Goal: Task Accomplishment & Management: Use online tool/utility

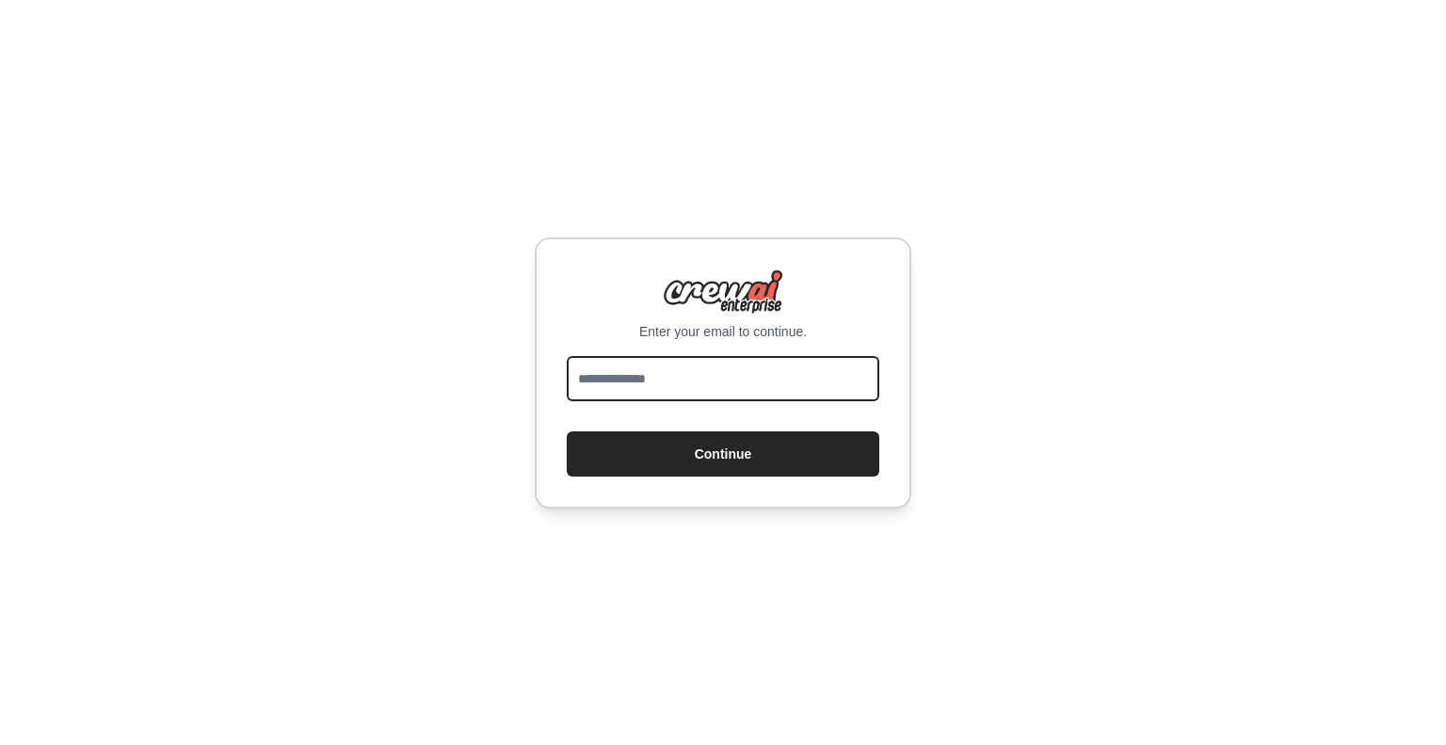
click at [648, 379] on input "email" at bounding box center [723, 378] width 313 height 45
type input "**********"
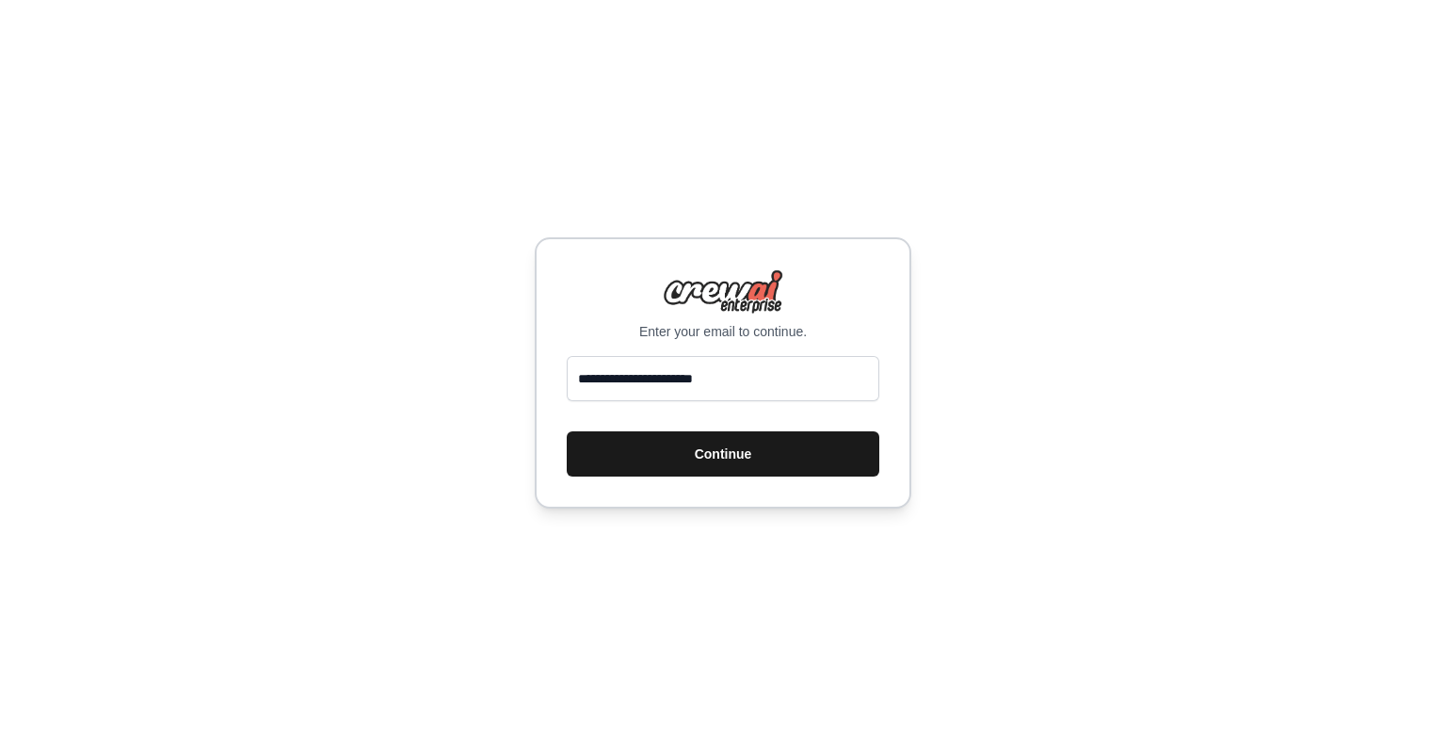
click at [686, 457] on button "Continue" at bounding box center [723, 453] width 313 height 45
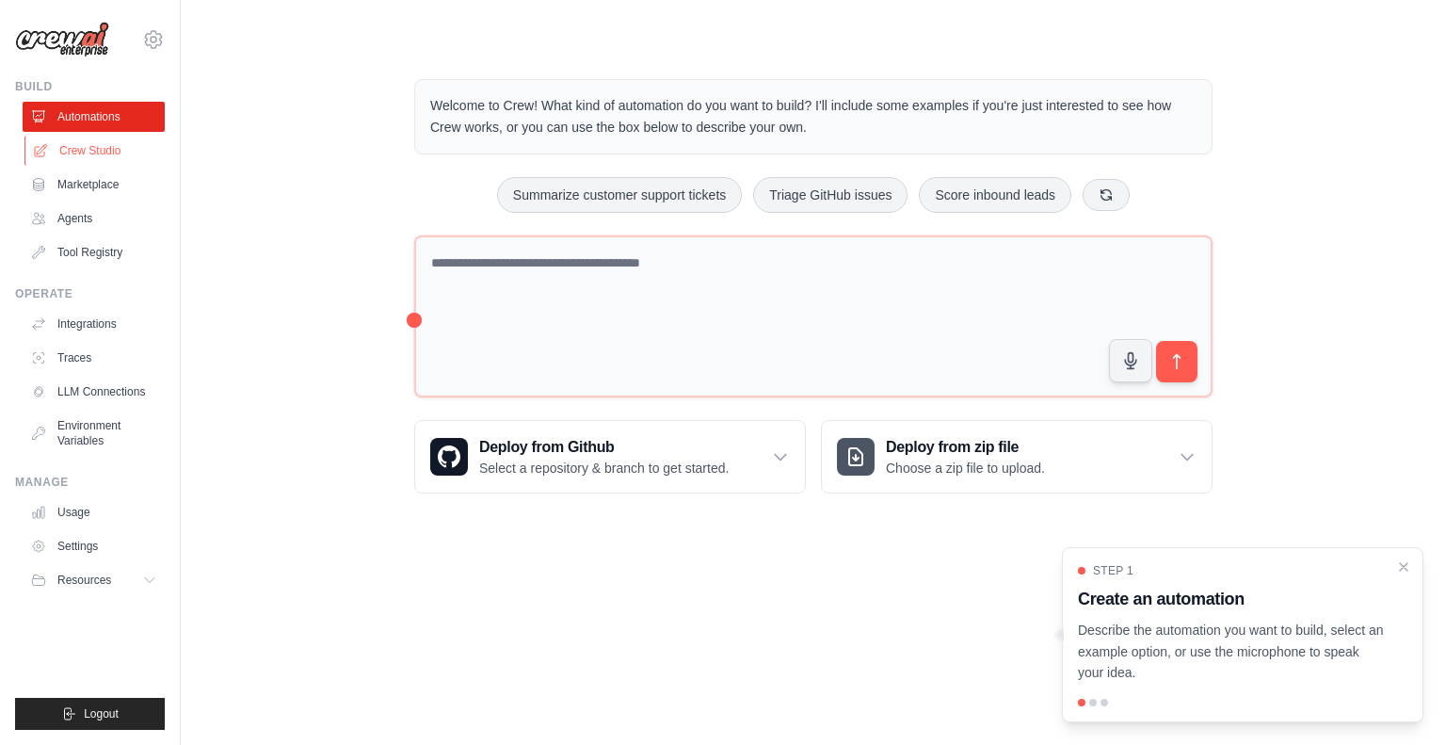
click at [82, 149] on link "Crew Studio" at bounding box center [95, 151] width 142 height 30
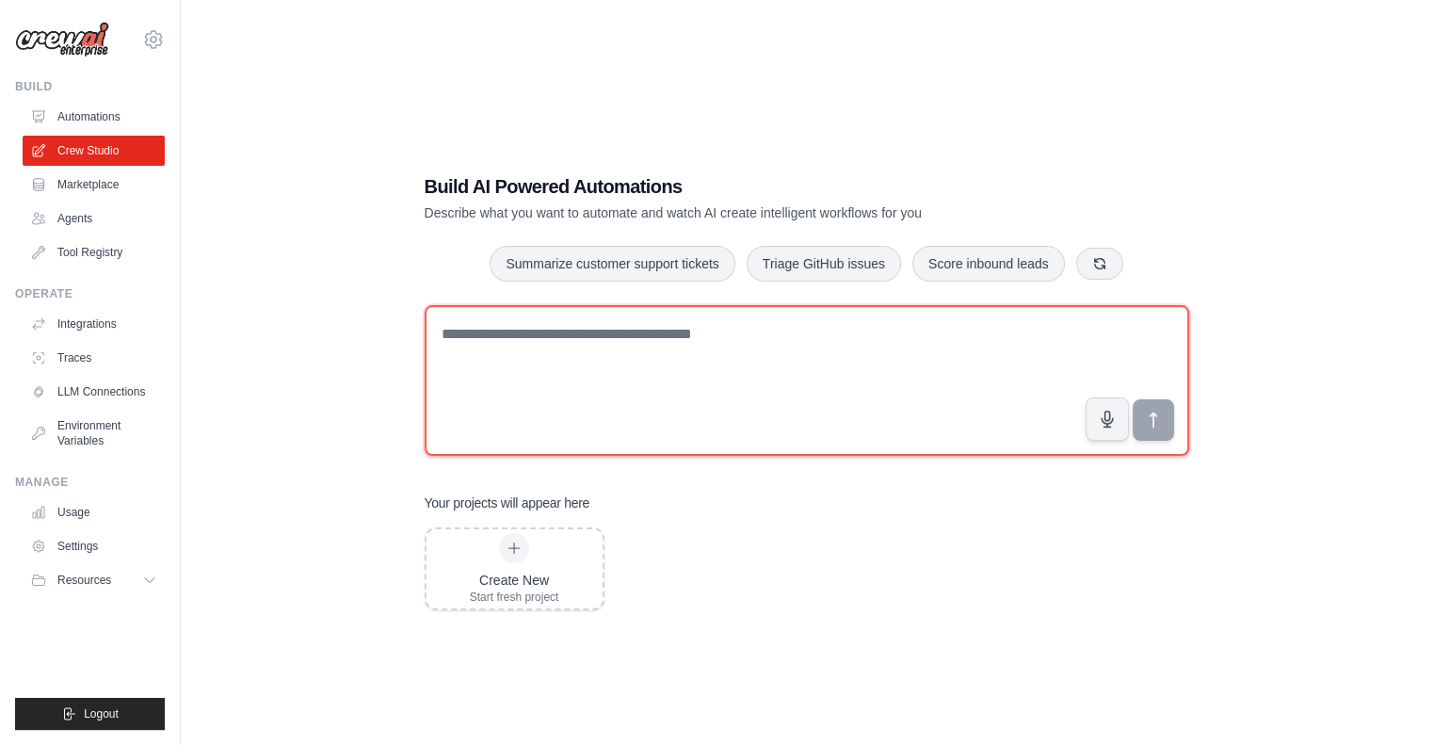
click at [497, 365] on textarea at bounding box center [807, 380] width 765 height 151
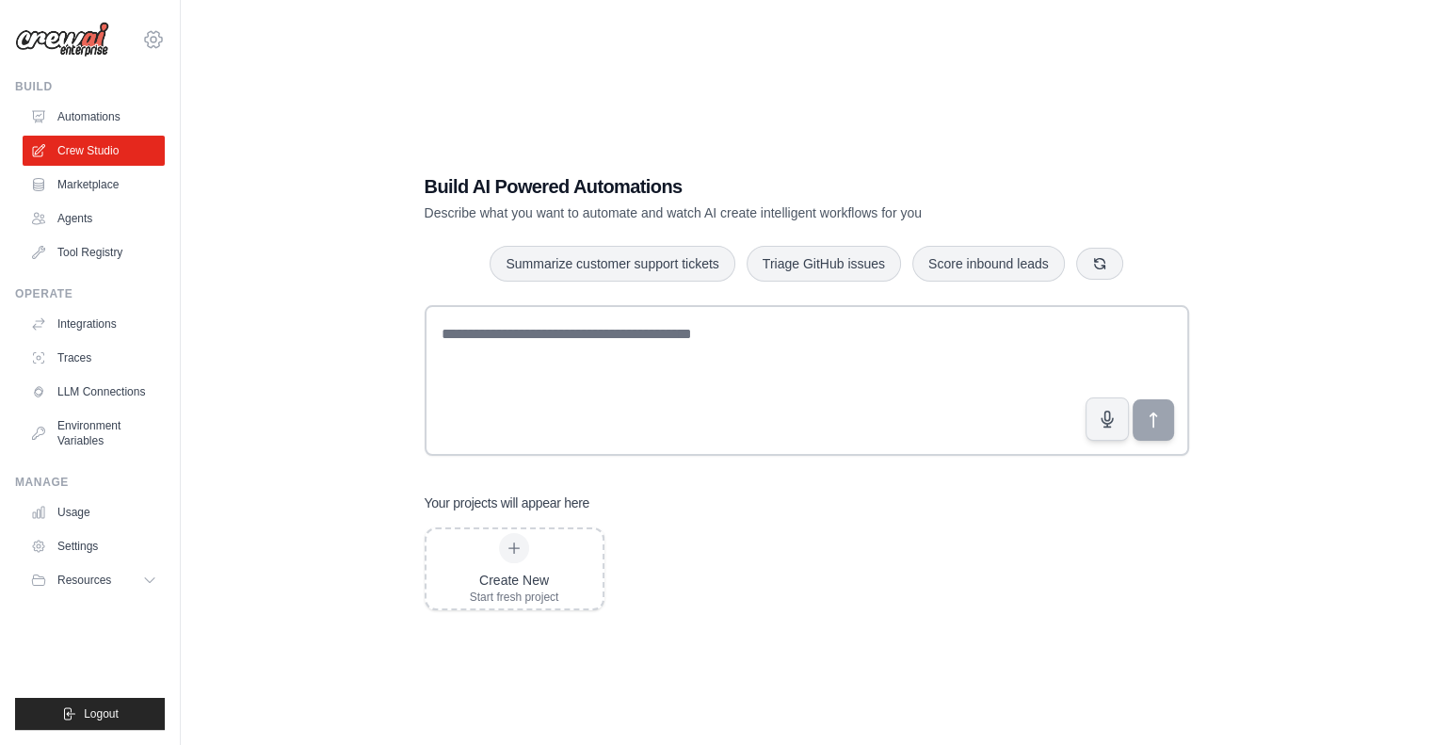
click at [156, 37] on icon at bounding box center [153, 39] width 23 height 23
click at [286, 501] on div "Build AI Powered Automations Describe what you want to automate and watch AI cr…" at bounding box center [806, 391] width 1191 height 745
click at [151, 583] on icon at bounding box center [151, 580] width 15 height 15
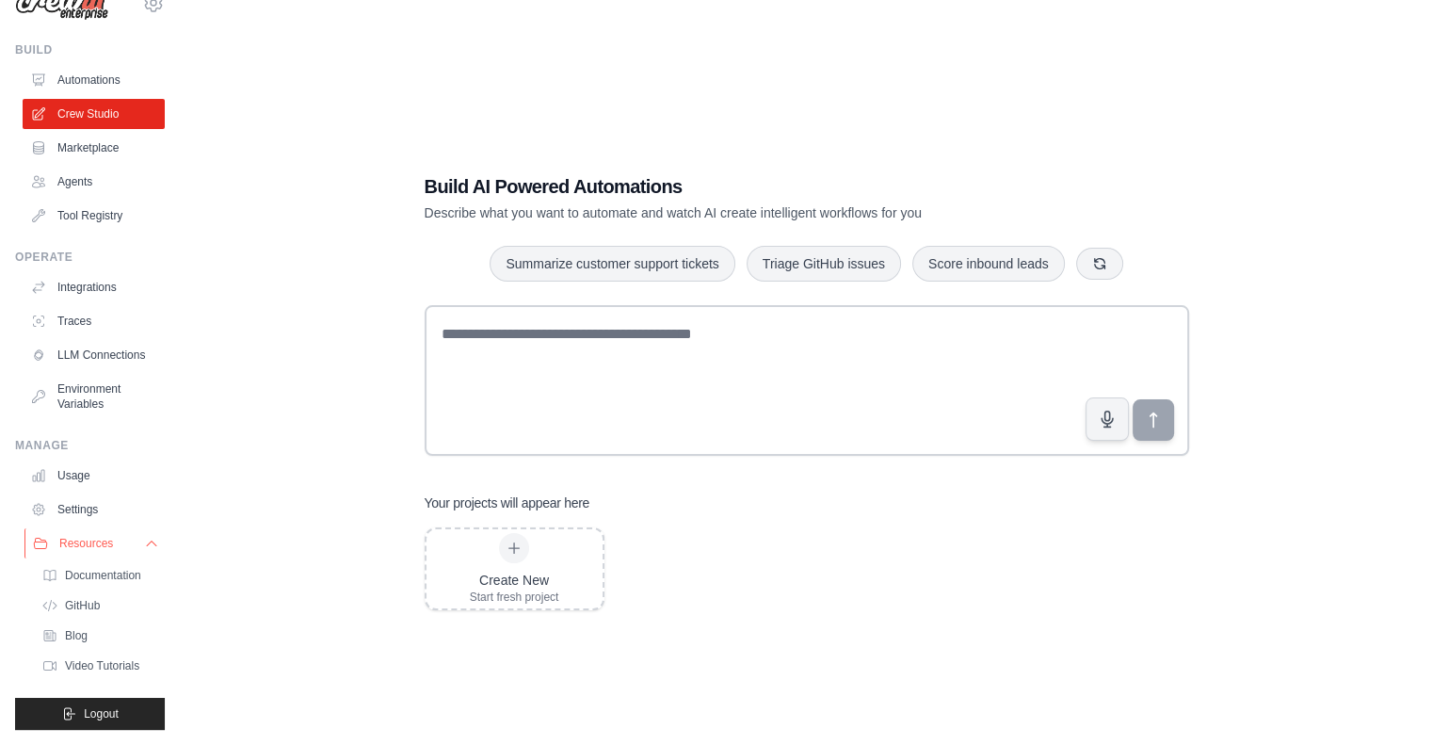
scroll to position [38, 0]
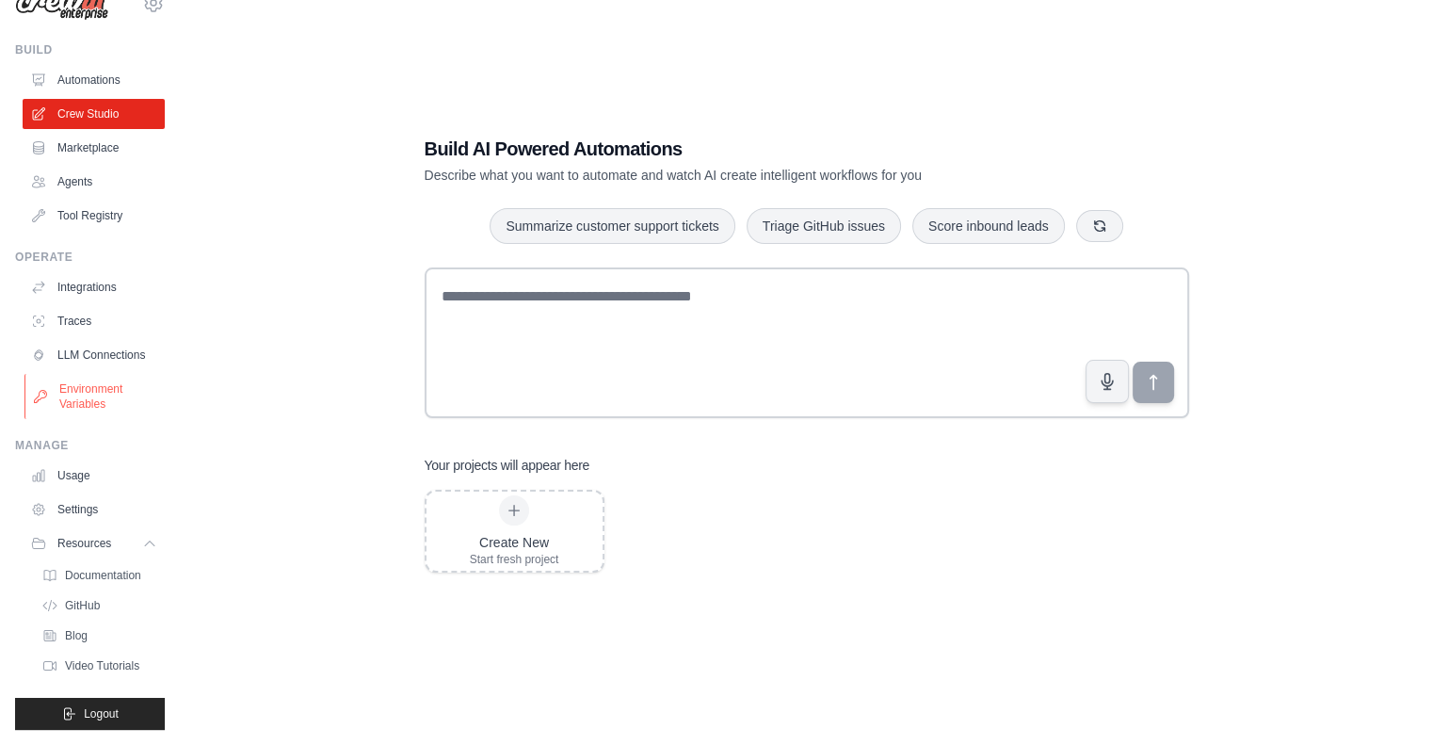
click at [94, 378] on link "Environment Variables" at bounding box center [95, 396] width 142 height 45
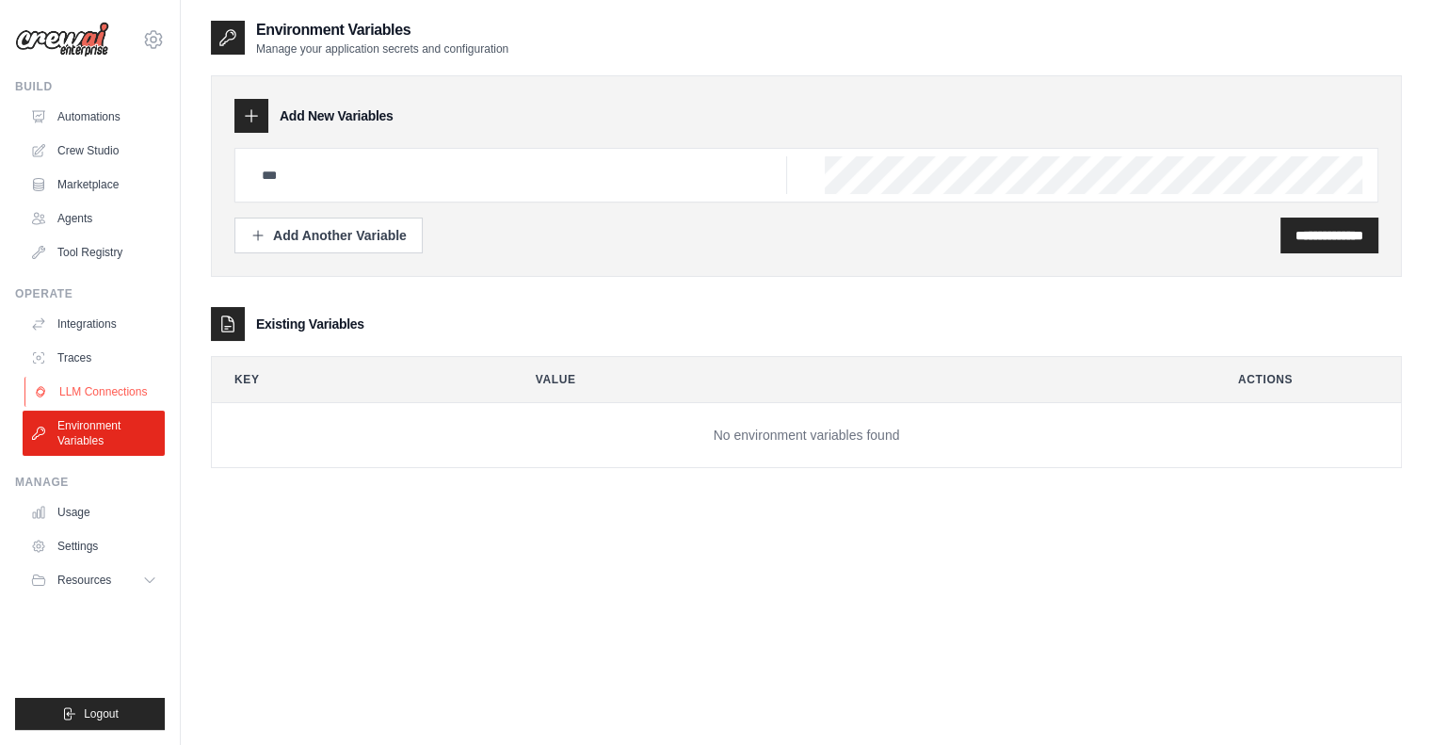
click at [90, 396] on link "LLM Connections" at bounding box center [95, 392] width 142 height 30
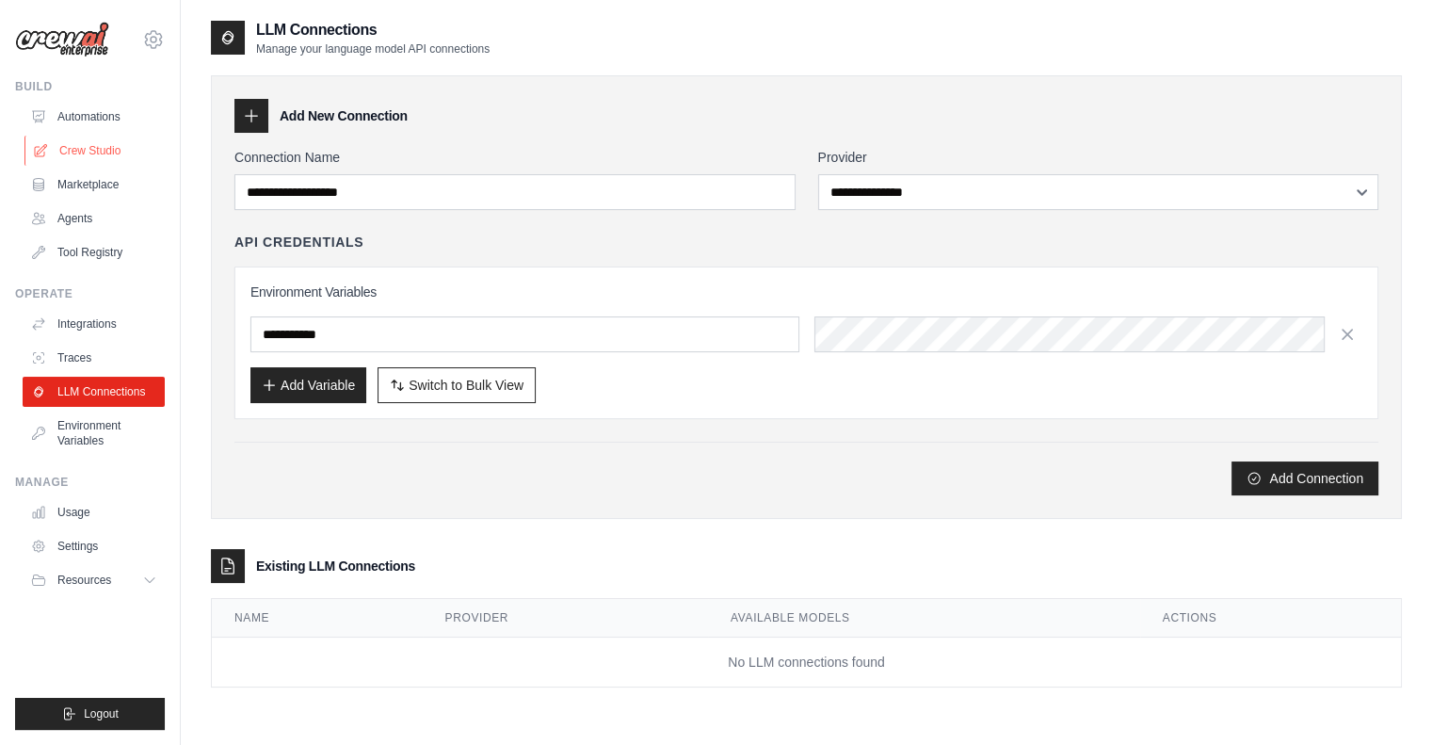
click at [75, 149] on link "Crew Studio" at bounding box center [95, 151] width 142 height 30
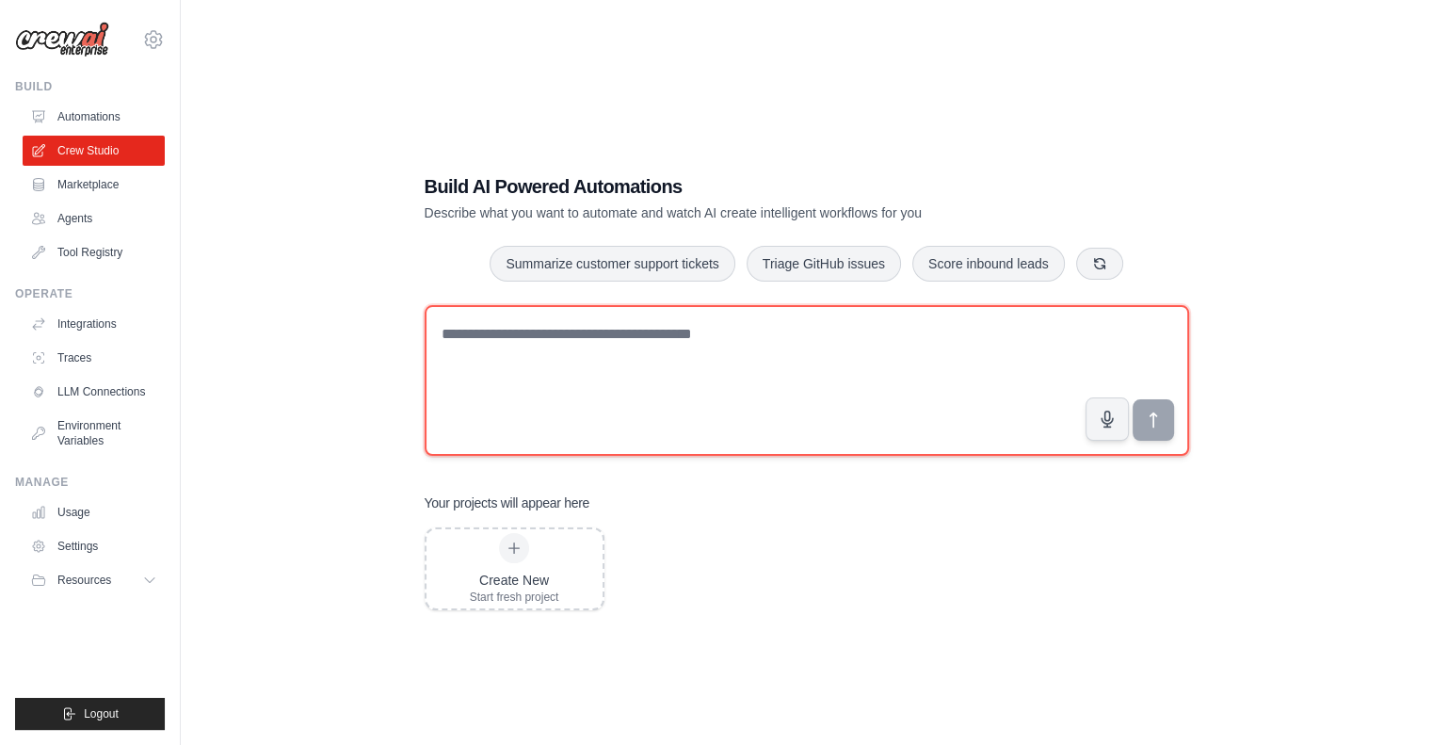
click at [570, 342] on textarea at bounding box center [807, 380] width 765 height 151
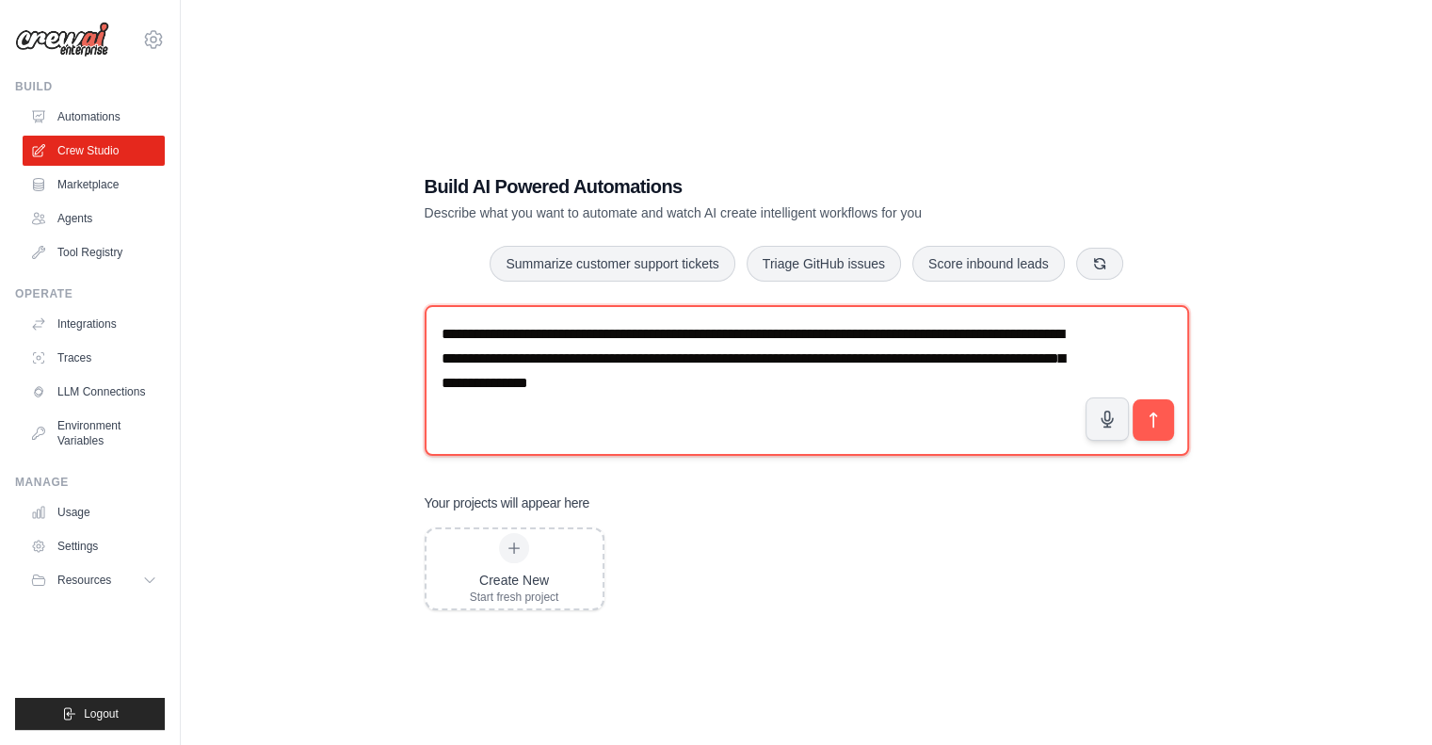
click at [697, 376] on textarea "**********" at bounding box center [807, 380] width 765 height 151
click at [988, 387] on textarea "**********" at bounding box center [807, 380] width 765 height 151
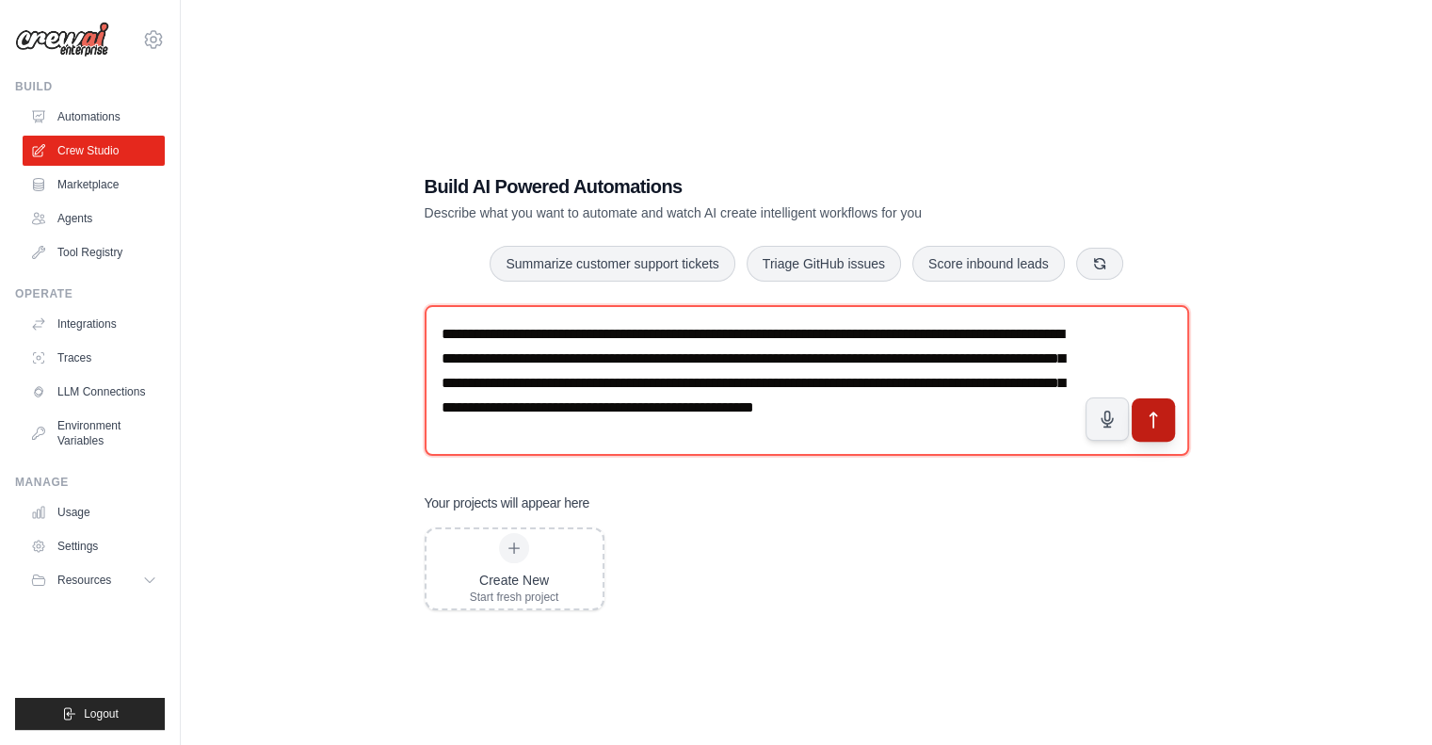
type textarea "**********"
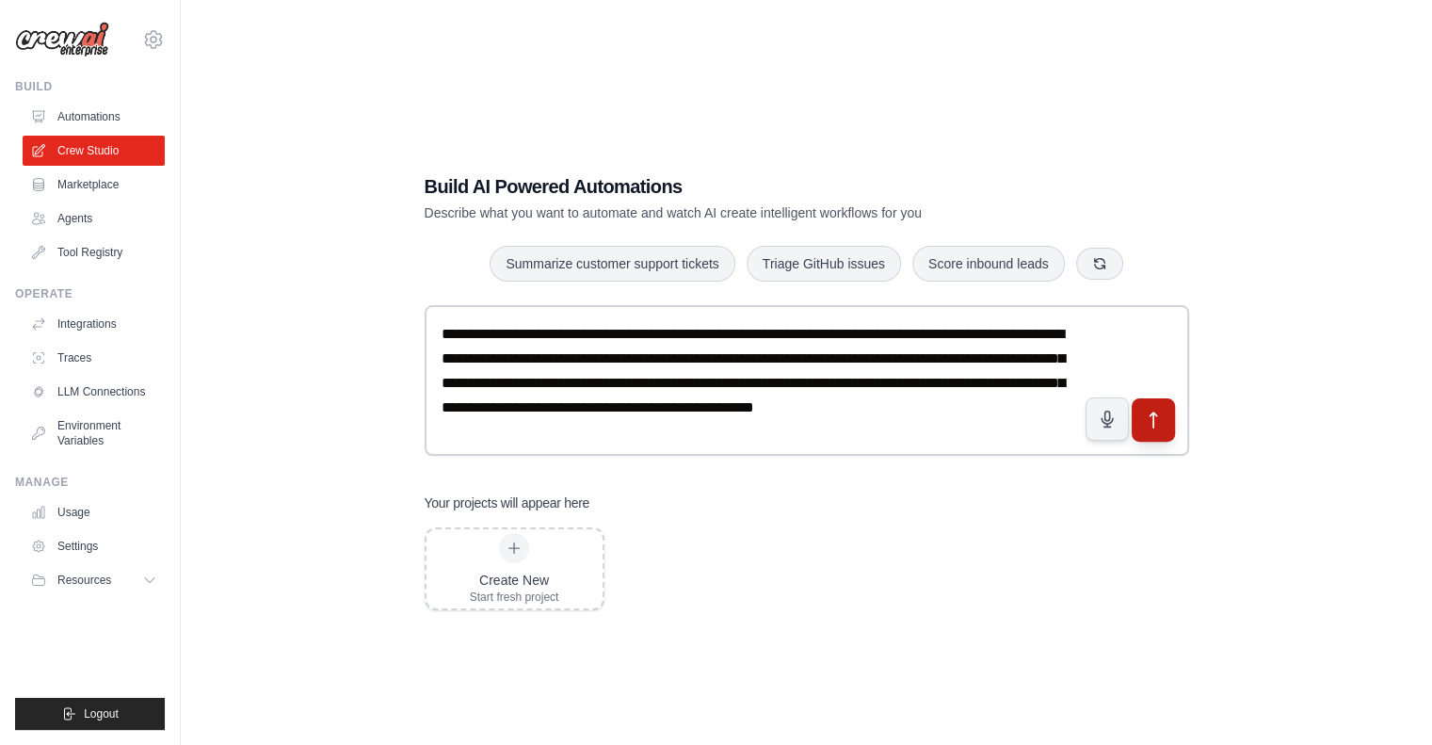
click at [1160, 419] on icon "submit" at bounding box center [1153, 420] width 20 height 20
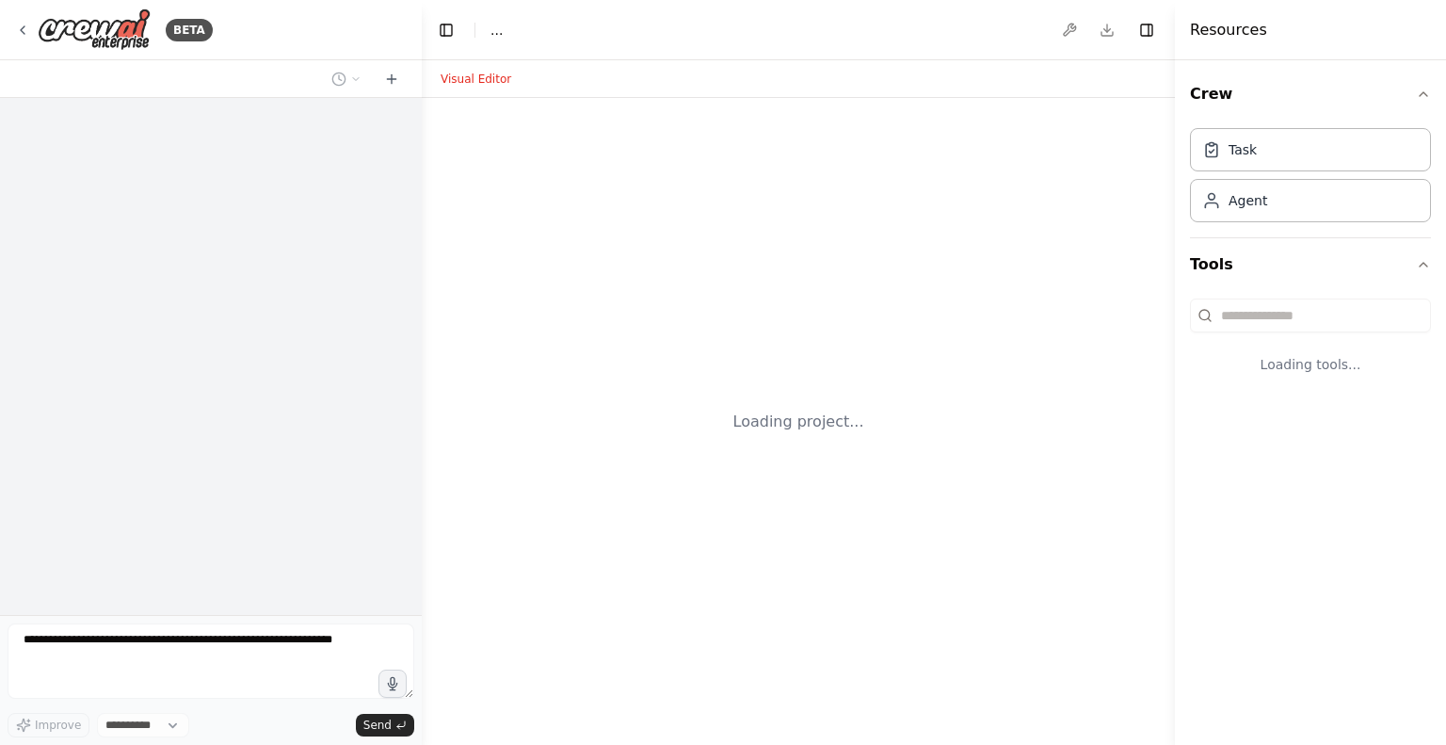
select select "****"
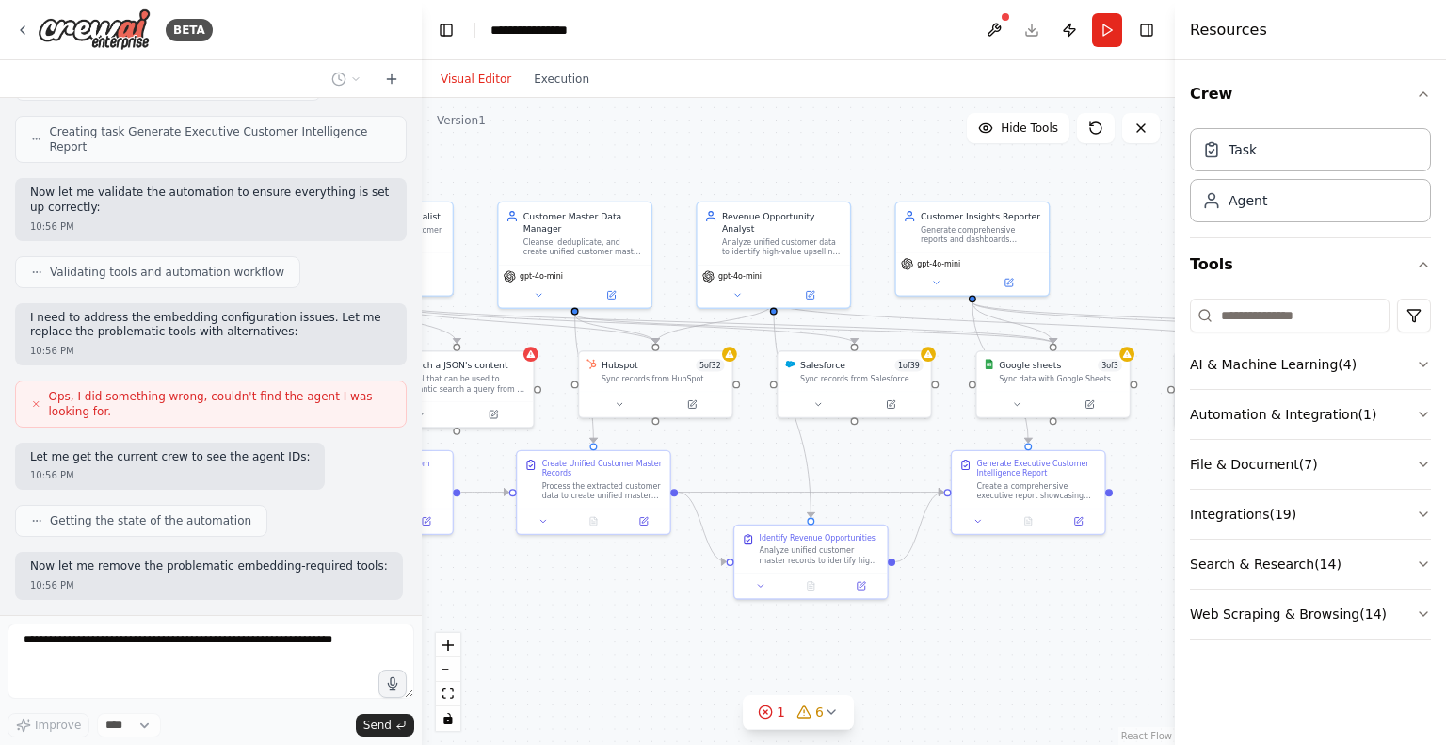
scroll to position [1319, 0]
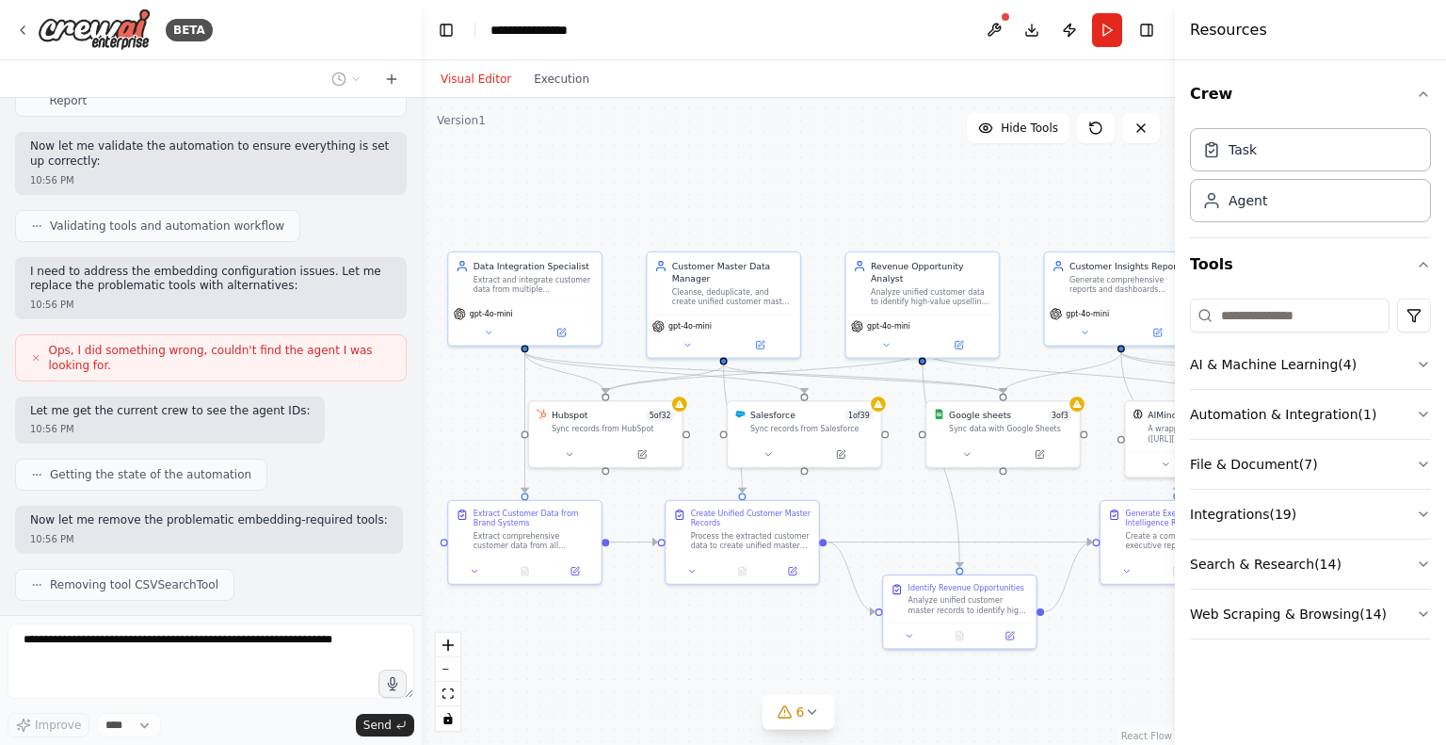
drag, startPoint x: 1032, startPoint y: 573, endPoint x: 853, endPoint y: 519, distance: 186.8
click at [853, 519] on div ".deletable-edge-delete-btn { width: 20px; height: 20px; border: 0px solid #ffff…" at bounding box center [798, 421] width 753 height 647
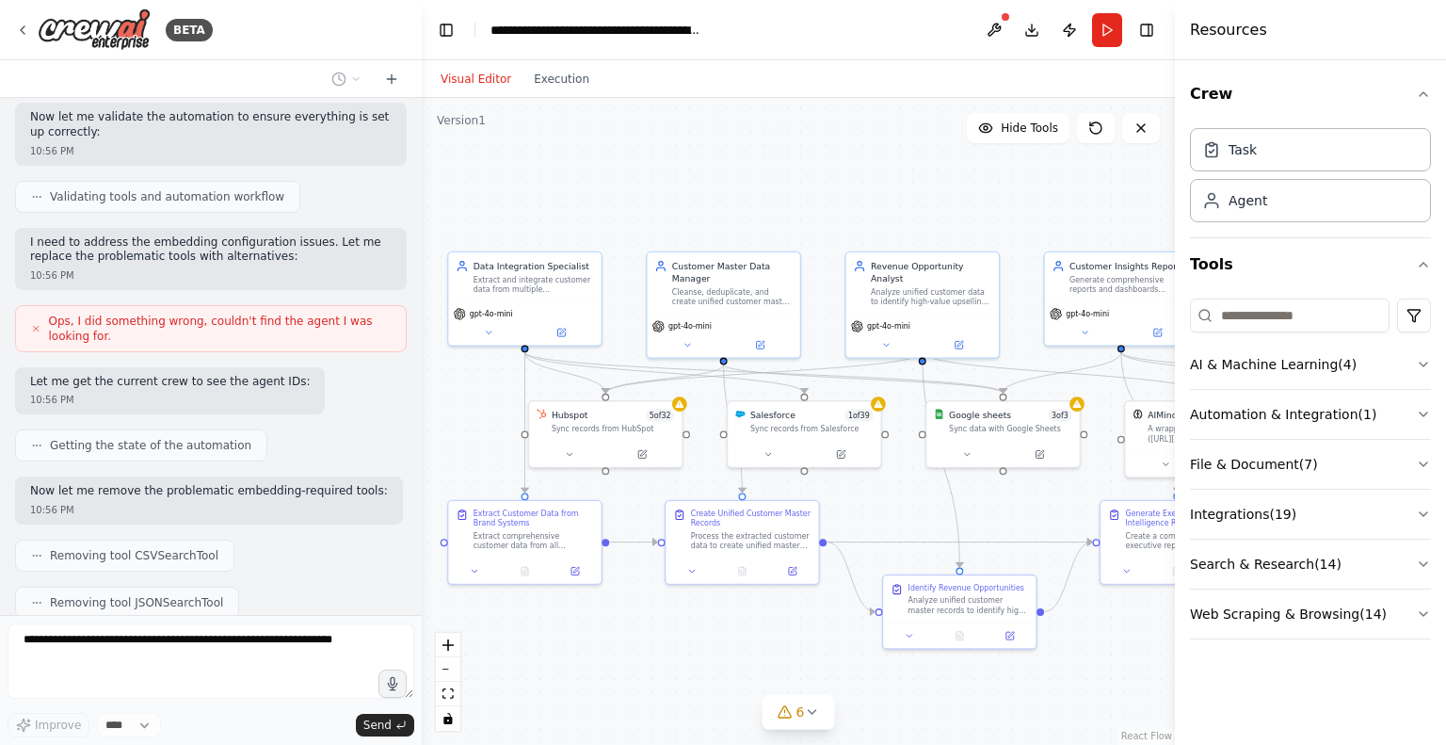
scroll to position [1568, 0]
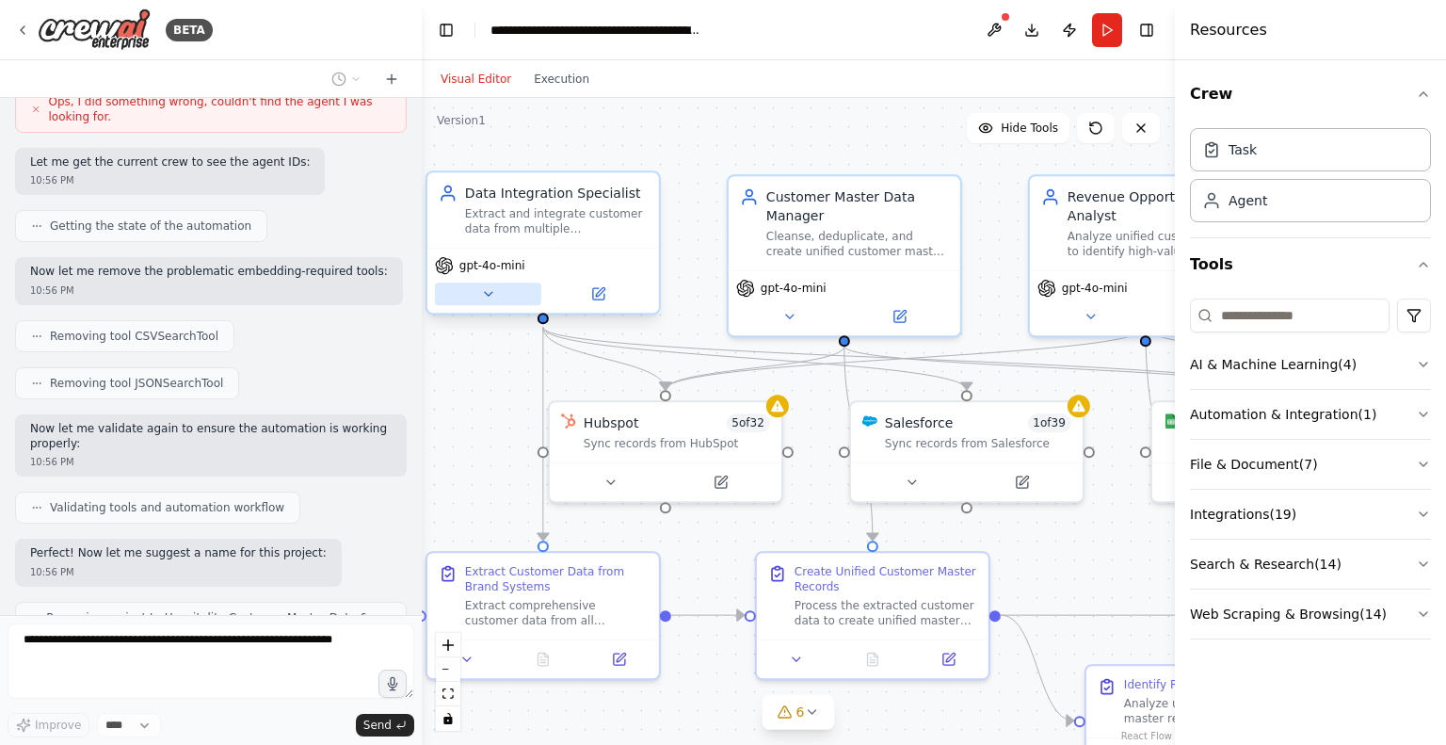
click at [492, 297] on icon at bounding box center [487, 293] width 15 height 15
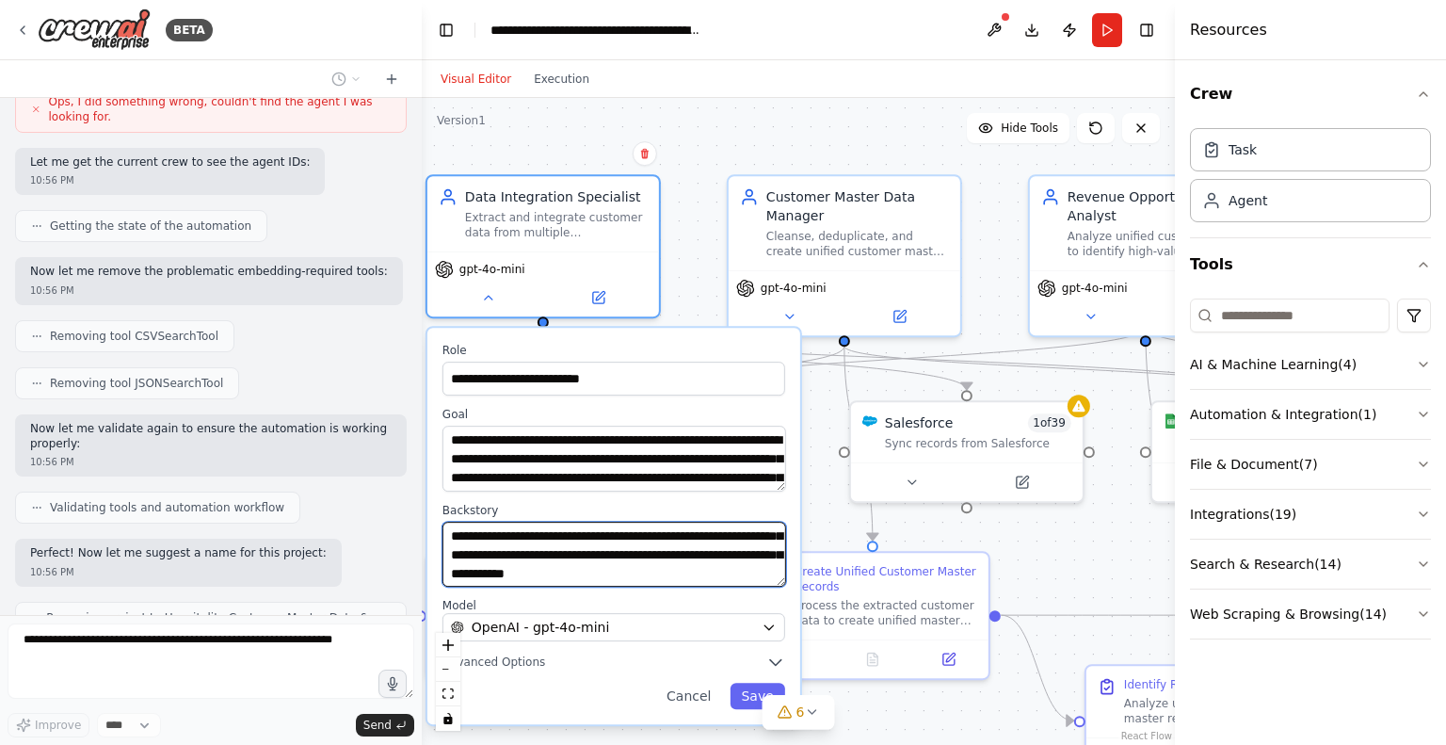
scroll to position [132, 0]
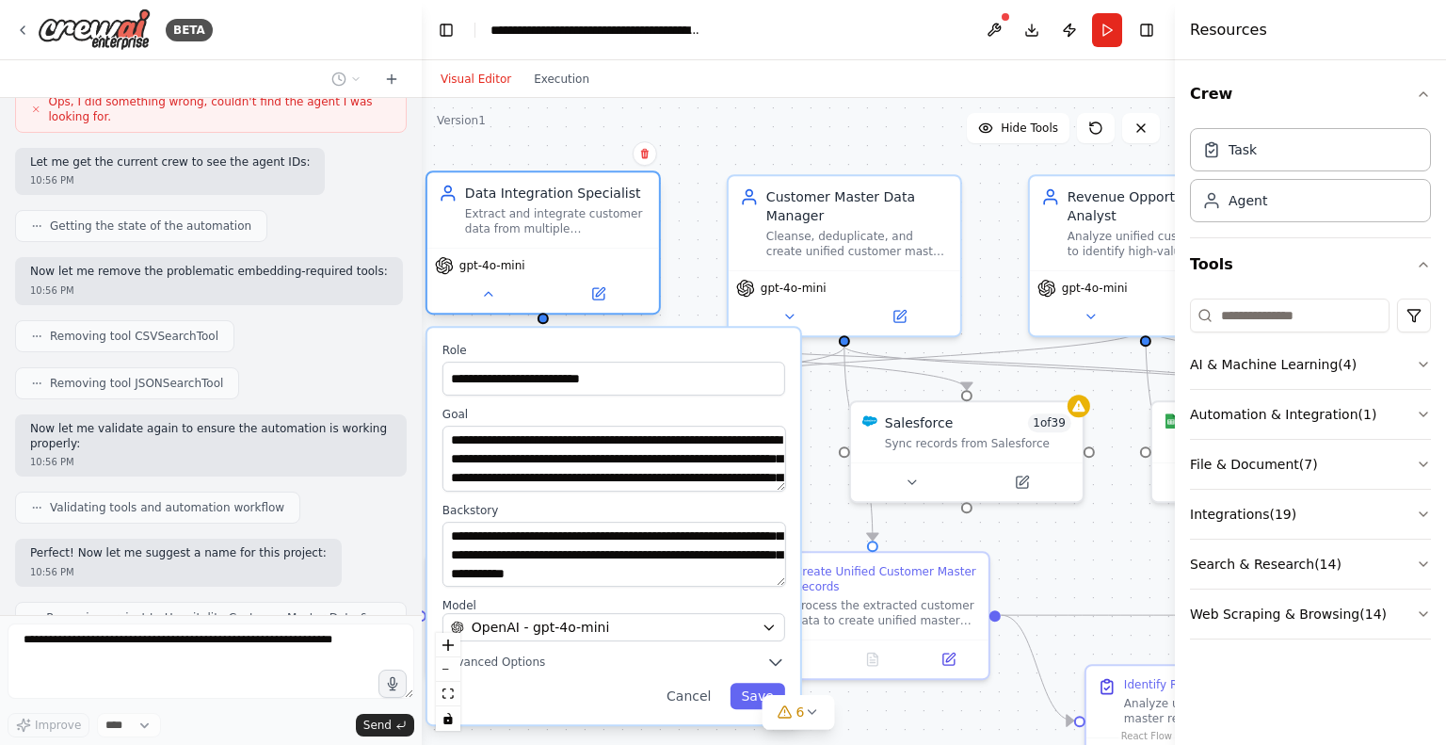
click at [488, 307] on div "gpt-4o-mini" at bounding box center [544, 280] width 232 height 65
click at [490, 299] on icon at bounding box center [487, 293] width 15 height 15
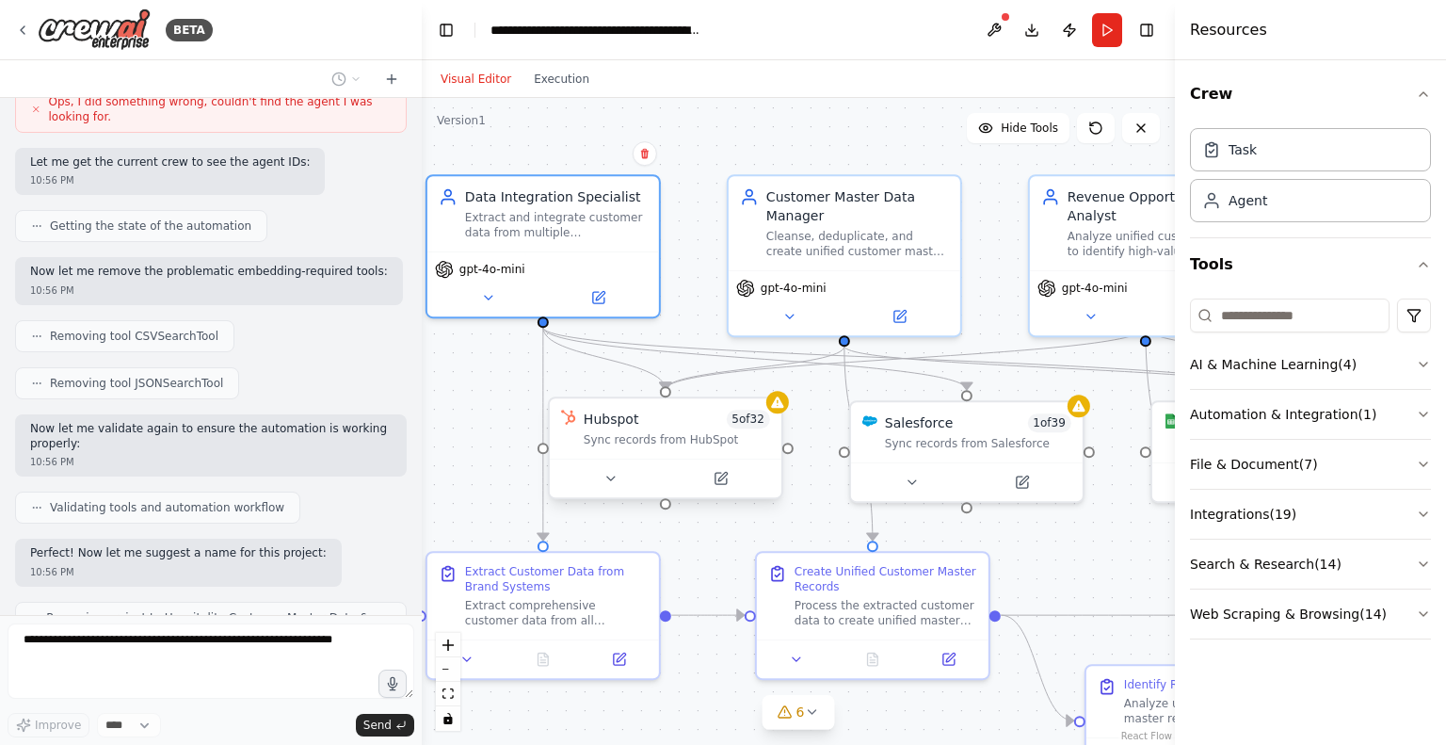
click at [754, 424] on span "5 of 32" at bounding box center [748, 419] width 44 height 19
click at [616, 479] on icon at bounding box center [610, 478] width 15 height 15
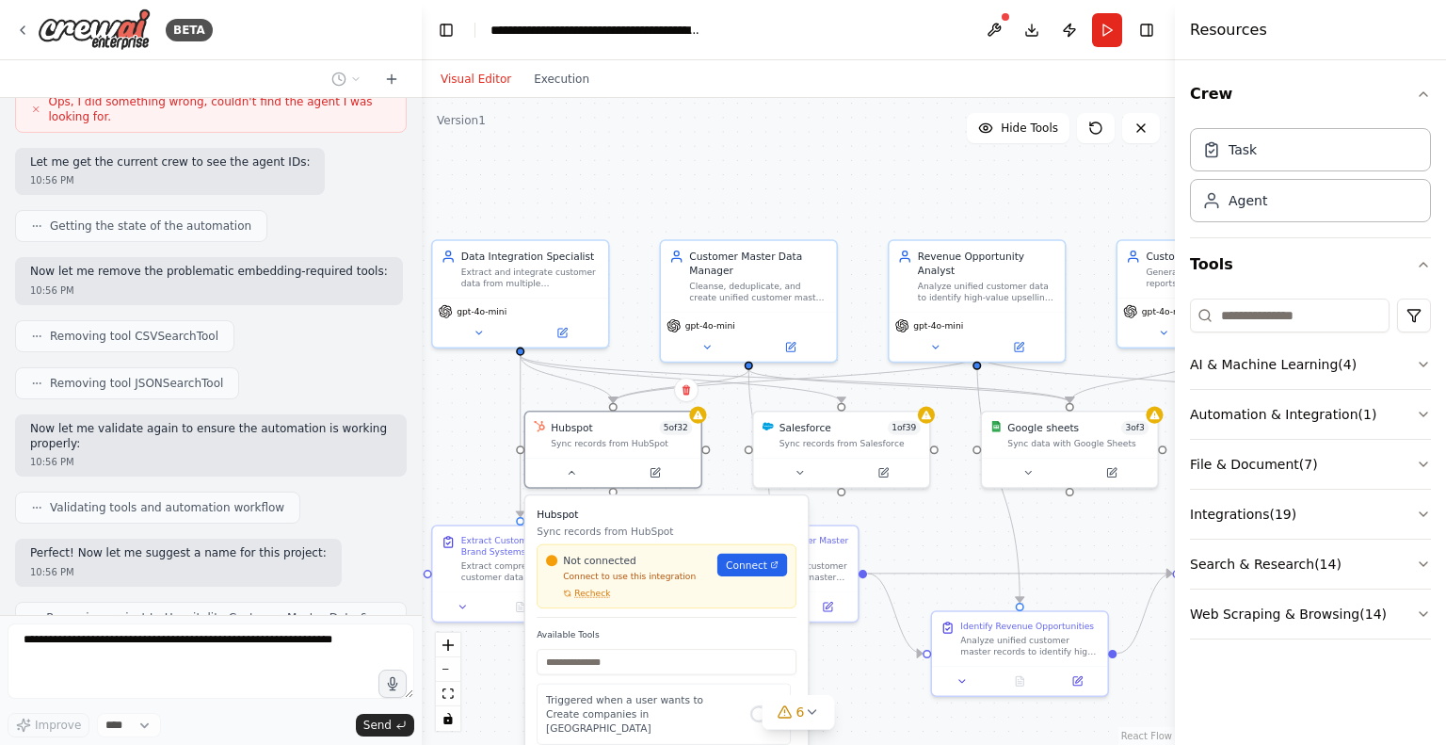
drag, startPoint x: 943, startPoint y: 617, endPoint x: 927, endPoint y: 594, distance: 27.7
click at [927, 594] on div ".deletable-edge-delete-btn { width: 20px; height: 20px; border: 0px solid #ffff…" at bounding box center [798, 421] width 753 height 647
click at [578, 474] on button at bounding box center [571, 469] width 81 height 17
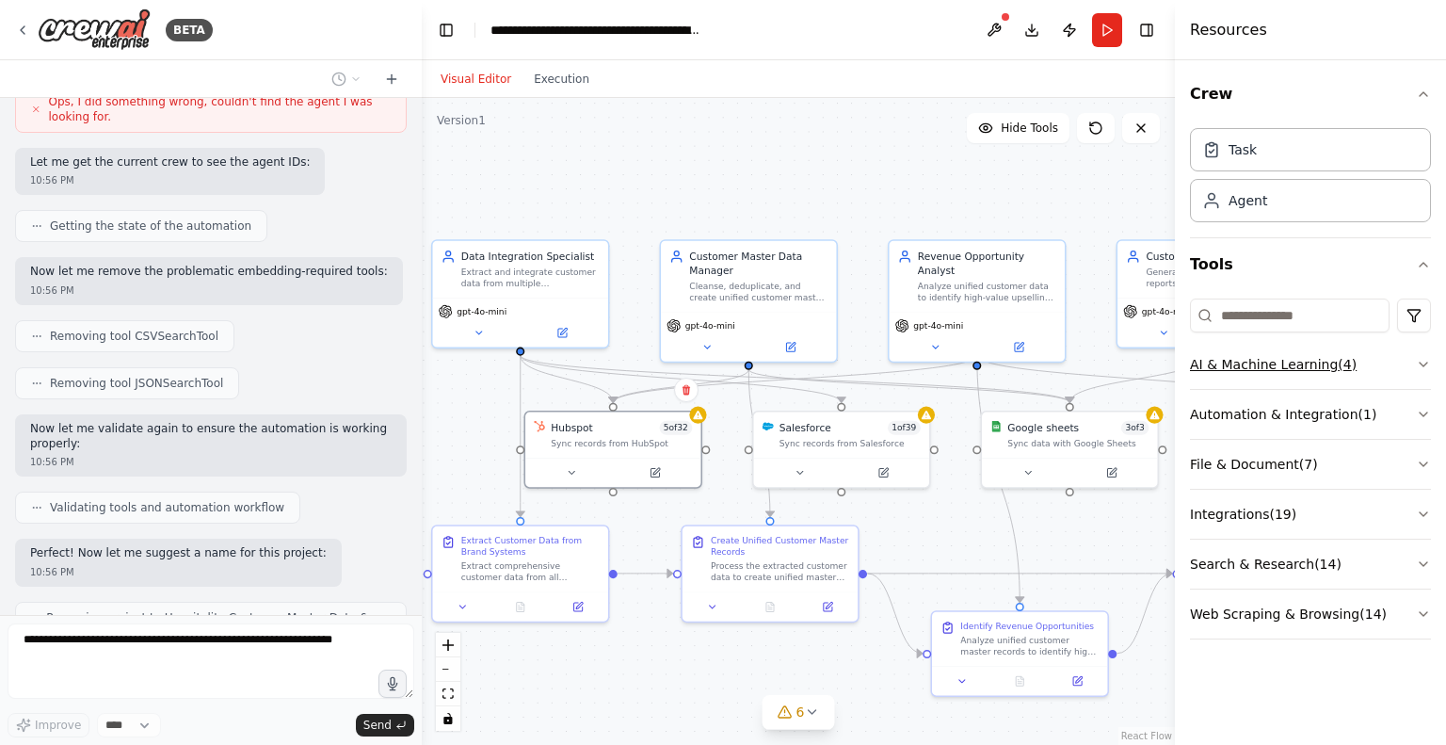
click at [1424, 361] on icon "button" at bounding box center [1423, 364] width 15 height 15
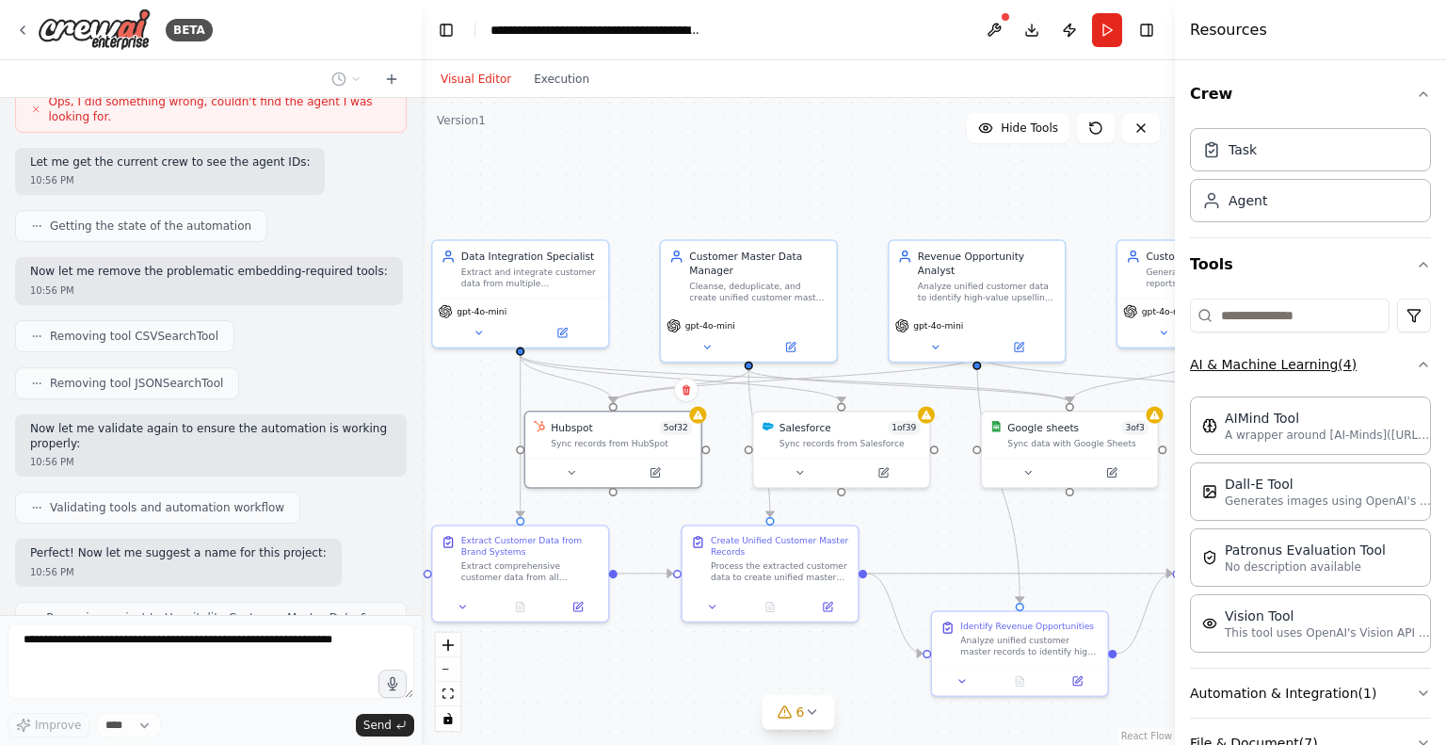
click at [1424, 361] on div "Crew Task Agent Tools AI & Machine Learning ( 4 ) AIMind Tool A wrapper around …" at bounding box center [1310, 402] width 271 height 685
click at [1416, 364] on icon "button" at bounding box center [1423, 364] width 15 height 15
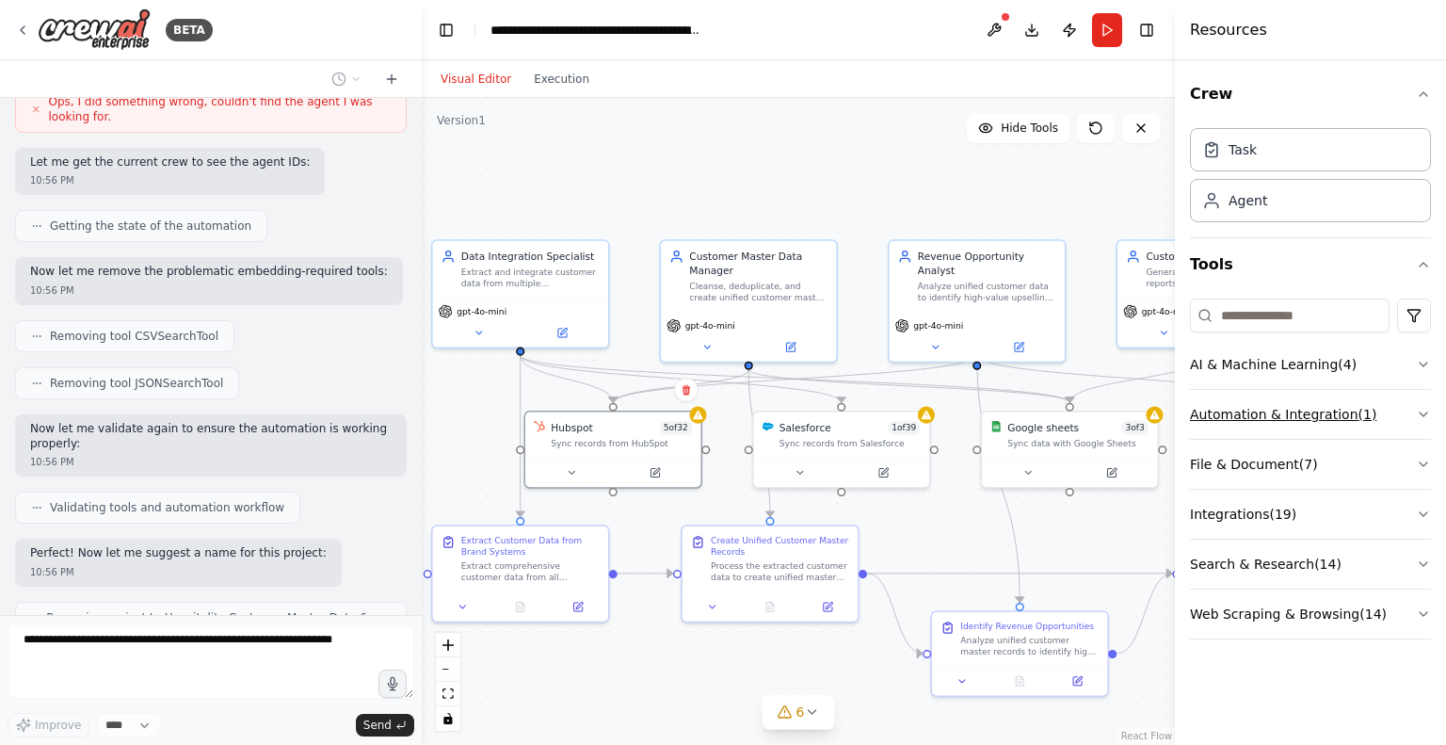
click at [1428, 417] on icon "button" at bounding box center [1423, 414] width 15 height 15
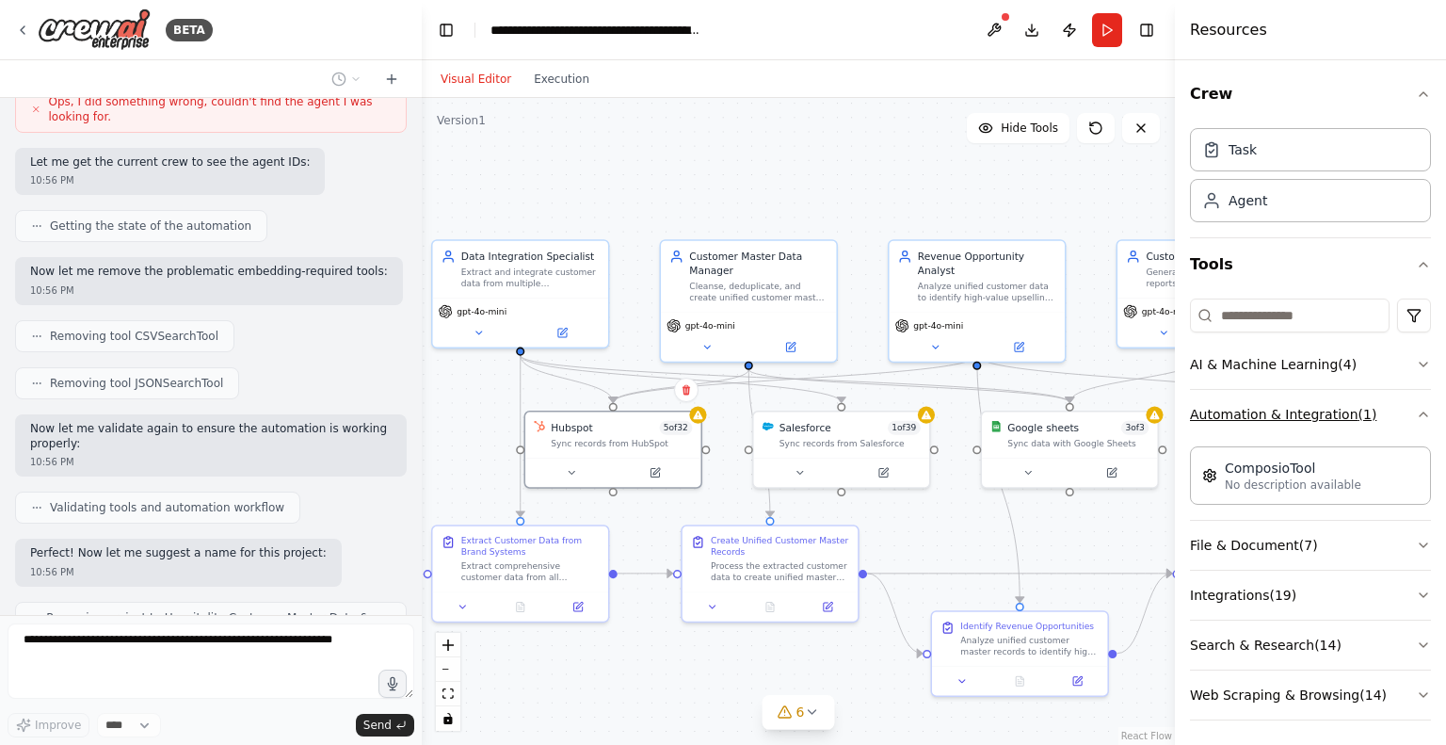
click at [1428, 417] on div "Crew Task Agent Tools AI & Machine Learning ( 4 ) Automation & Integration ( 1 …" at bounding box center [1310, 402] width 271 height 685
click at [1416, 415] on icon "button" at bounding box center [1423, 414] width 15 height 15
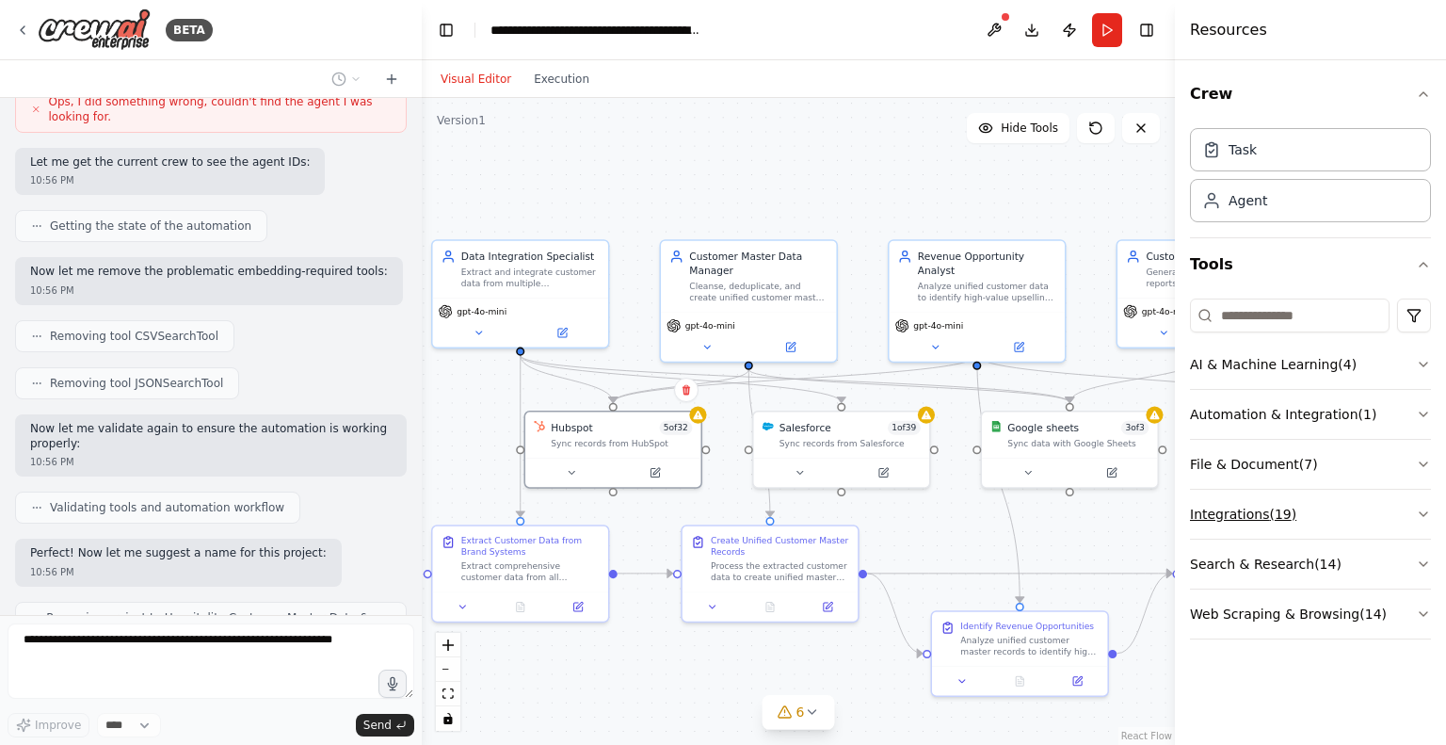
click at [1420, 512] on icon "button" at bounding box center [1423, 514] width 15 height 15
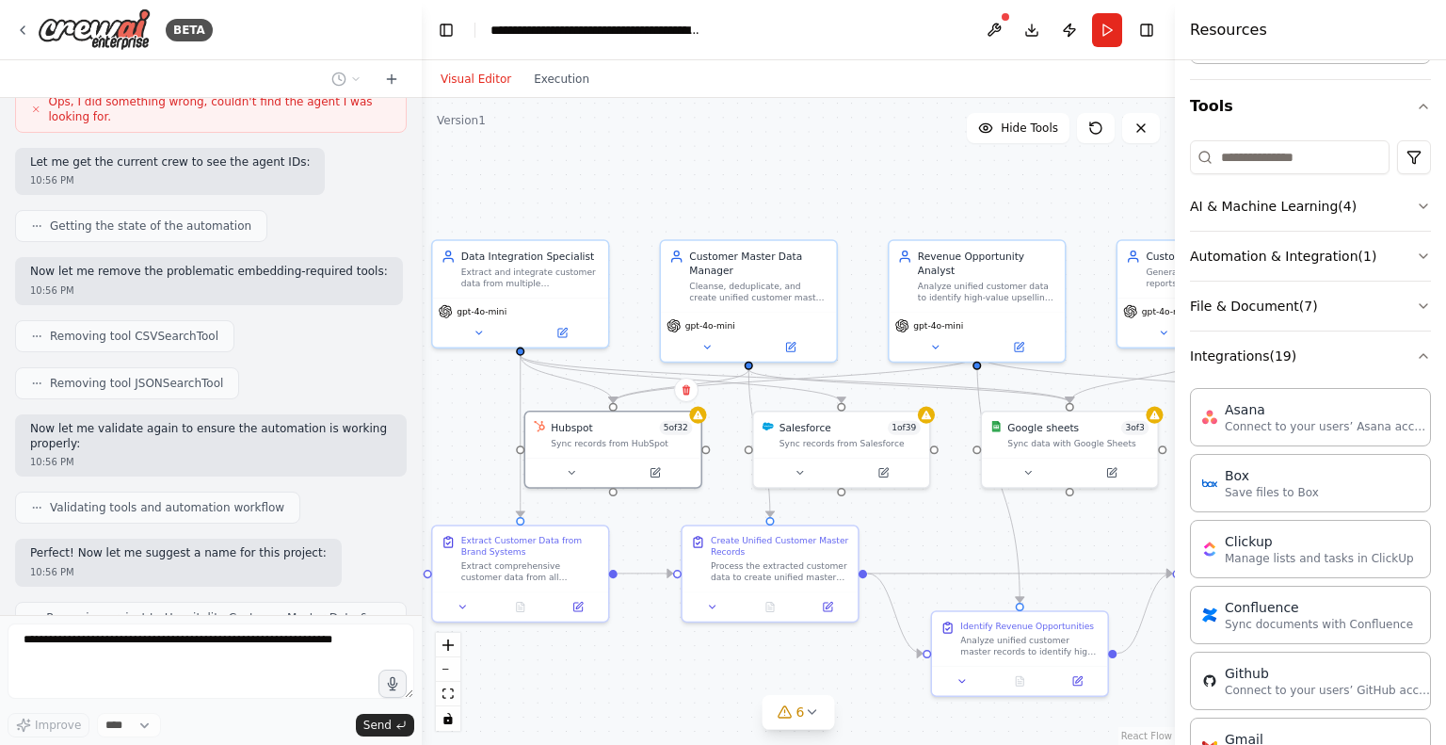
scroll to position [147, 0]
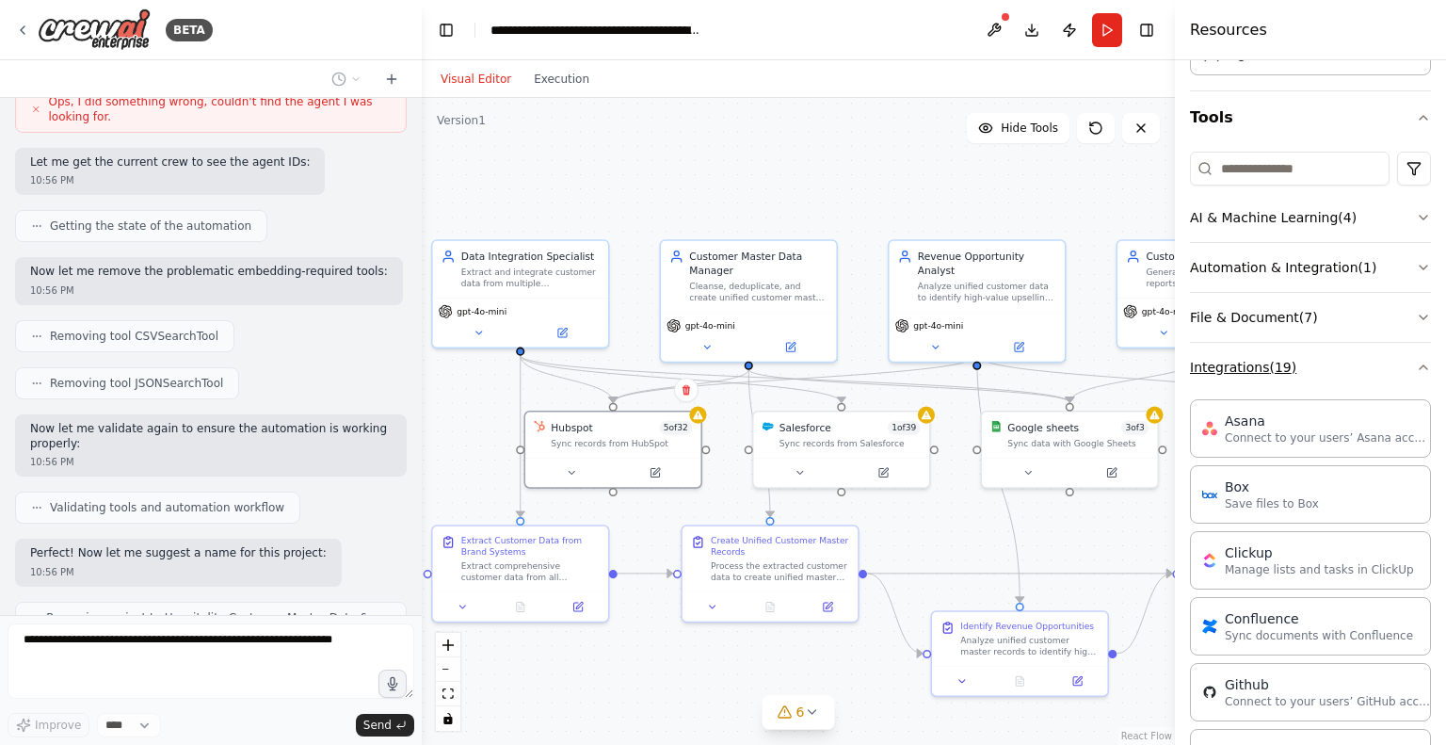
click at [1416, 367] on icon "button" at bounding box center [1423, 367] width 15 height 15
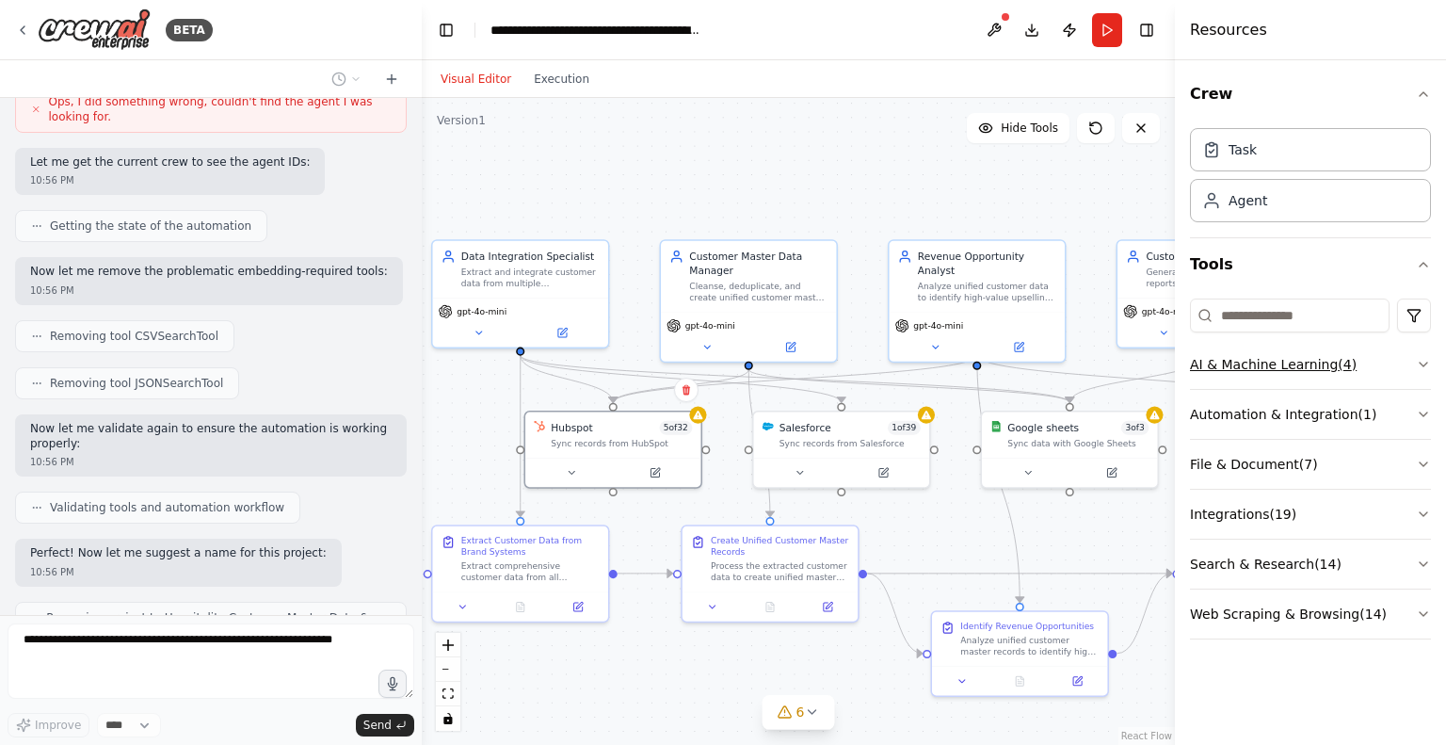
scroll to position [0, 0]
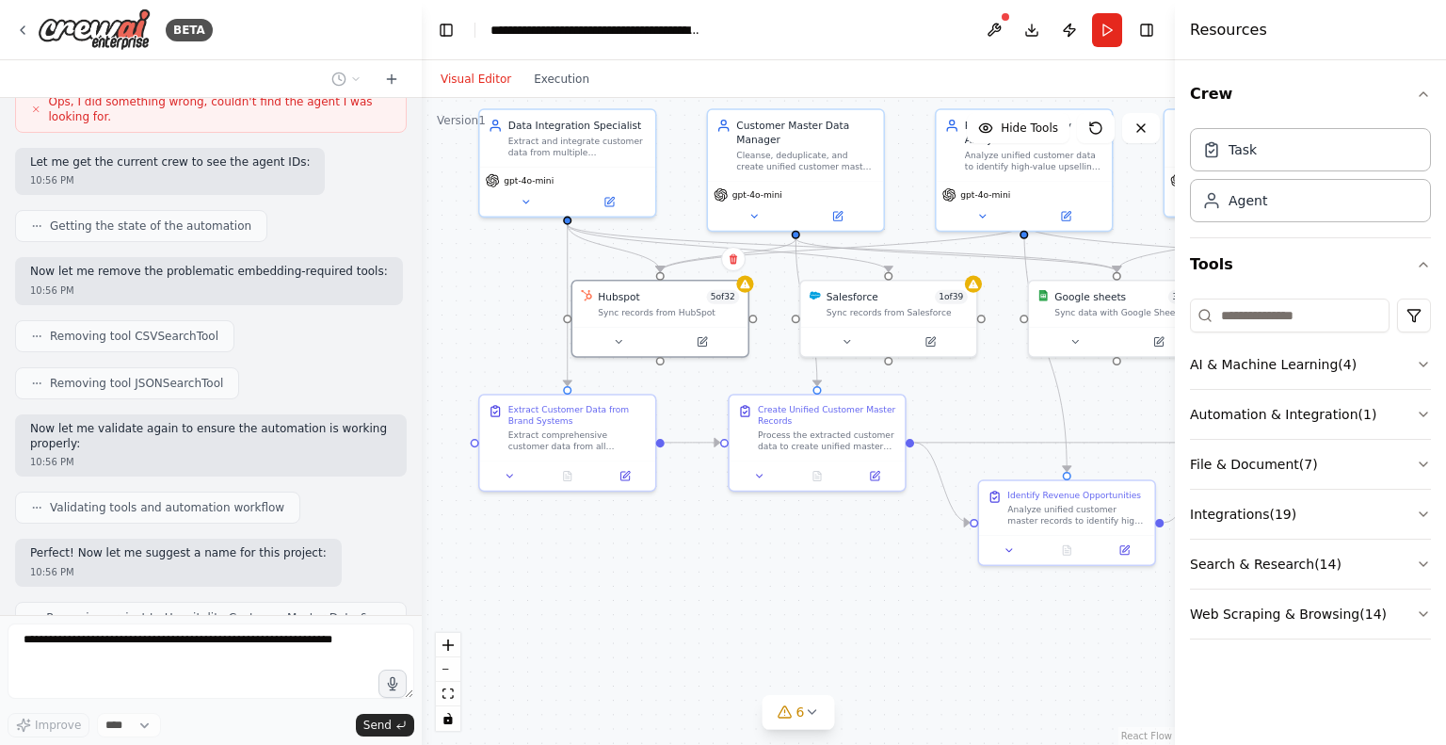
drag, startPoint x: 850, startPoint y: 654, endPoint x: 897, endPoint y: 523, distance: 139.1
click at [897, 523] on div ".deletable-edge-delete-btn { width: 20px; height: 20px; border: 0px solid #ffff…" at bounding box center [798, 421] width 753 height 647
click at [765, 476] on icon at bounding box center [759, 472] width 11 height 11
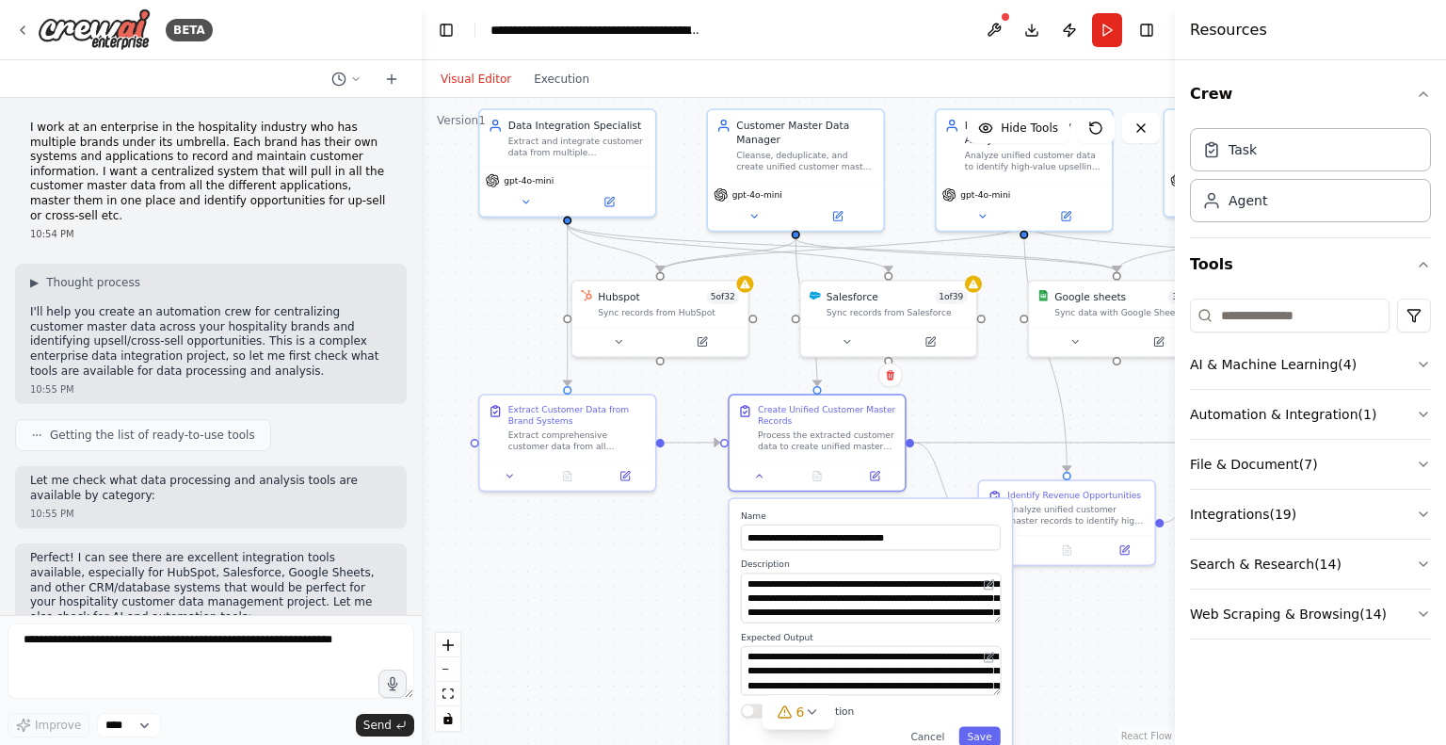
click at [639, 614] on div ".deletable-edge-delete-btn { width: 20px; height: 20px; border: 0px solid #ffff…" at bounding box center [798, 421] width 753 height 647
click at [940, 735] on button "Cancel" at bounding box center [927, 737] width 51 height 20
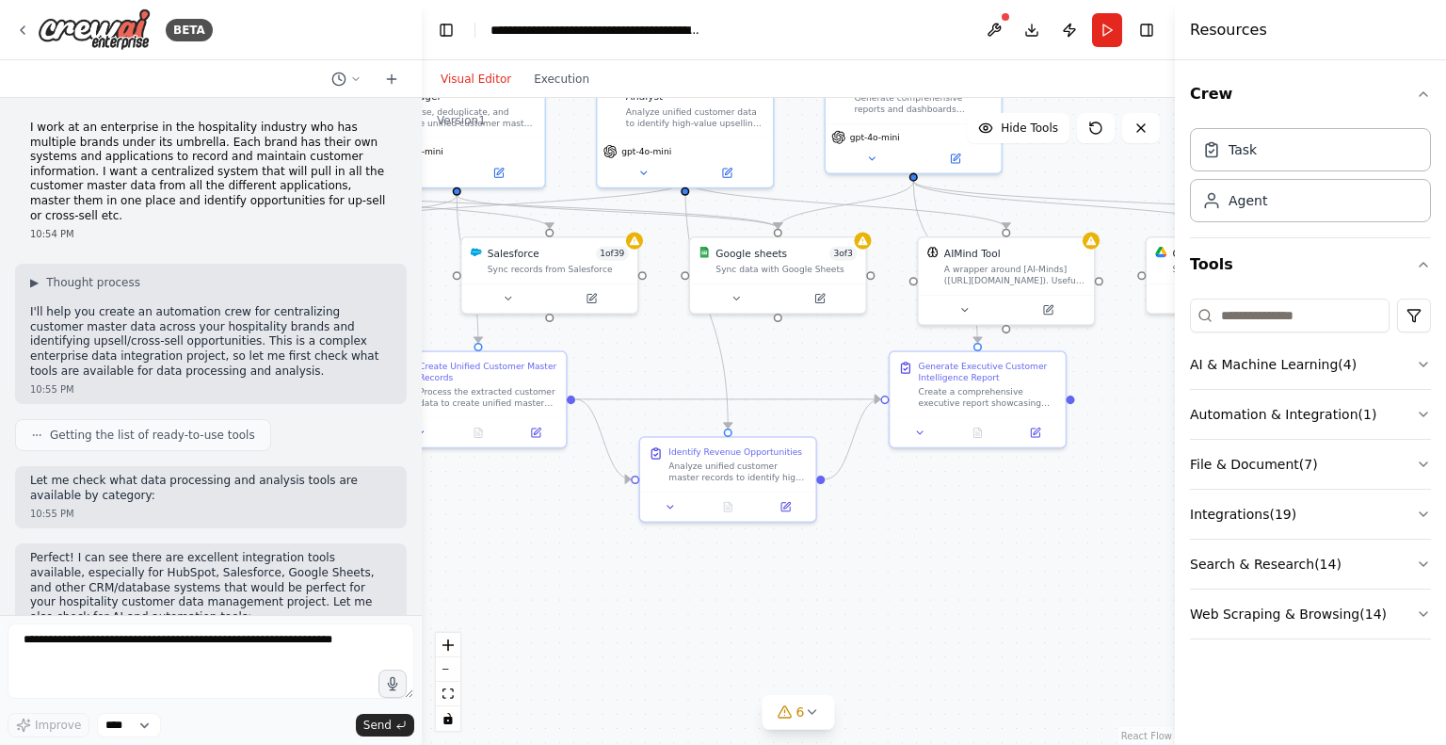
drag, startPoint x: 991, startPoint y: 647, endPoint x: 652, endPoint y: 604, distance: 341.8
click at [652, 604] on div ".deletable-edge-delete-btn { width: 20px; height: 20px; border: 0px solid #ffff…" at bounding box center [798, 421] width 753 height 647
click at [671, 509] on button at bounding box center [670, 503] width 49 height 17
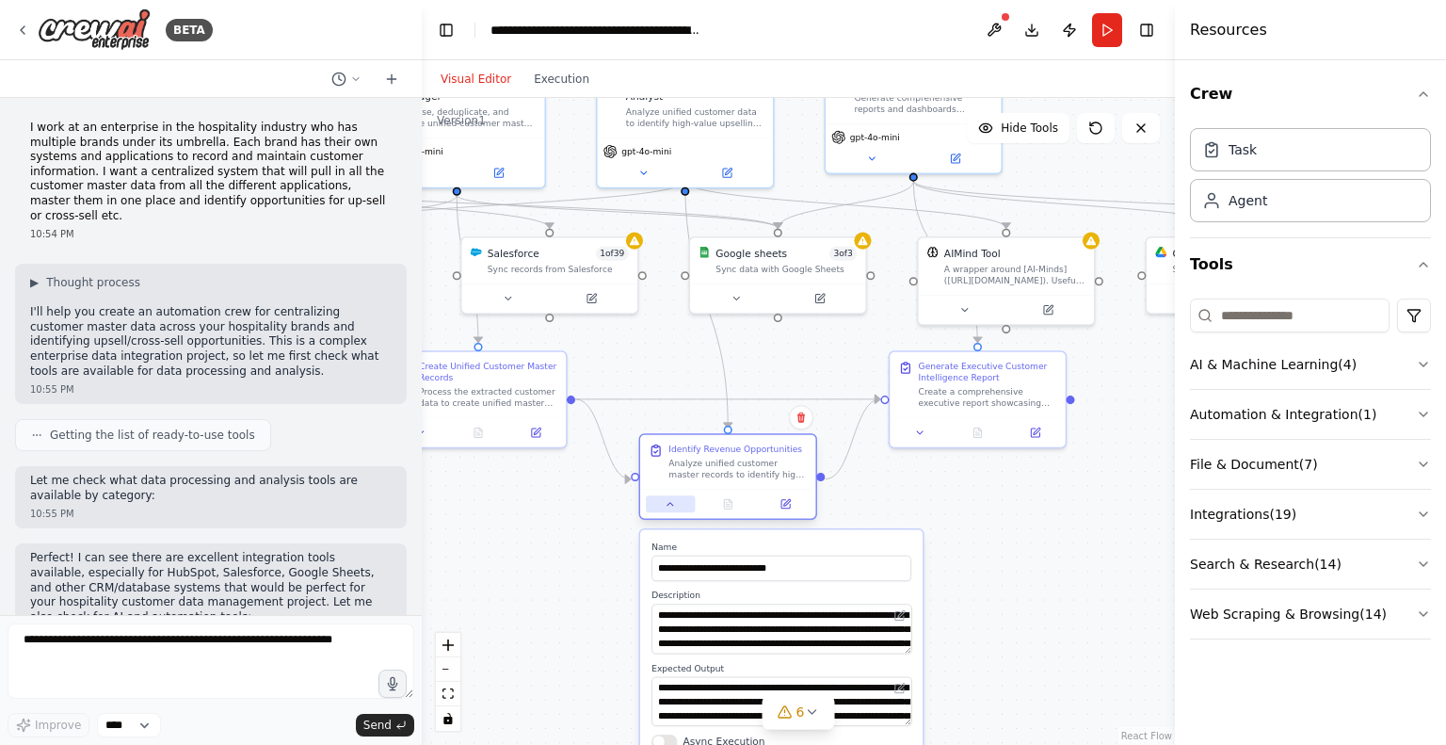
click at [671, 509] on button at bounding box center [670, 503] width 49 height 17
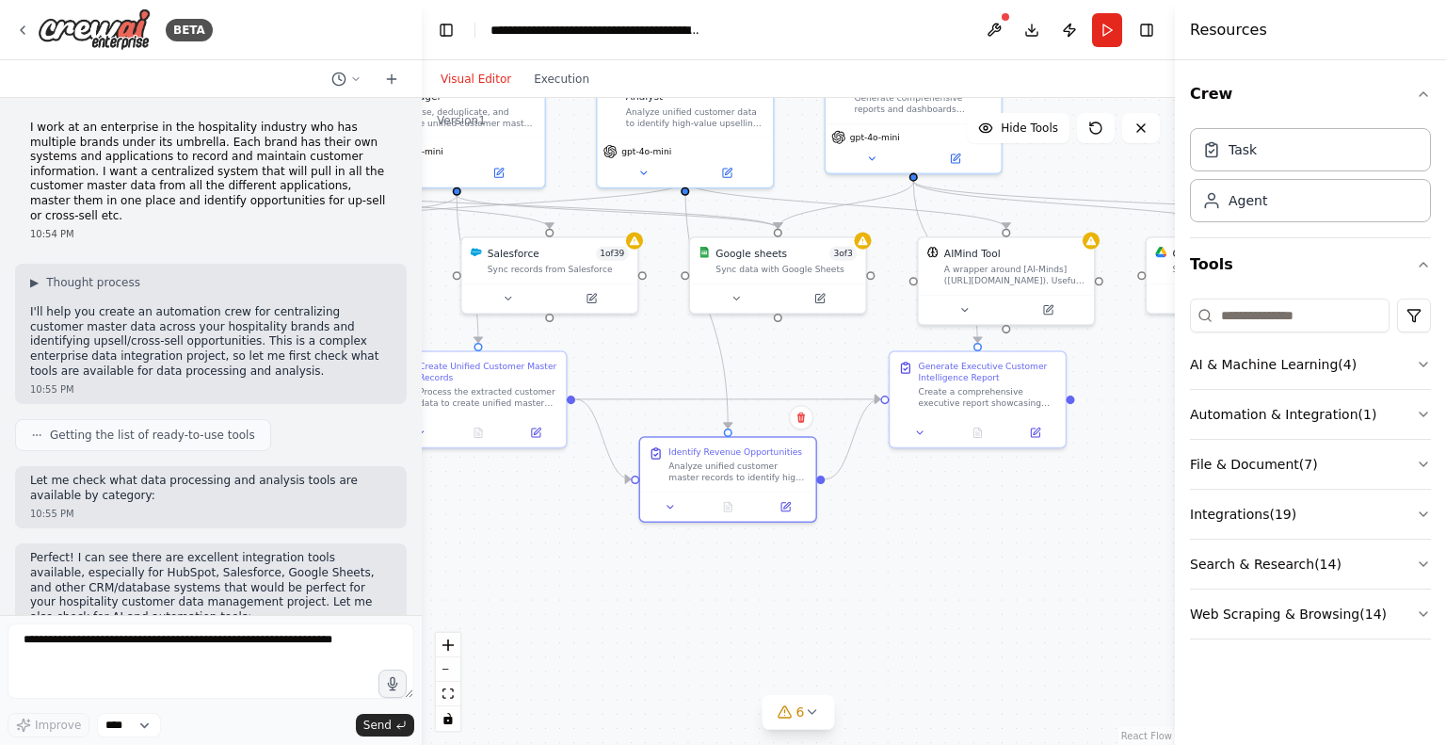
click at [931, 521] on div ".deletable-edge-delete-btn { width: 20px; height: 20px; border: 0px solid #ffff…" at bounding box center [798, 421] width 753 height 647
click at [569, 90] on div "Visual Editor Execution" at bounding box center [514, 79] width 171 height 38
click at [568, 81] on button "Execution" at bounding box center [562, 79] width 78 height 23
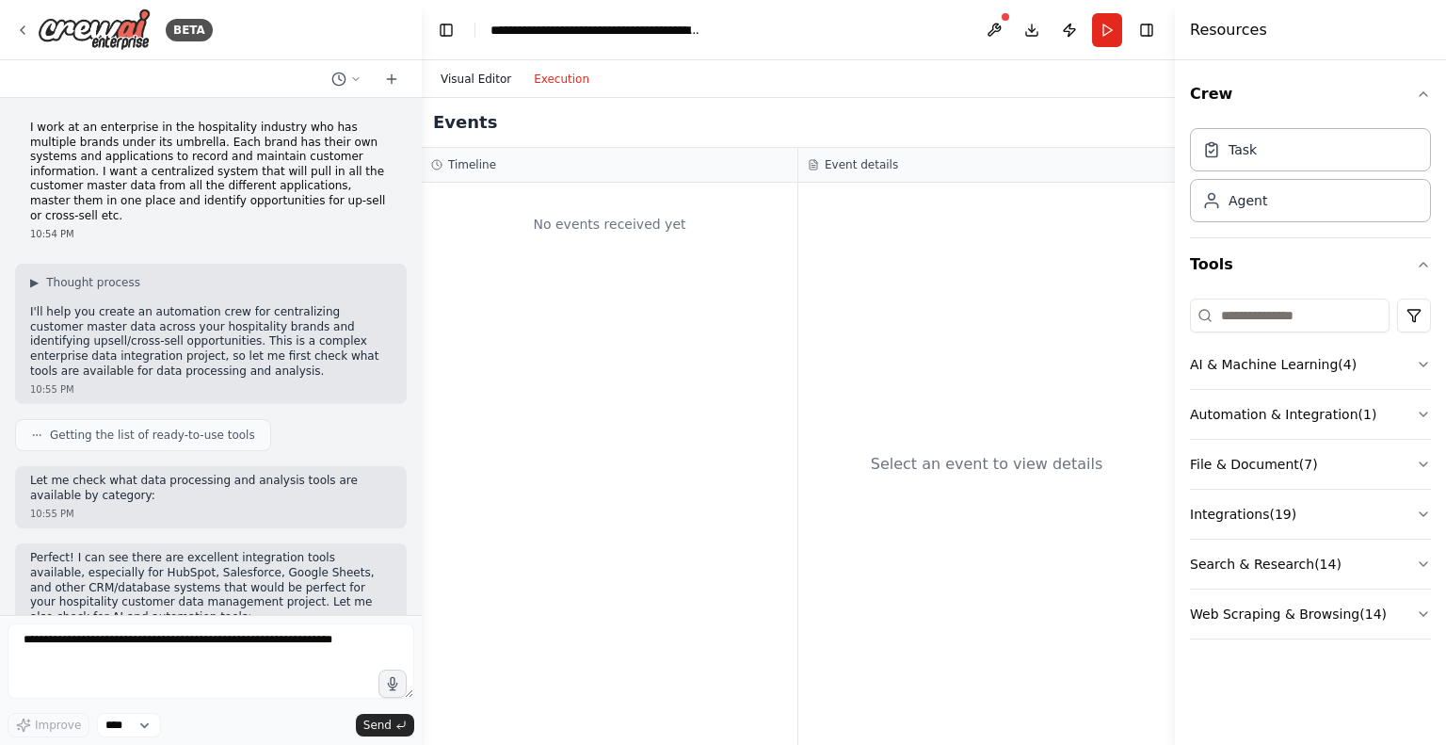
click at [463, 80] on button "Visual Editor" at bounding box center [475, 79] width 93 height 23
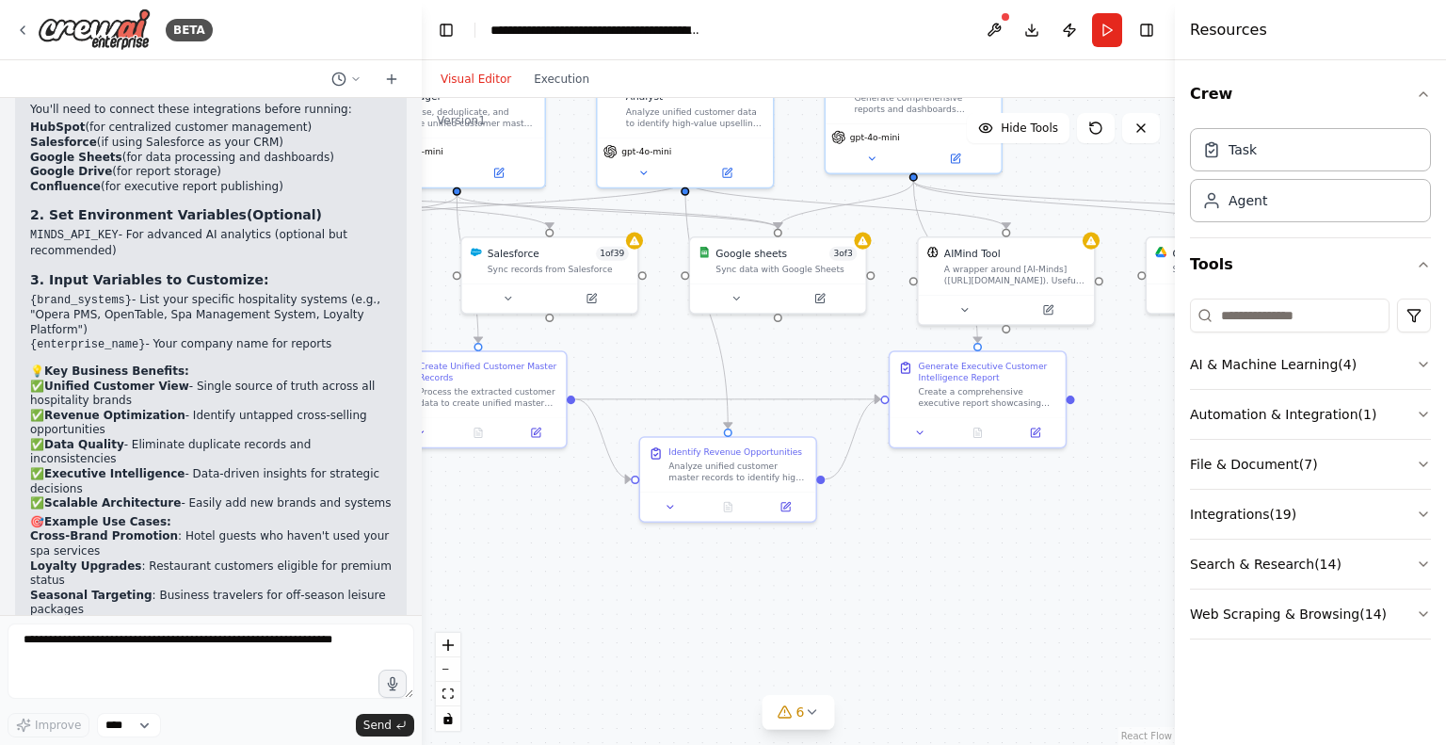
scroll to position [2765, 0]
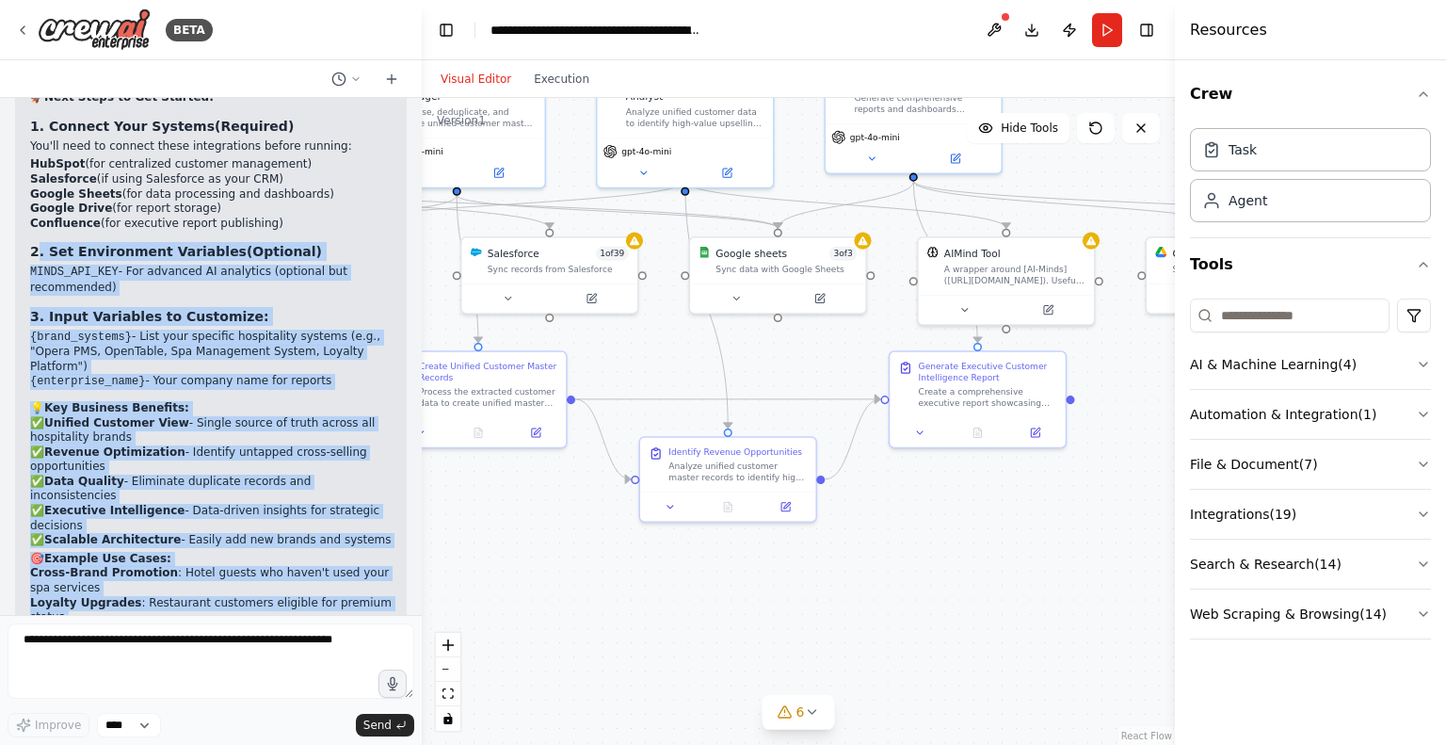
drag, startPoint x: 87, startPoint y: 569, endPoint x: 38, endPoint y: 110, distance: 461.2
click at [38, 110] on div "▶ Thought process Excellent! I've successfully created a comprehensive Hospital…" at bounding box center [211, 161] width 362 height 1284
click at [38, 245] on strong "2. Set Environment Variables" at bounding box center [138, 252] width 217 height 15
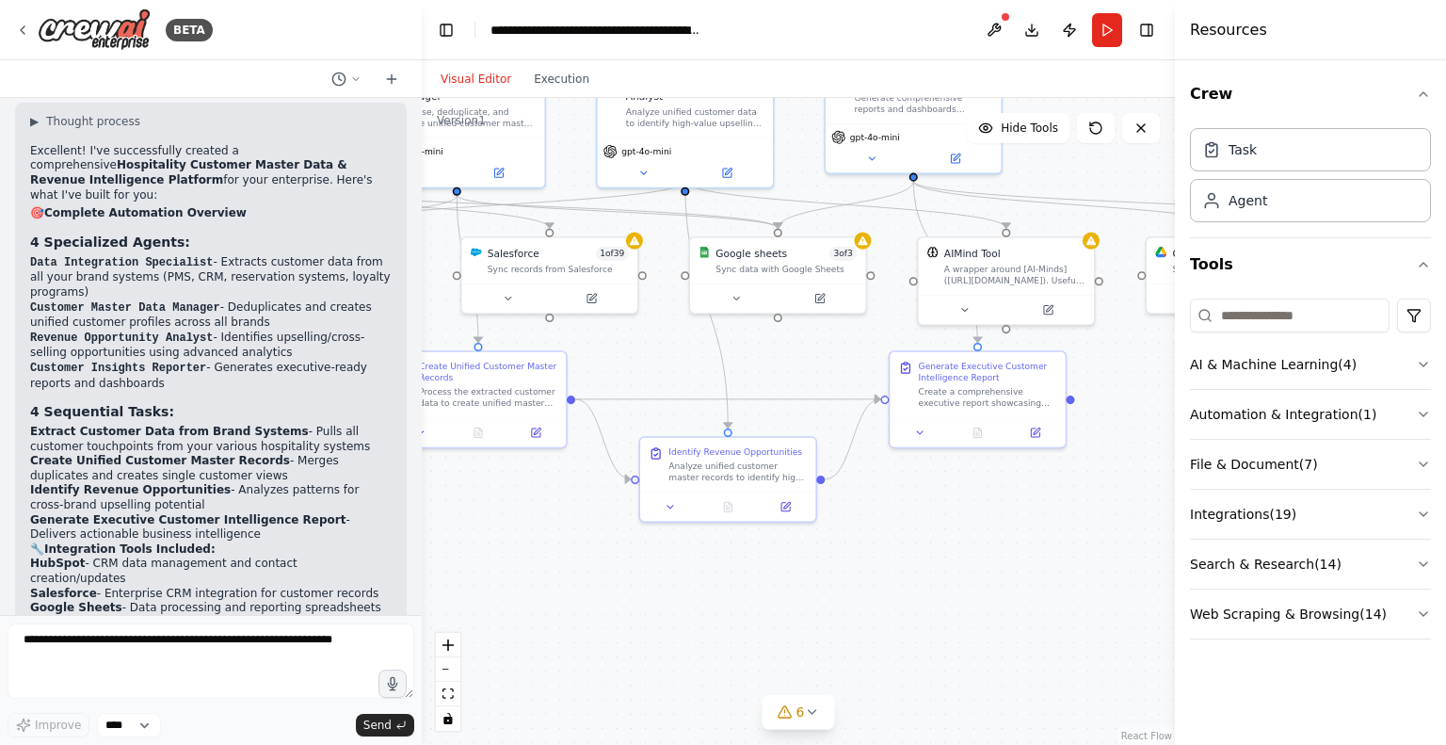
scroll to position [1876, 0]
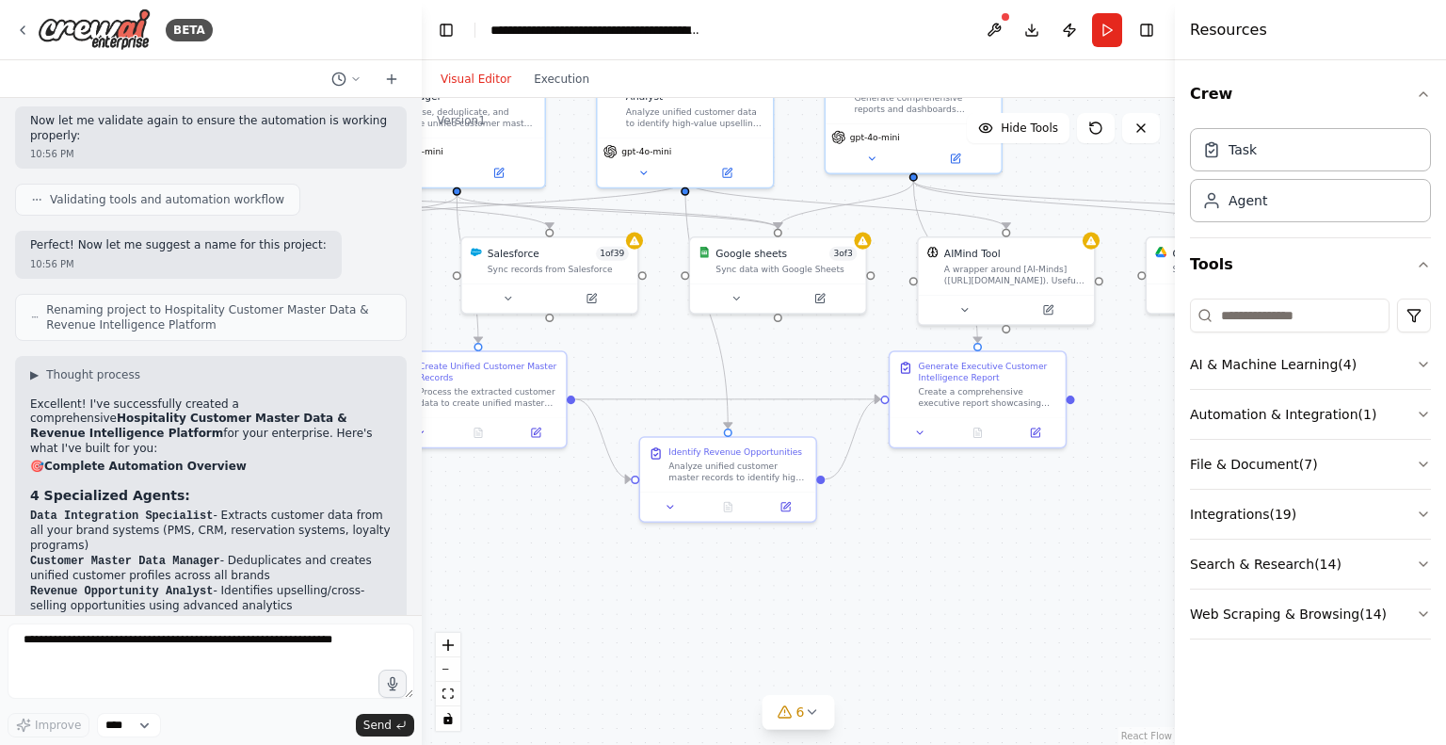
drag, startPoint x: 30, startPoint y: 311, endPoint x: 158, endPoint y: 432, distance: 176.5
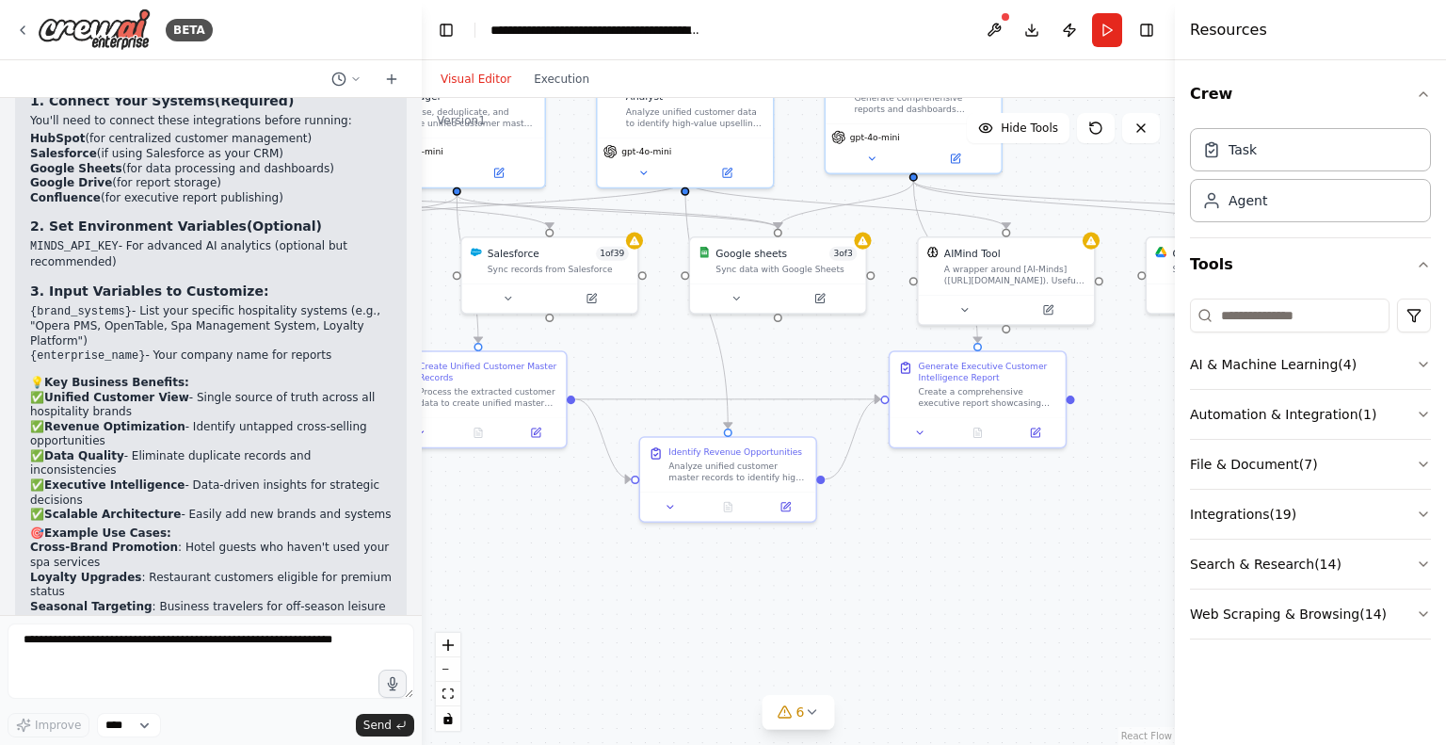
scroll to position [2765, 0]
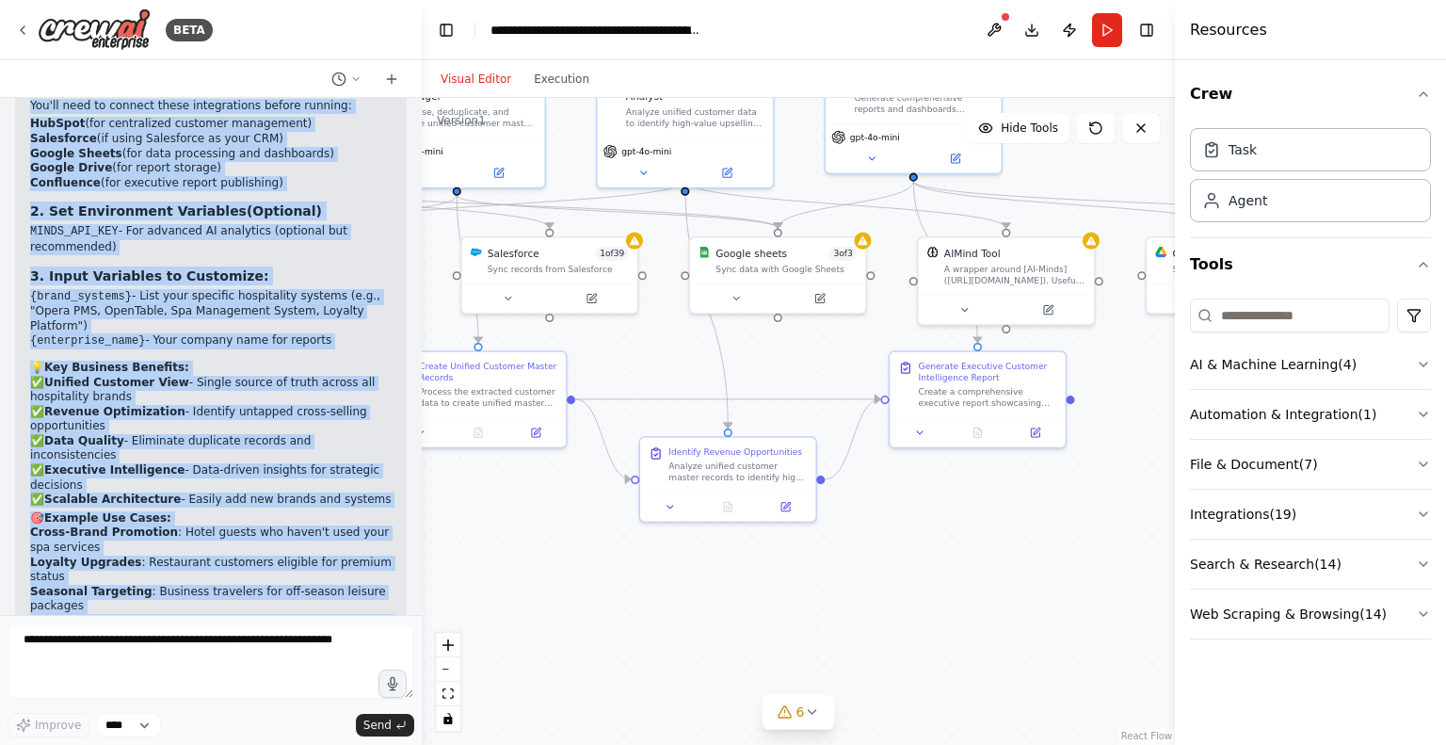
click at [79, 718] on p "Would you like me to modify any aspect of the automation or help you understand…" at bounding box center [211, 740] width 362 height 44
copy div "Loremipsu! D'si ametconsecte adipisc e seddoeiusmodt Incididuntu Laboreet Dolor…"
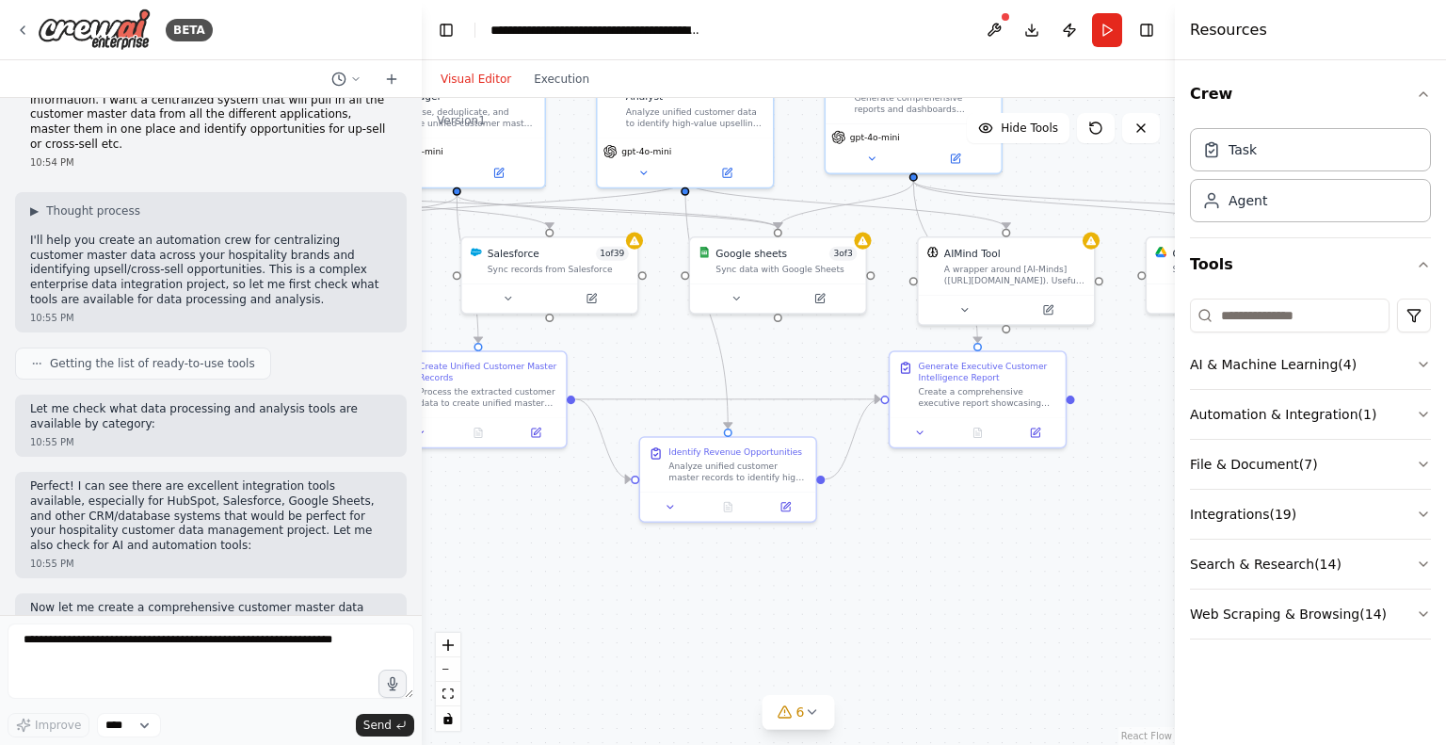
scroll to position [0, 0]
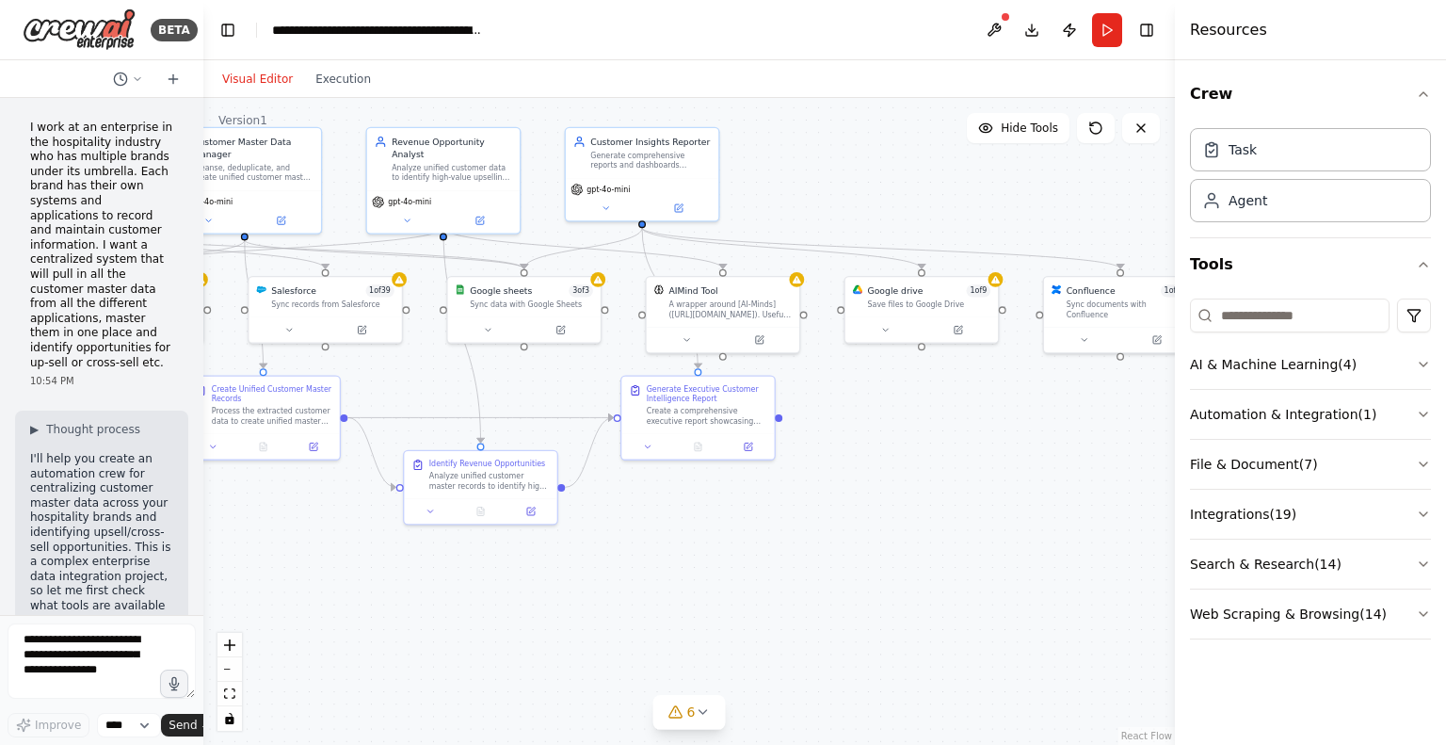
drag, startPoint x: 421, startPoint y: 356, endPoint x: 59, endPoint y: 351, distance: 361.6
click at [59, 351] on div "BETA I work at an enterprise in the hospitality industry who has multiple brand…" at bounding box center [101, 372] width 203 height 745
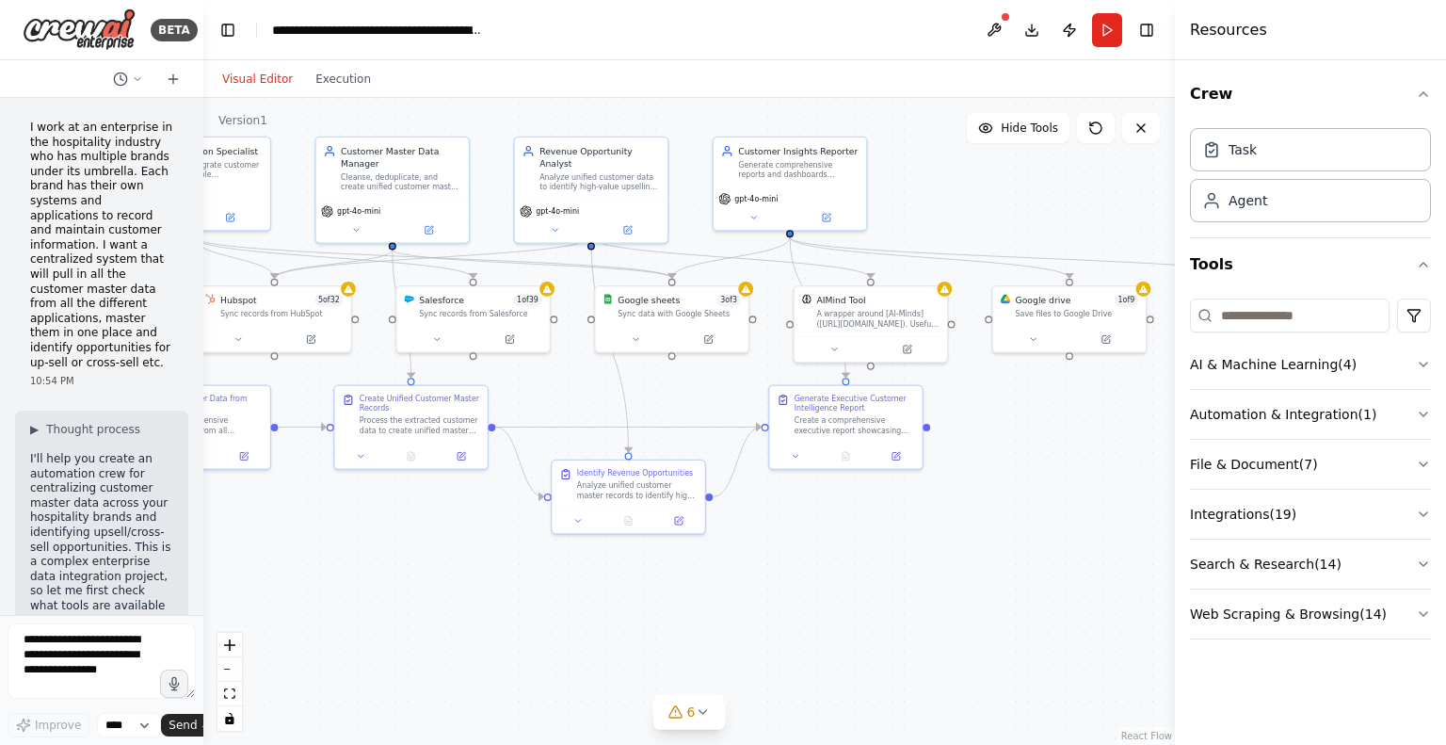
drag, startPoint x: 719, startPoint y: 604, endPoint x: 866, endPoint y: 613, distance: 148.1
click at [866, 613] on div ".deletable-edge-delete-btn { width: 20px; height: 20px; border: 0px solid #ffff…" at bounding box center [689, 421] width 972 height 647
click at [1151, 29] on button "Toggle Right Sidebar" at bounding box center [1147, 30] width 26 height 26
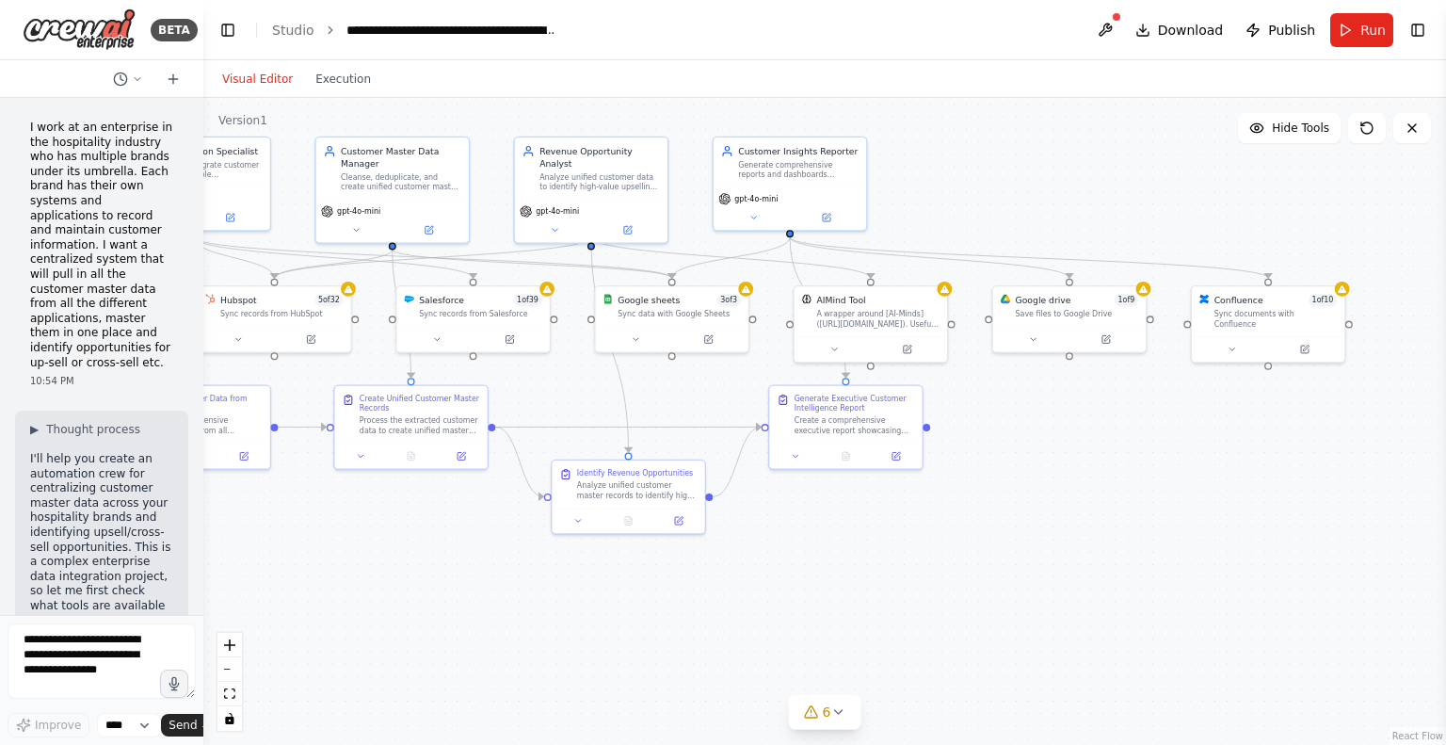
click at [232, 25] on button "Toggle Left Sidebar" at bounding box center [228, 30] width 26 height 26
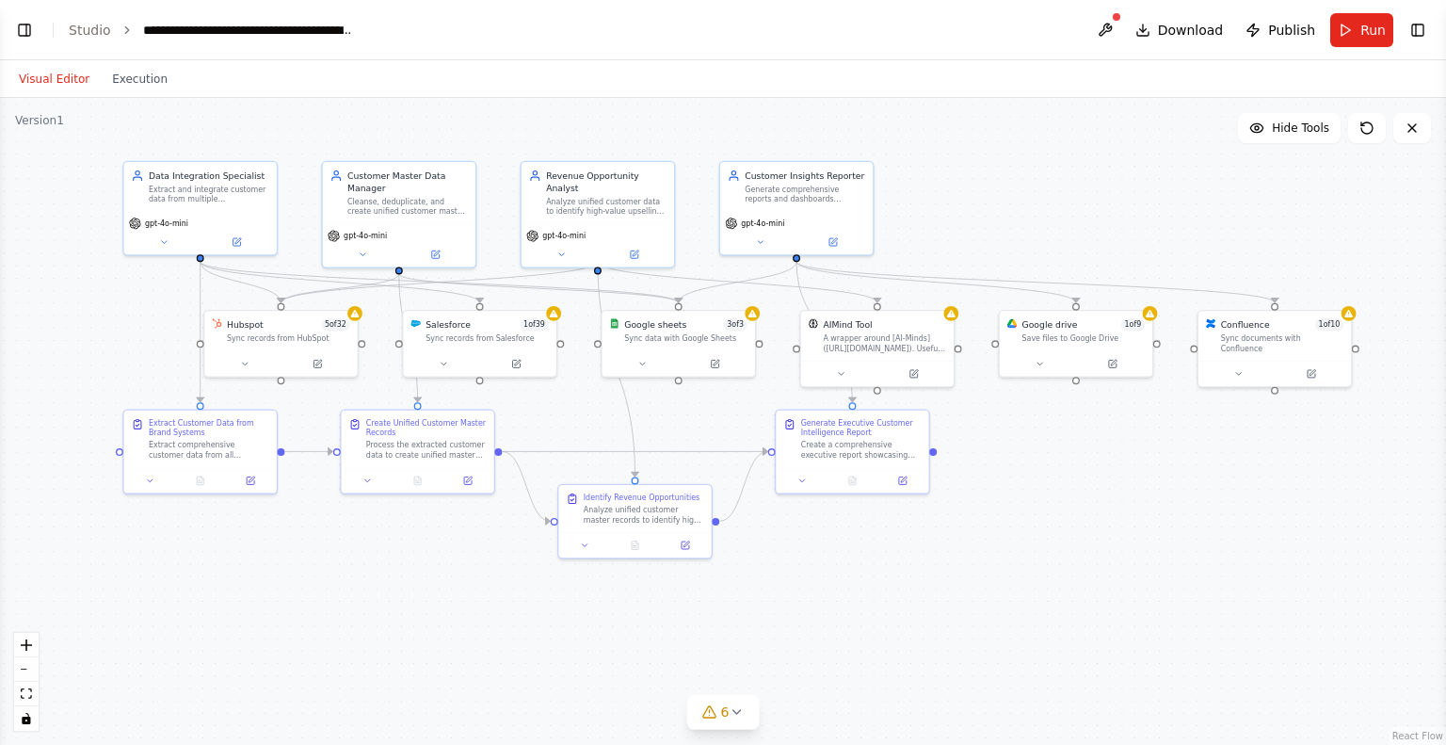
drag, startPoint x: 543, startPoint y: 605, endPoint x: 755, endPoint y: 630, distance: 213.3
click at [755, 630] on div ".deletable-edge-delete-btn { width: 20px; height: 20px; border: 0px solid #ffff…" at bounding box center [723, 421] width 1446 height 647
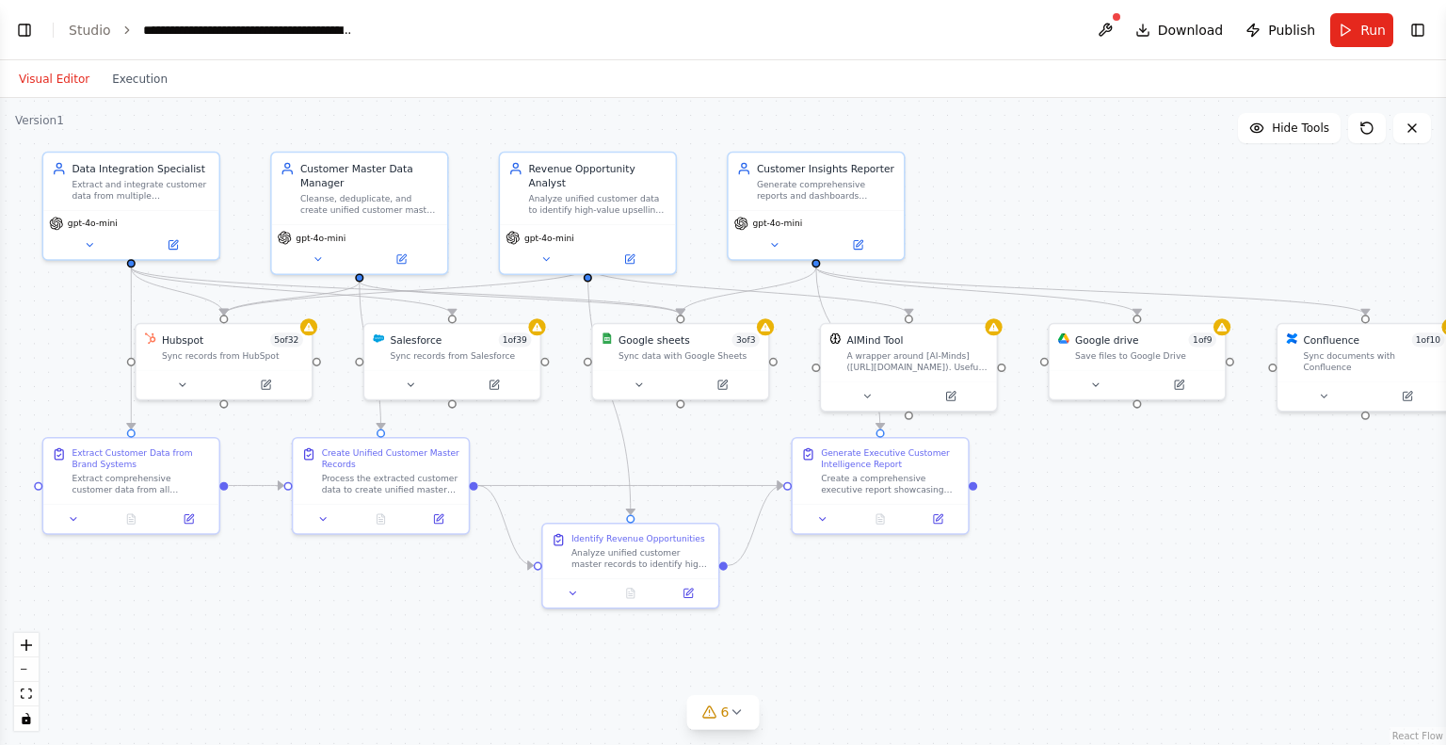
drag, startPoint x: 899, startPoint y: 612, endPoint x: 860, endPoint y: 620, distance: 40.3
click at [860, 620] on div ".deletable-edge-delete-btn { width: 20px; height: 20px; border: 0px solid #ffff…" at bounding box center [723, 421] width 1446 height 647
drag, startPoint x: 1322, startPoint y: 340, endPoint x: 1312, endPoint y: 342, distance: 10.5
click at [1312, 342] on div "Confluence" at bounding box center [1329, 338] width 57 height 14
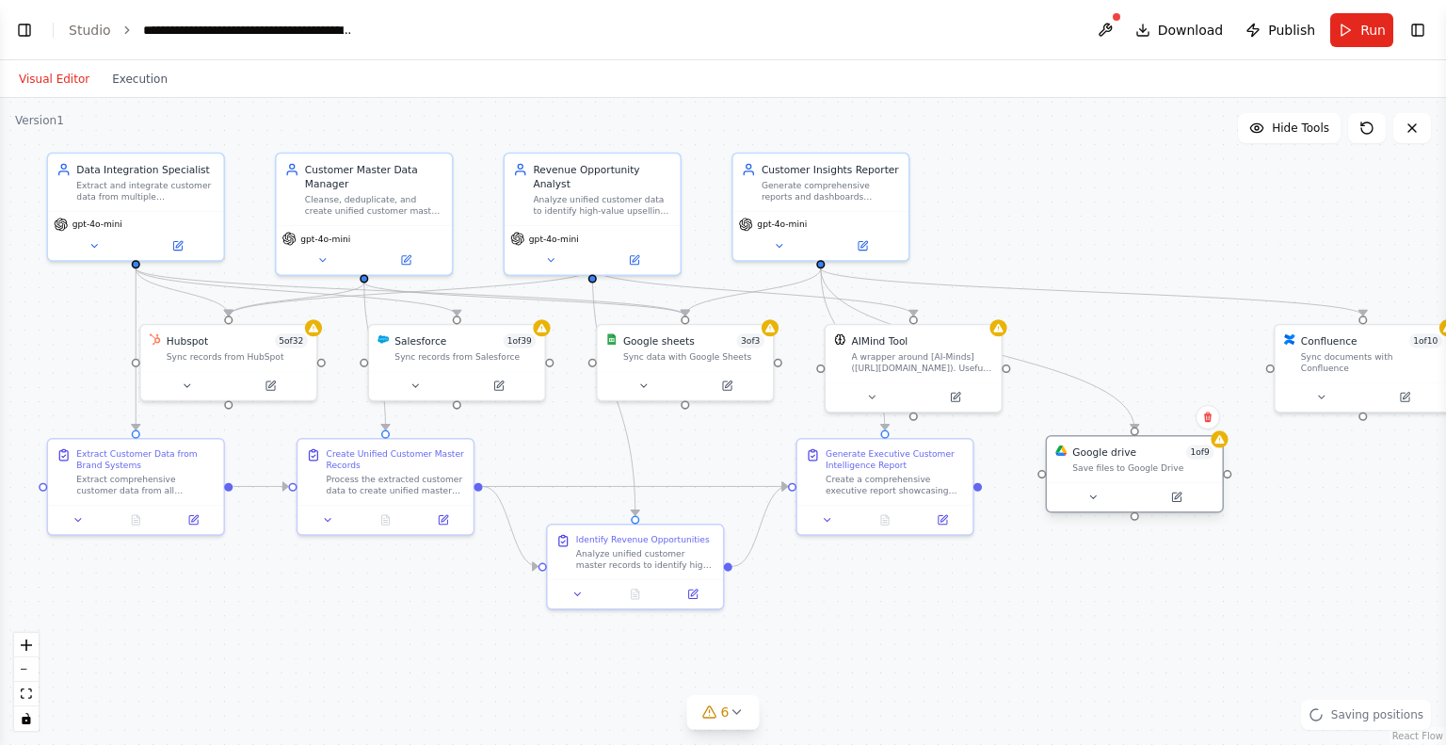
drag, startPoint x: 1151, startPoint y: 344, endPoint x: 1141, endPoint y: 483, distance: 139.7
click at [1141, 474] on div "Google drive 1 of 9 Save files to Google Drive" at bounding box center [1143, 459] width 141 height 28
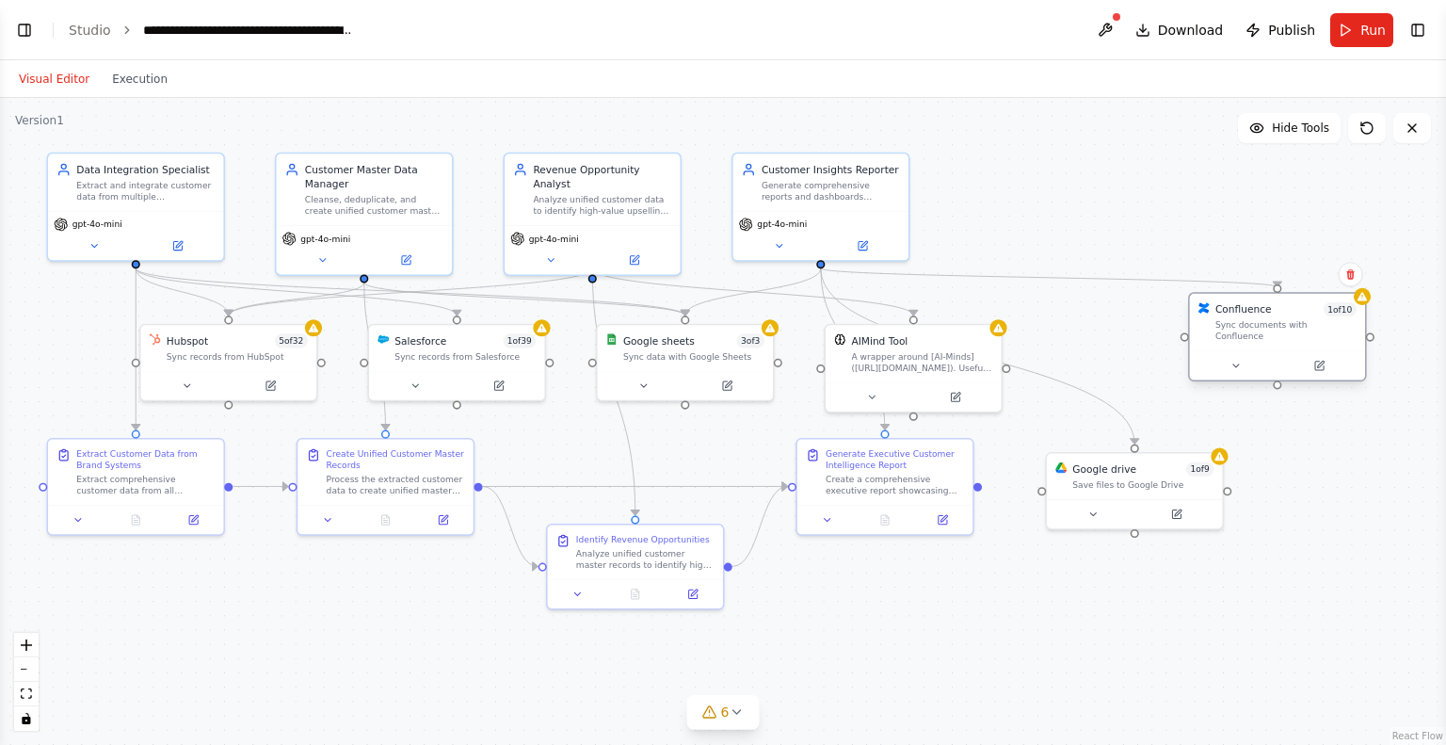
drag, startPoint x: 1318, startPoint y: 363, endPoint x: 1231, endPoint y: 337, distance: 91.2
click at [1231, 337] on div "Confluence 1 of 10 Sync documents with Confluence" at bounding box center [1277, 322] width 175 height 57
drag, startPoint x: 1136, startPoint y: 488, endPoint x: 1122, endPoint y: 439, distance: 50.7
click at [1122, 439] on div "Google drive 1 of 9 Save files to Google Drive" at bounding box center [1120, 431] width 175 height 46
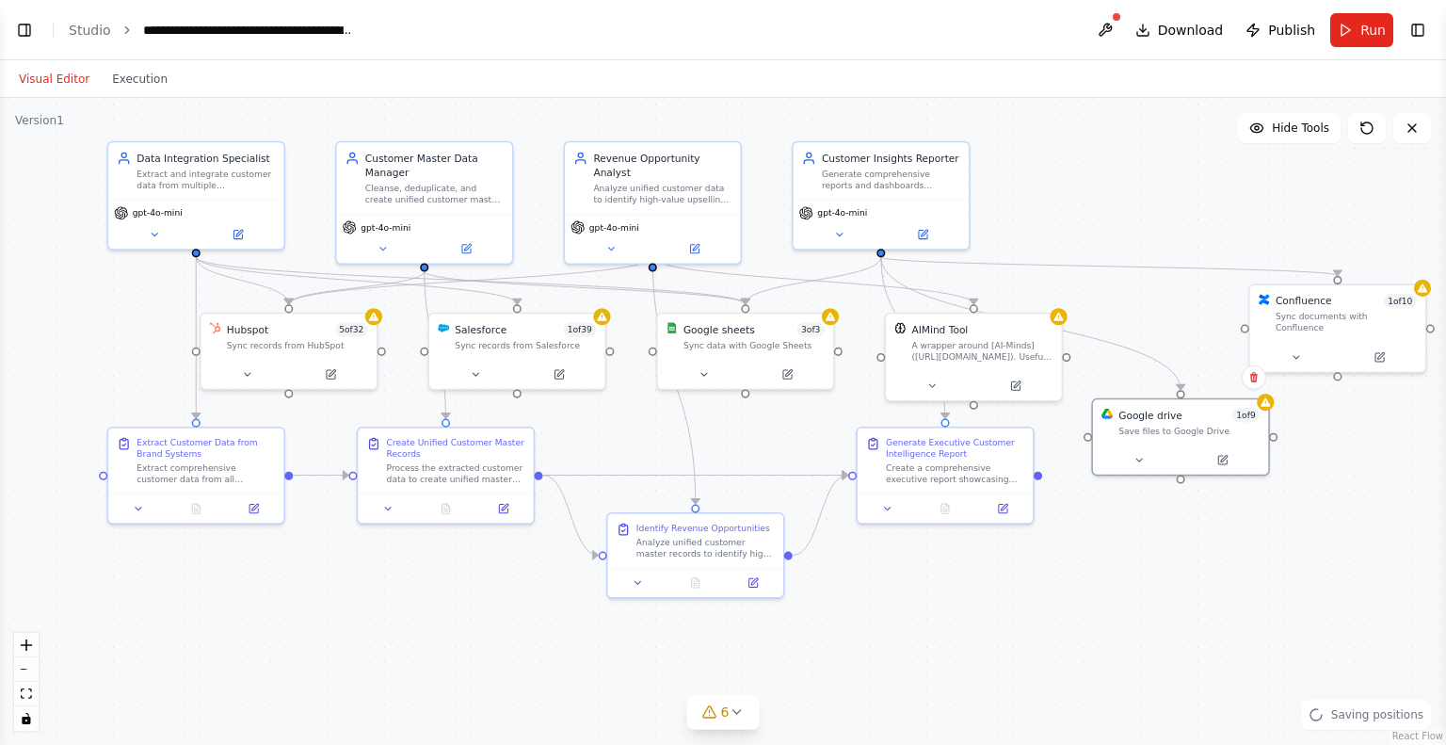
drag, startPoint x: 962, startPoint y: 665, endPoint x: 1023, endPoint y: 654, distance: 61.3
click at [1023, 654] on div ".deletable-edge-delete-btn { width: 20px; height: 20px; border: 0px solid #ffff…" at bounding box center [723, 421] width 1446 height 647
drag, startPoint x: 457, startPoint y: 479, endPoint x: 416, endPoint y: 621, distance: 146.9
click at [416, 621] on div "Process the extracted customer data to create unified master customer records b…" at bounding box center [420, 613] width 138 height 23
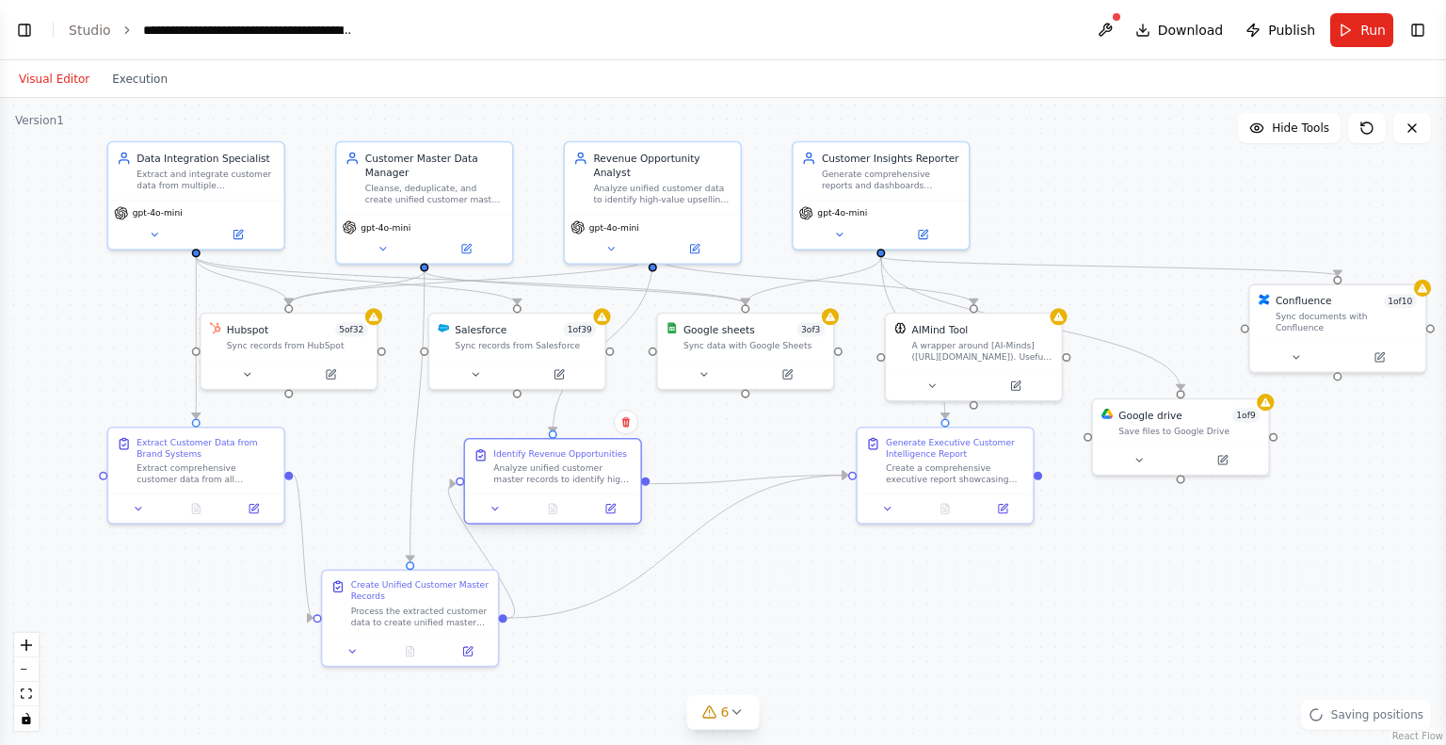
drag, startPoint x: 693, startPoint y: 565, endPoint x: 542, endPoint y: 484, distance: 171.1
click at [542, 484] on div "Identify Revenue Opportunities Analyze unified customer master records to ident…" at bounding box center [552, 481] width 178 height 87
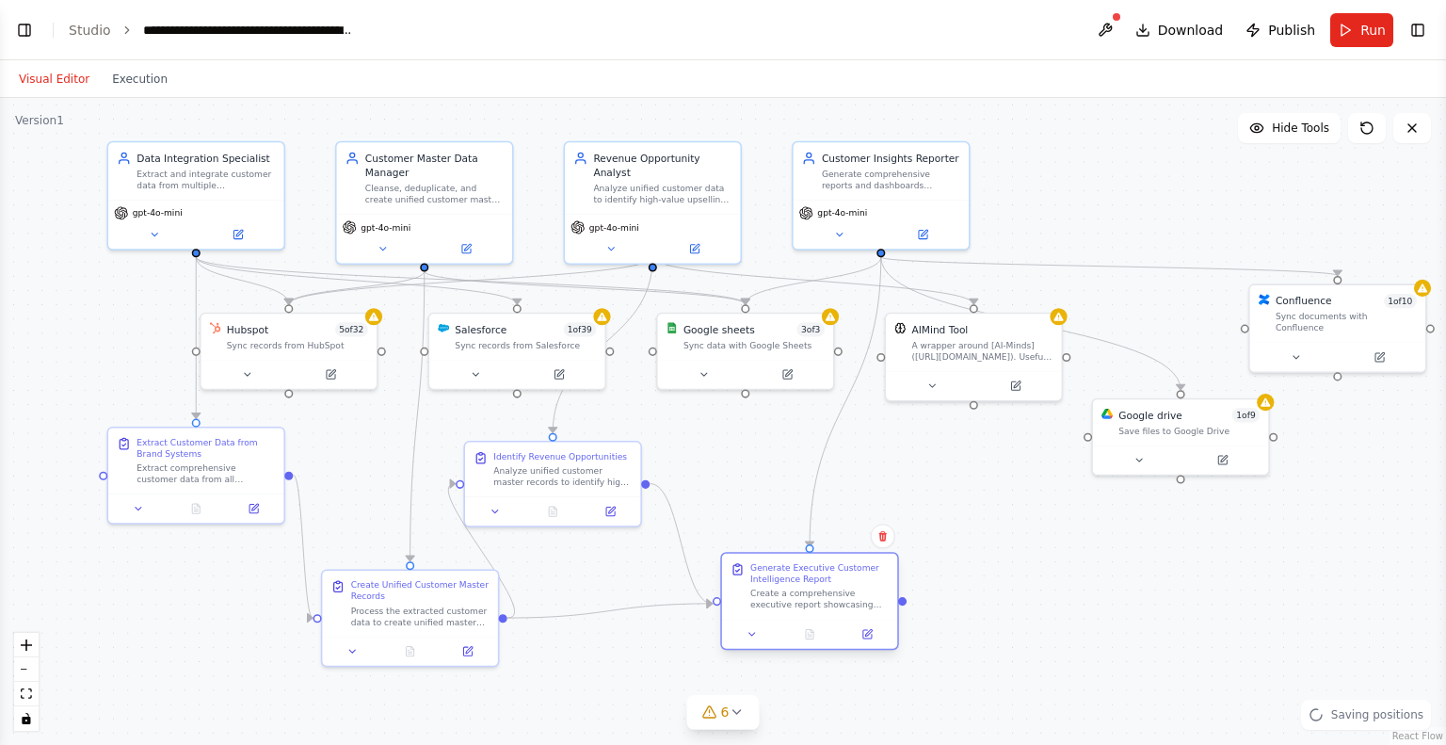
drag, startPoint x: 900, startPoint y: 484, endPoint x: 757, endPoint y: 611, distance: 191.4
click at [757, 611] on div "Generate Executive Customer Intelligence Report Create a comprehensive executiv…" at bounding box center [809, 587] width 175 height 66
drag, startPoint x: 996, startPoint y: 370, endPoint x: 983, endPoint y: 390, distance: 23.8
click at [983, 390] on div at bounding box center [967, 396] width 175 height 29
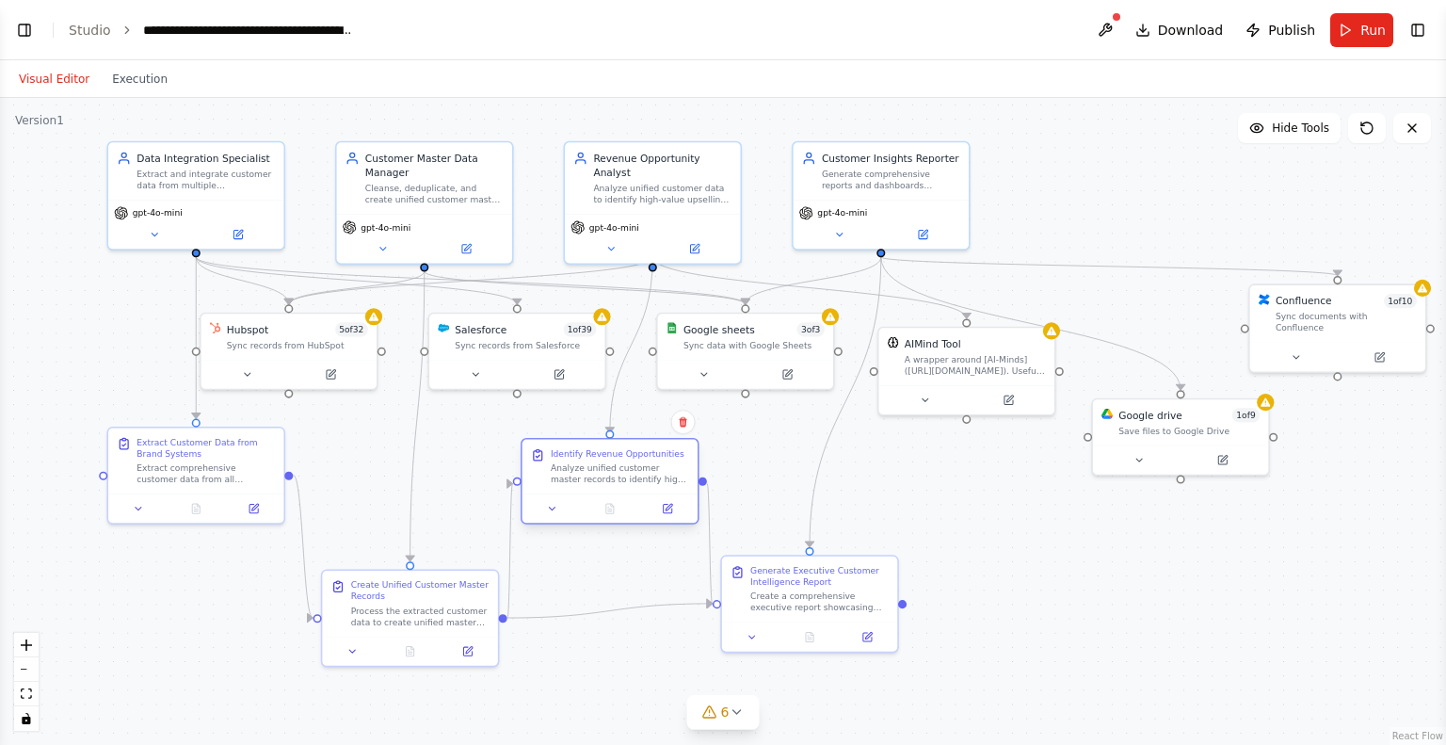
drag, startPoint x: 580, startPoint y: 485, endPoint x: 637, endPoint y: 485, distance: 56.5
click at [637, 485] on div "Identify Revenue Opportunities Analyze unified customer master records to ident…" at bounding box center [610, 467] width 175 height 55
drag, startPoint x: 442, startPoint y: 597, endPoint x: 445, endPoint y: 579, distance: 18.3
click at [445, 579] on div "Create Unified Customer Master Records" at bounding box center [420, 573] width 138 height 23
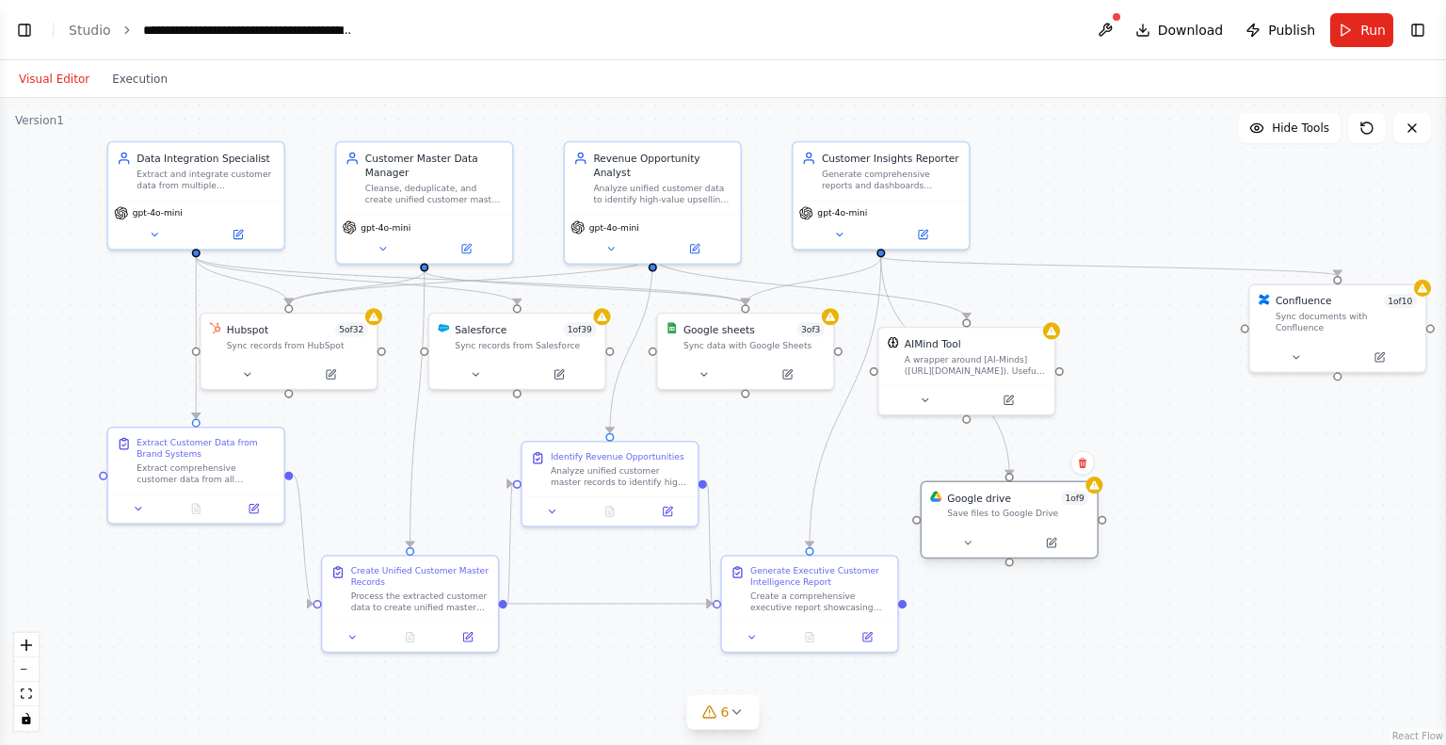
drag, startPoint x: 1150, startPoint y: 447, endPoint x: 980, endPoint y: 544, distance: 195.3
click at [980, 544] on button at bounding box center [968, 542] width 81 height 17
drag, startPoint x: 1308, startPoint y: 338, endPoint x: 1159, endPoint y: 382, distance: 155.2
click at [1159, 389] on button at bounding box center [1153, 397] width 81 height 17
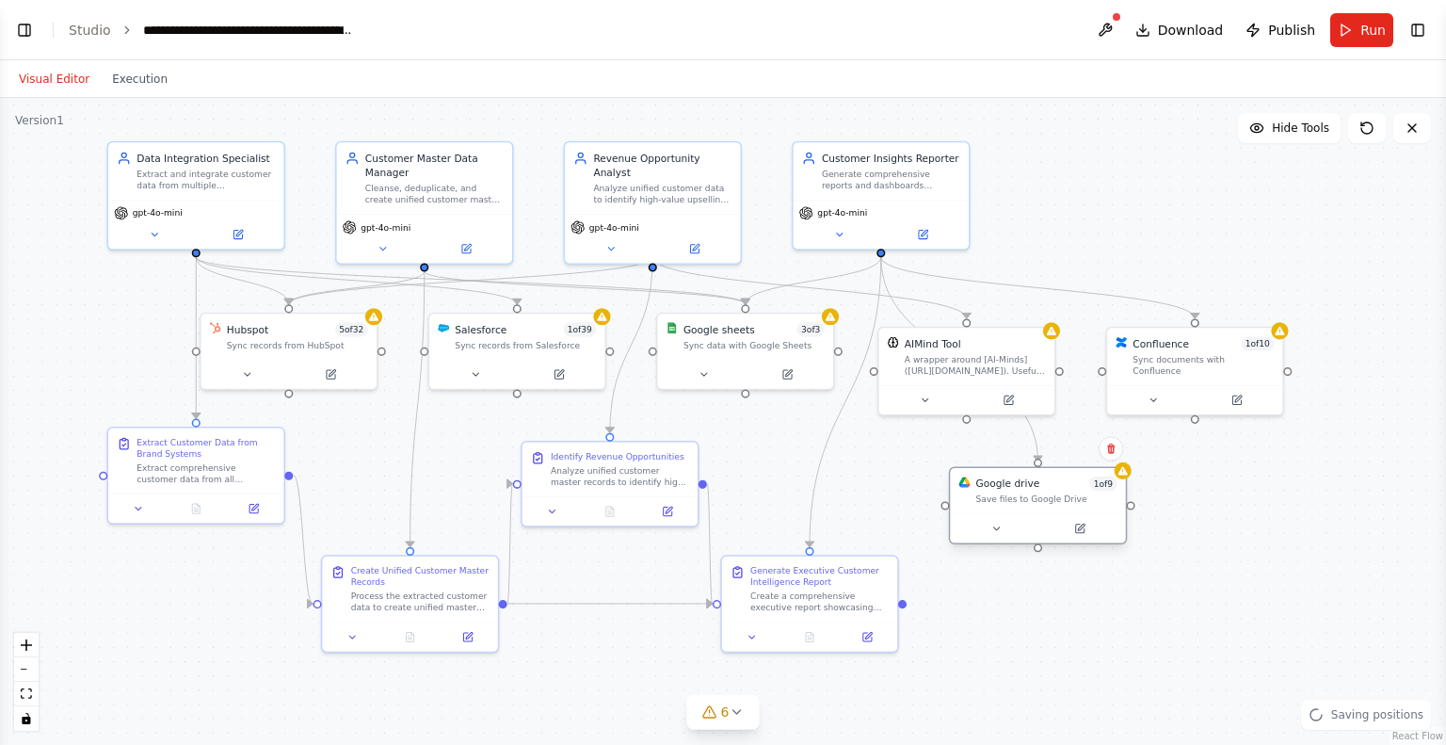
drag, startPoint x: 1032, startPoint y: 527, endPoint x: 1068, endPoint y: 515, distance: 37.8
click at [1068, 515] on div at bounding box center [1037, 527] width 175 height 29
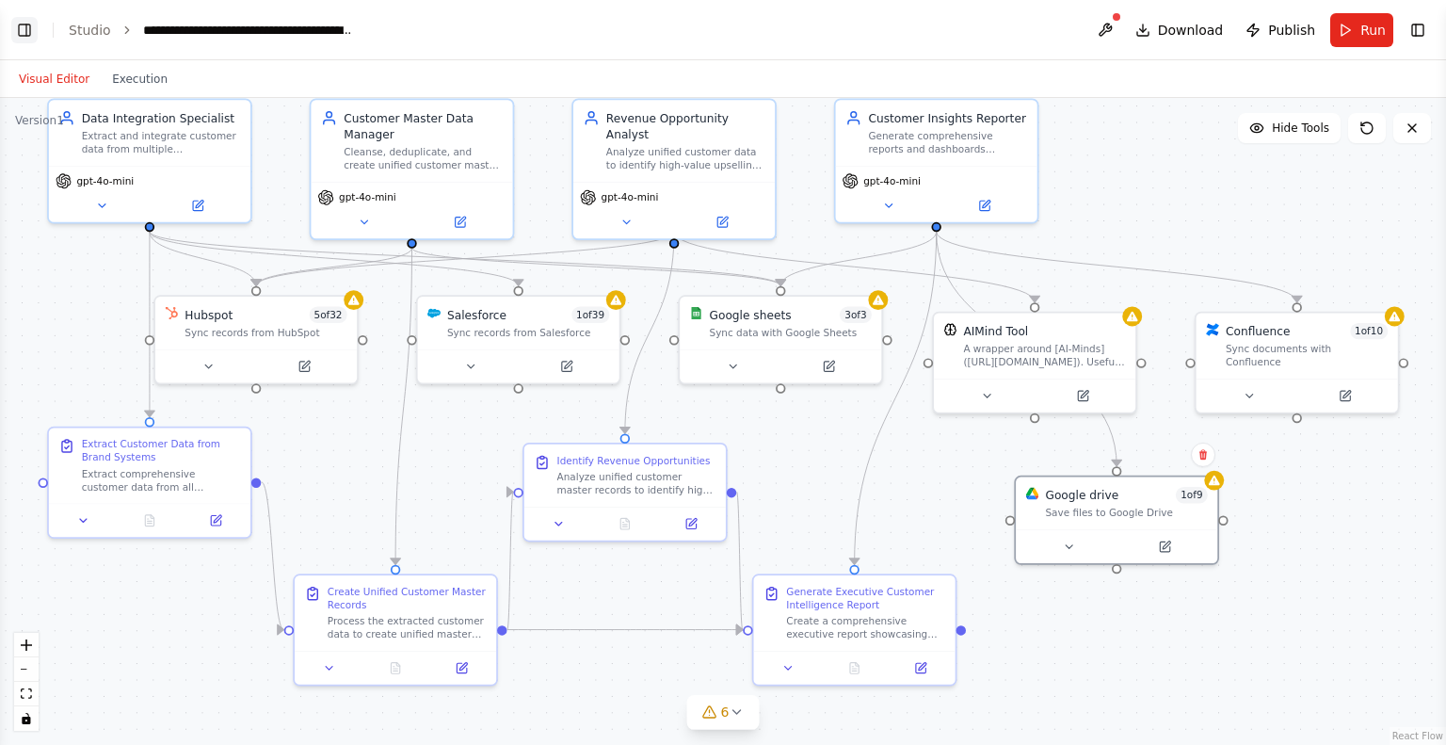
click at [26, 35] on button "Toggle Left Sidebar" at bounding box center [24, 30] width 26 height 26
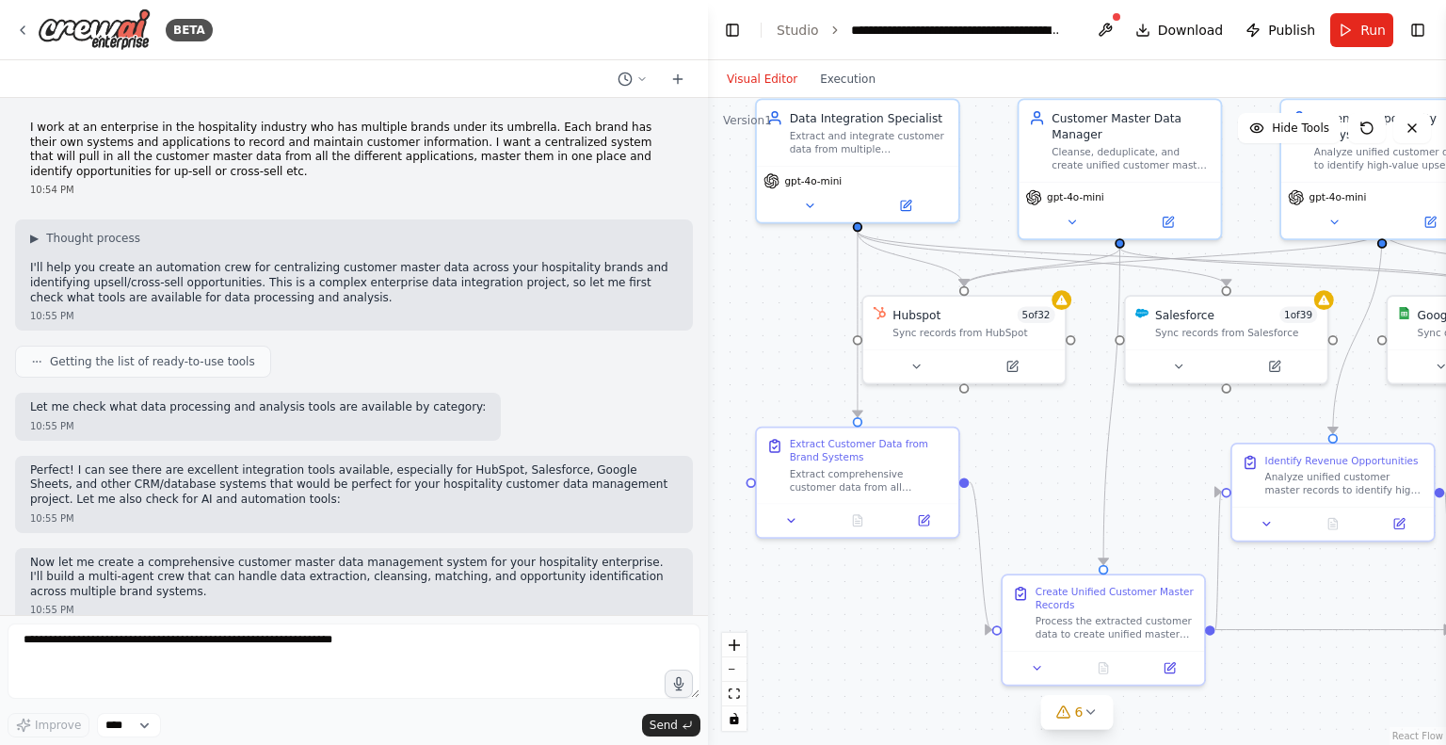
drag, startPoint x: 202, startPoint y: 327, endPoint x: 708, endPoint y: 374, distance: 507.9
click at [708, 374] on div "BETA I work at an enterprise in the hospitality industry who has multiple brand…" at bounding box center [723, 372] width 1446 height 745
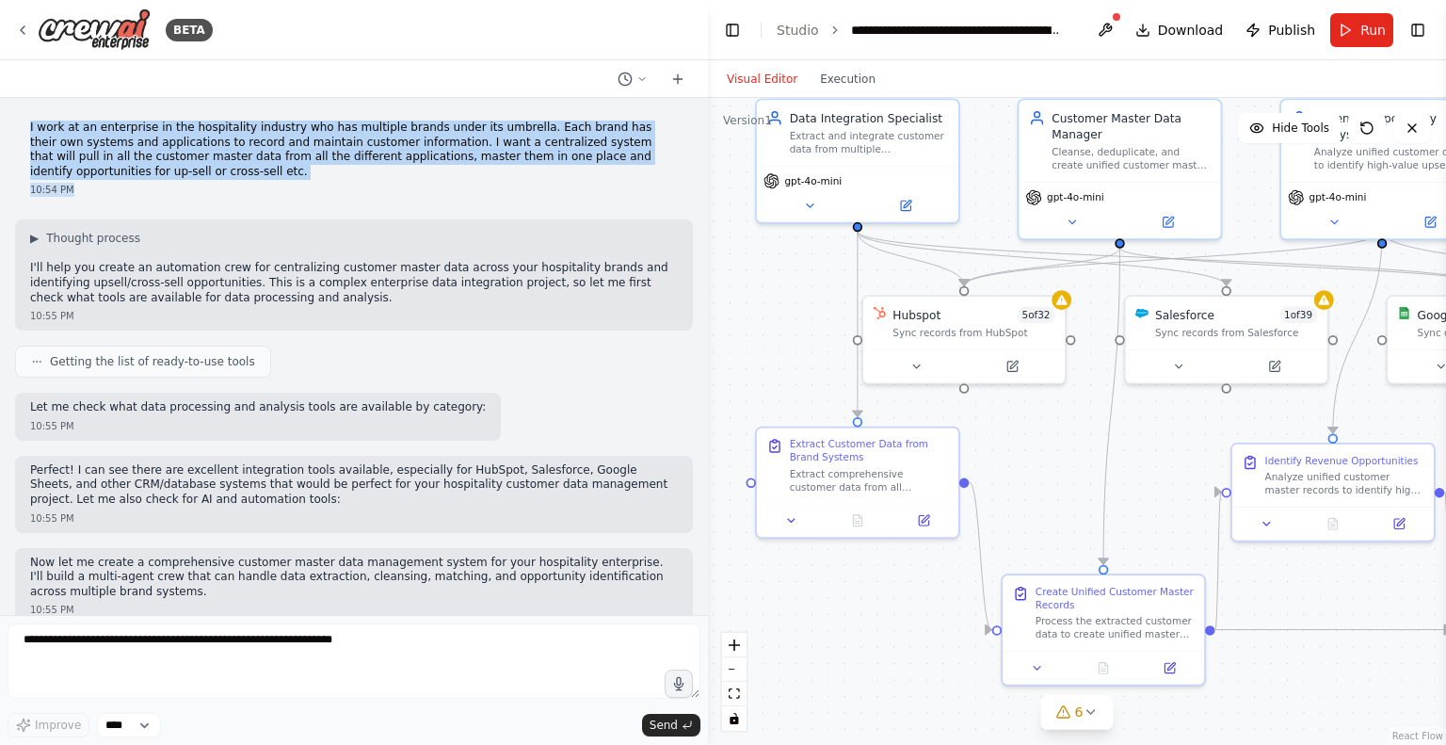
drag, startPoint x: 29, startPoint y: 123, endPoint x: 100, endPoint y: 188, distance: 96.0
click at [100, 188] on div "I work at an enterprise in the hospitality industry who has multiple brands und…" at bounding box center [354, 158] width 678 height 91
click at [63, 187] on div "10:54 PM" at bounding box center [354, 190] width 648 height 14
drag, startPoint x: 106, startPoint y: 172, endPoint x: 18, endPoint y: 131, distance: 97.7
click at [18, 131] on div "I work at an enterprise in the hospitality industry who has multiple brands und…" at bounding box center [354, 158] width 678 height 91
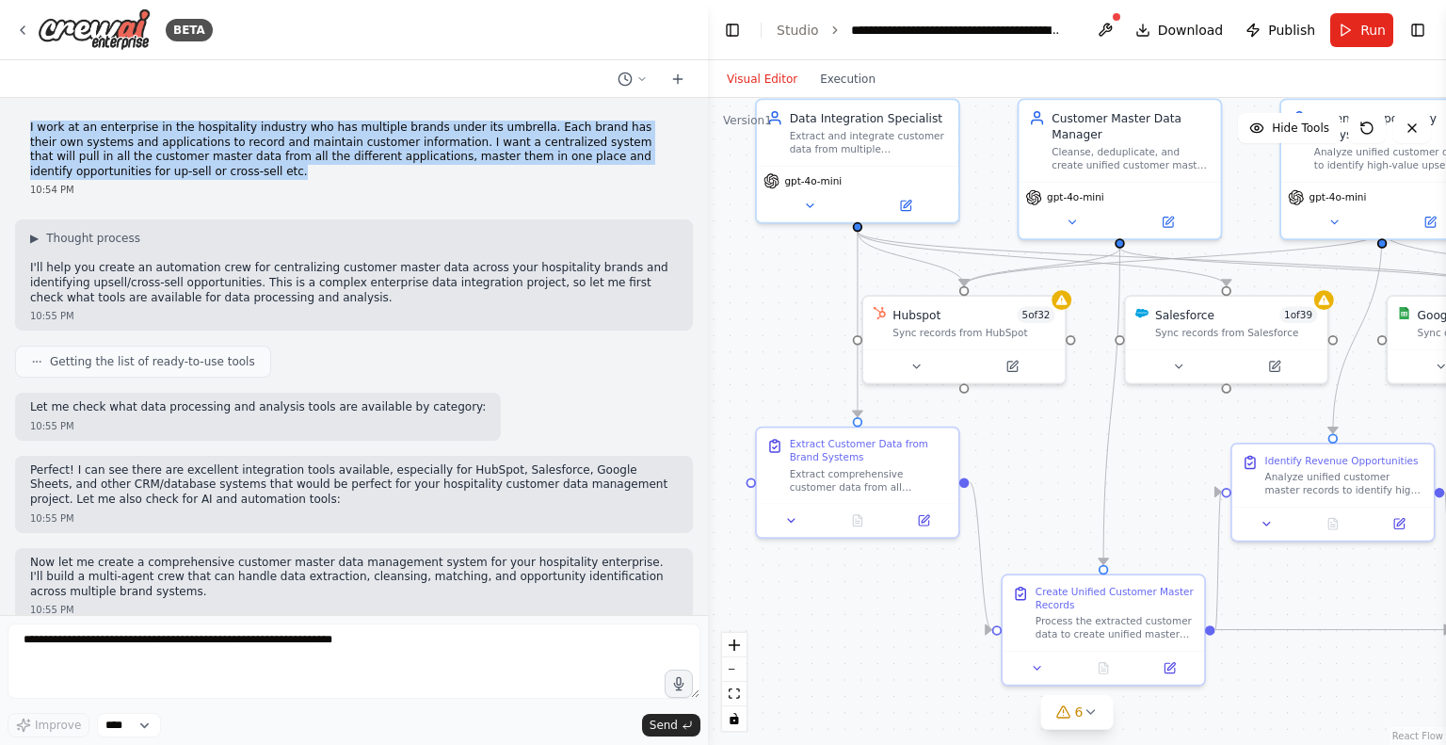
copy p "I work at an enterprise in the hospitality industry who has multiple brands und…"
click at [90, 32] on img at bounding box center [94, 29] width 113 height 42
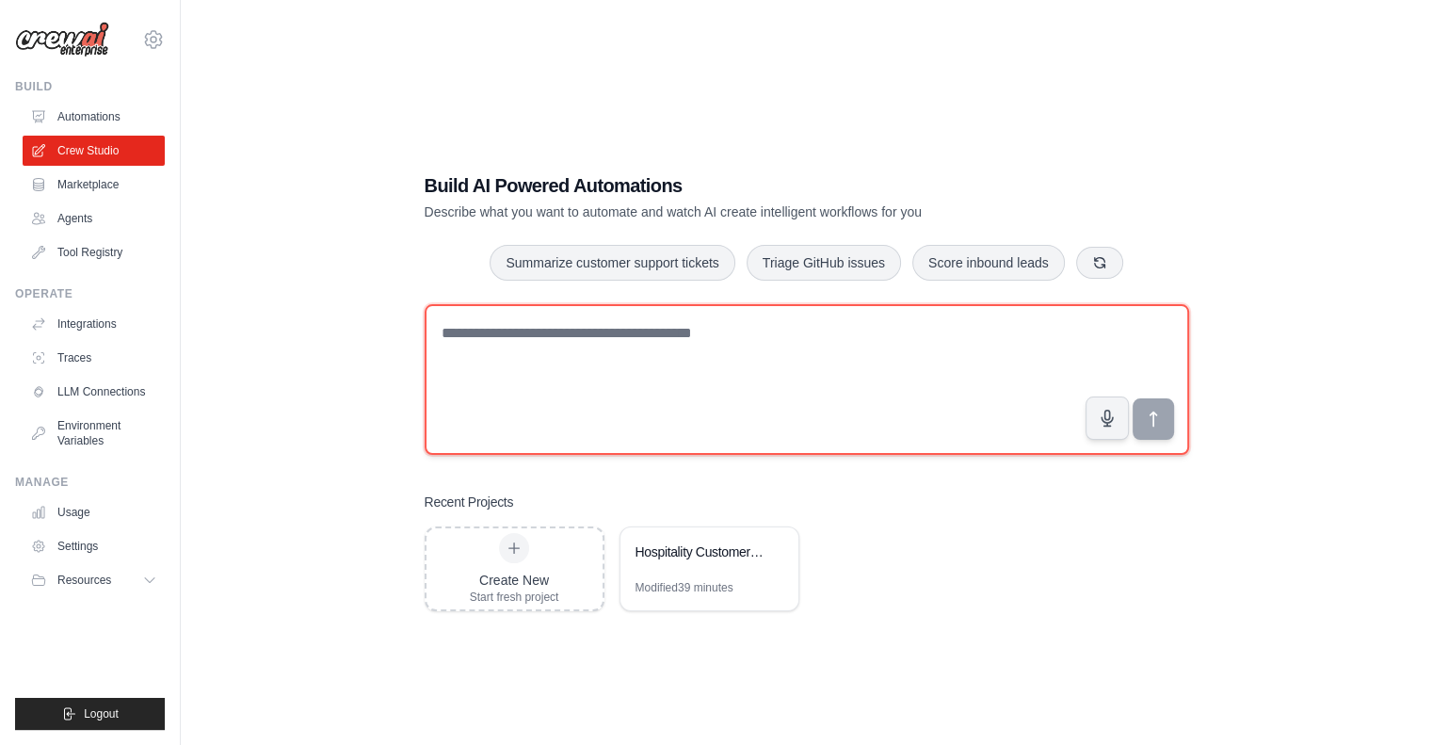
click at [509, 334] on textarea at bounding box center [807, 379] width 765 height 151
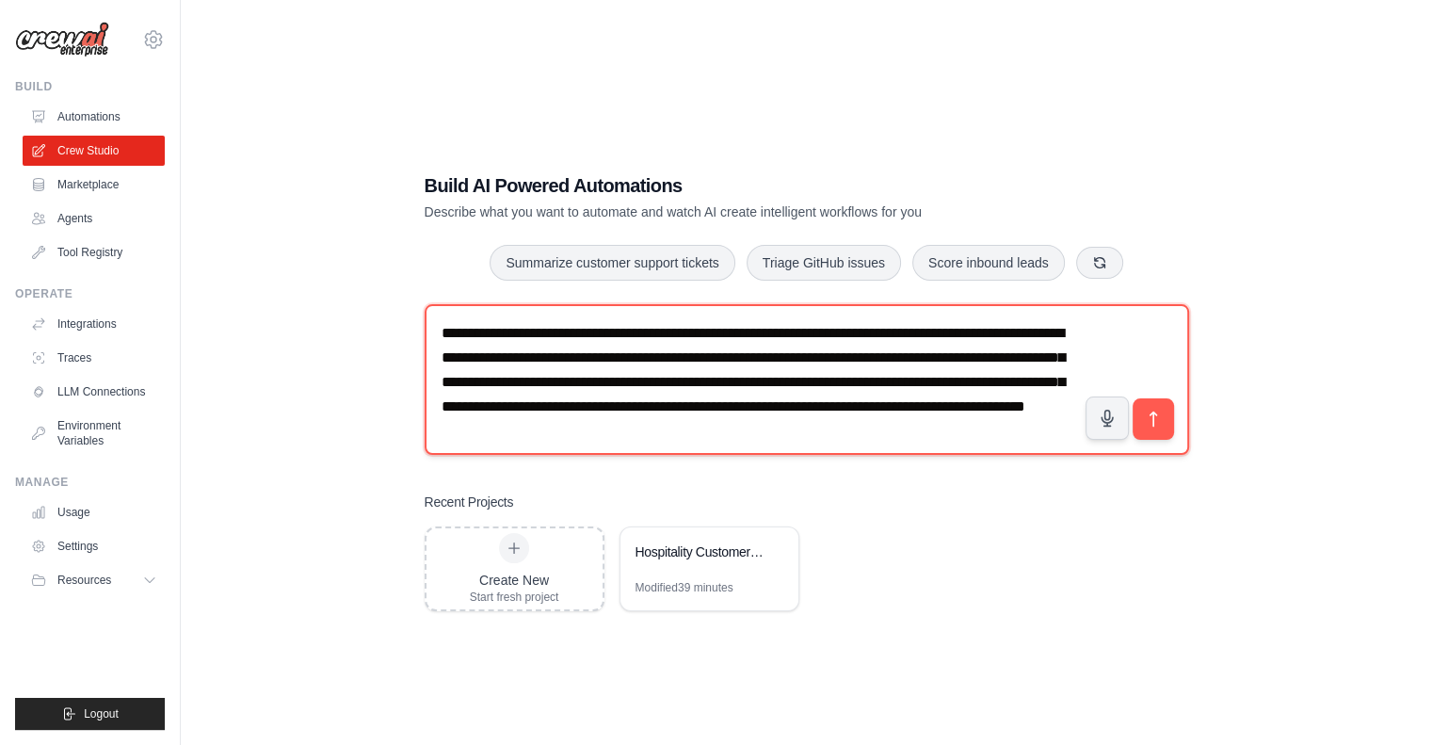
scroll to position [29, 0]
click at [675, 413] on textarea "**********" at bounding box center [807, 379] width 765 height 151
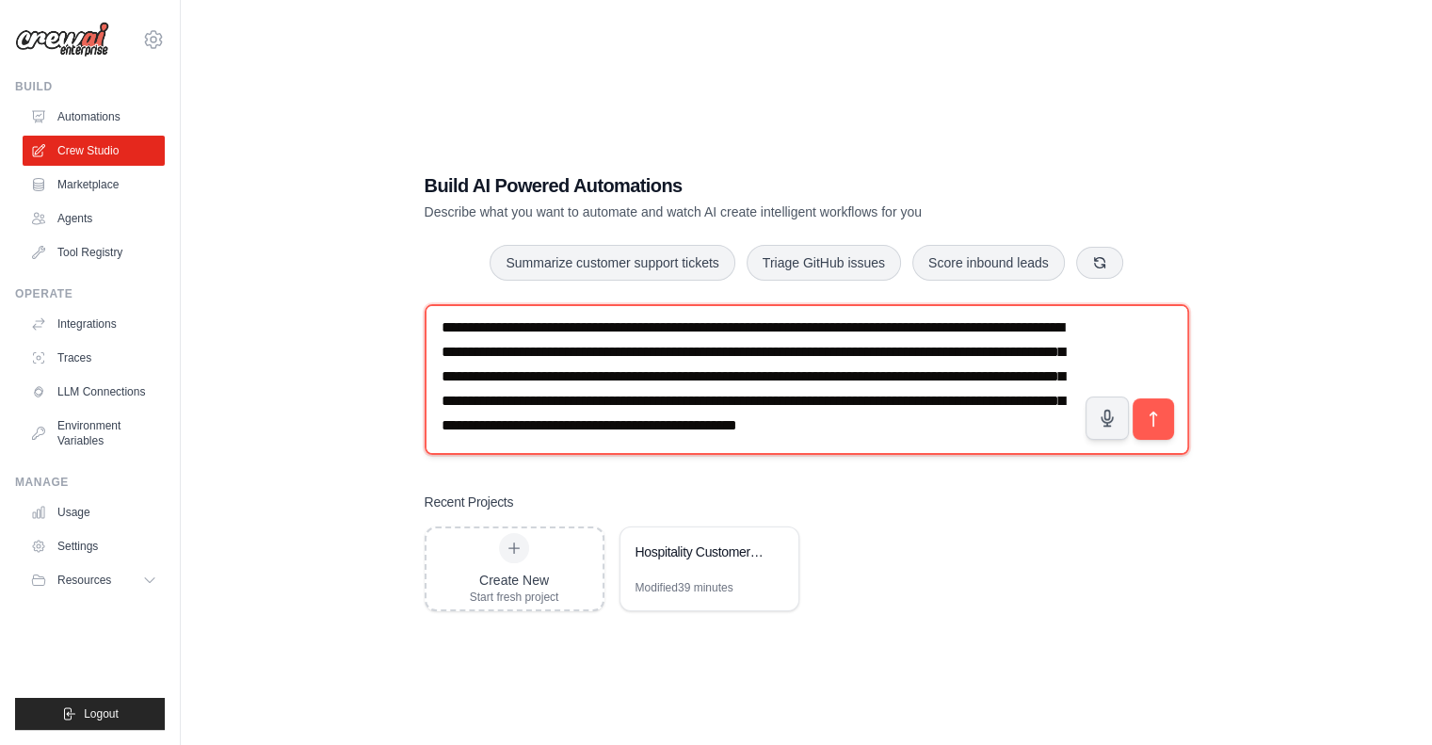
scroll to position [36, 0]
type textarea "**********"
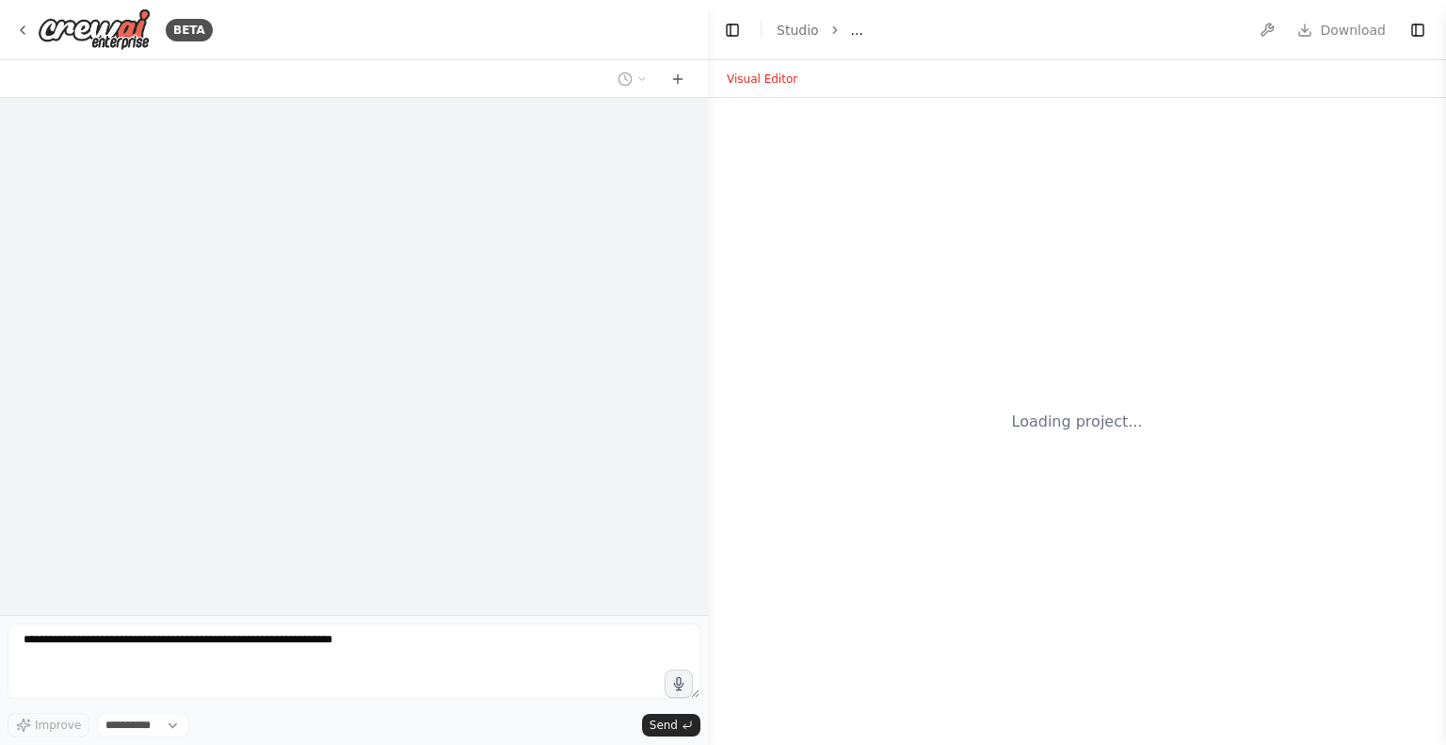
select select "****"
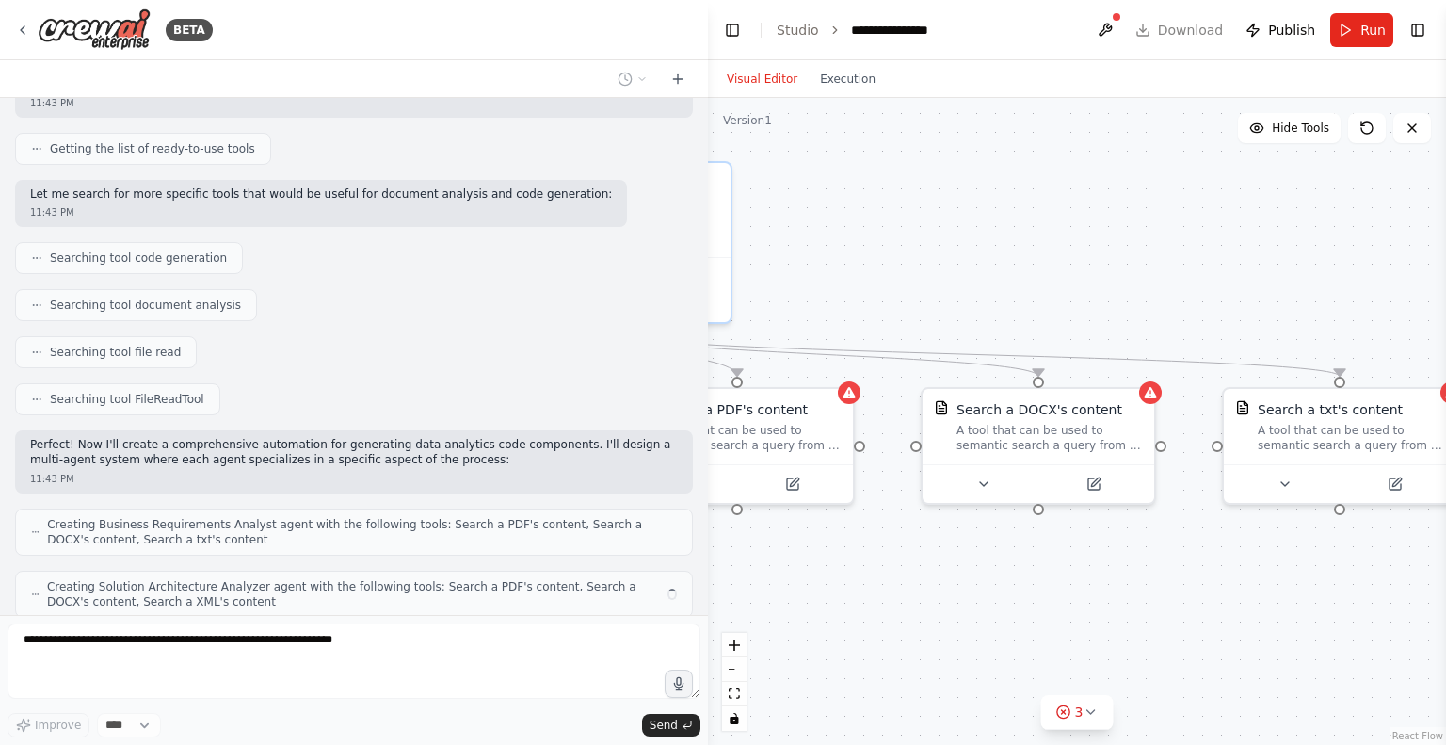
scroll to position [294, 0]
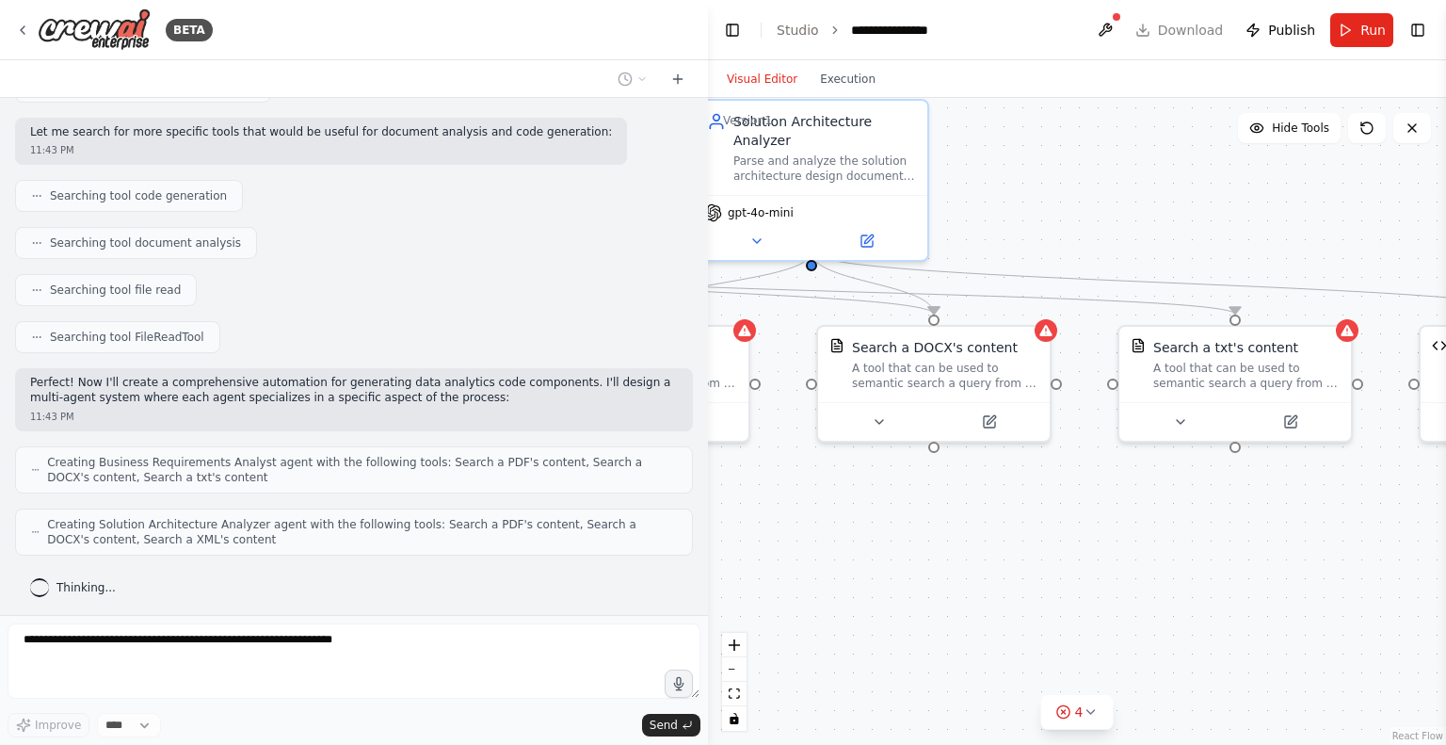
drag, startPoint x: 1208, startPoint y: 629, endPoint x: 799, endPoint y: 536, distance: 420.1
click at [799, 536] on div ".deletable-edge-delete-btn { width: 20px; height: 20px; border: 0px solid #ffff…" at bounding box center [1077, 421] width 738 height 647
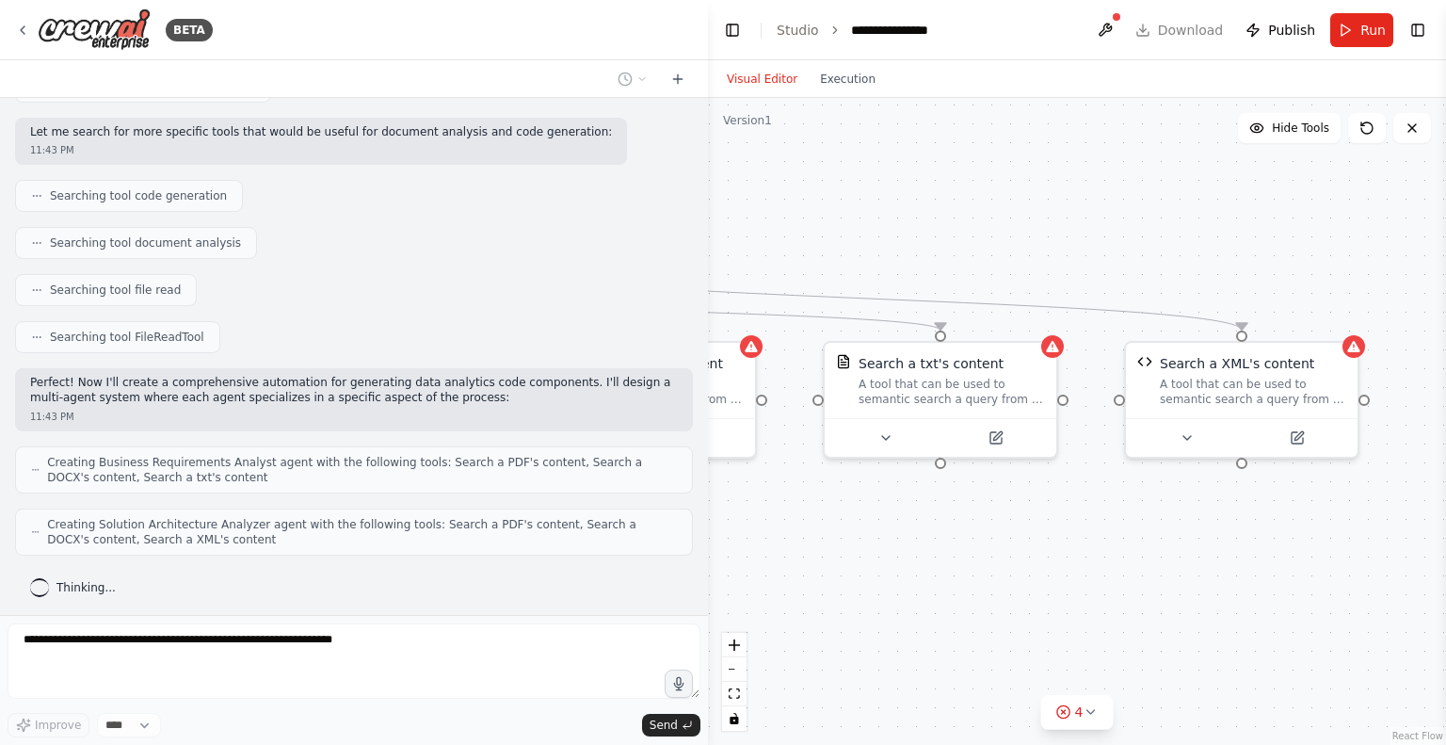
drag, startPoint x: 1229, startPoint y: 547, endPoint x: 934, endPoint y: 563, distance: 295.2
click at [934, 563] on div ".deletable-edge-delete-btn { width: 20px; height: 20px; border: 0px solid #ffff…" at bounding box center [1077, 421] width 738 height 647
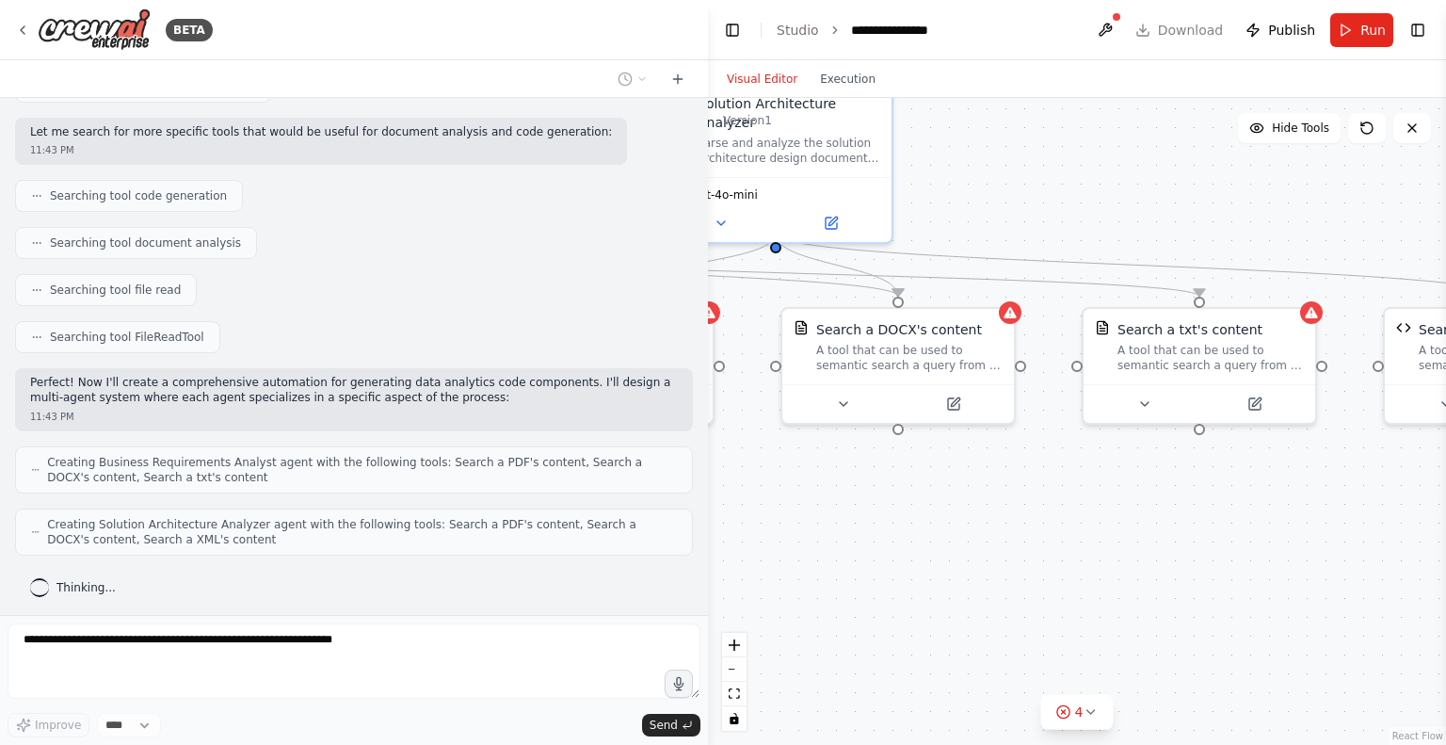
drag, startPoint x: 780, startPoint y: 590, endPoint x: 1039, endPoint y: 557, distance: 261.2
click at [1039, 557] on div ".deletable-edge-delete-btn { width: 20px; height: 20px; border: 0px solid #ffff…" at bounding box center [1077, 421] width 738 height 647
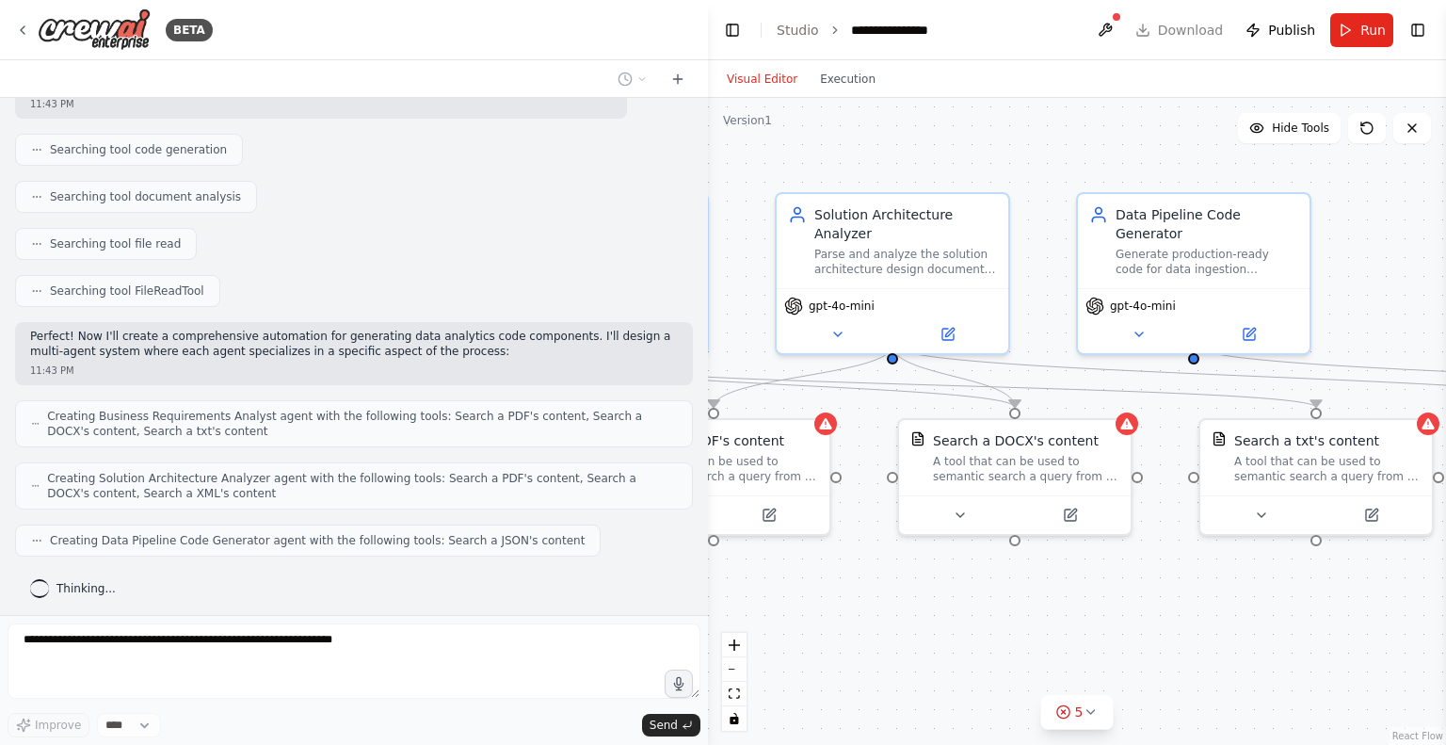
scroll to position [387, 0]
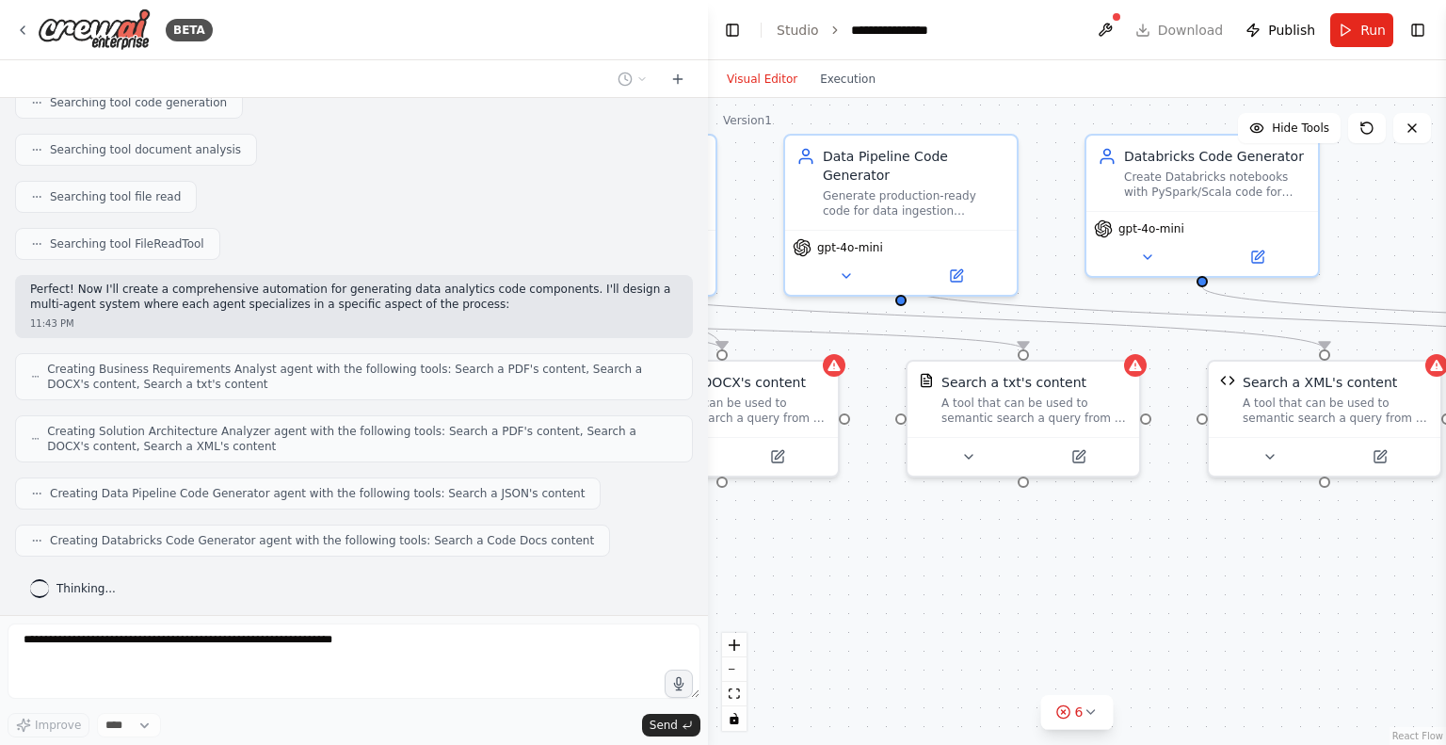
drag, startPoint x: 881, startPoint y: 566, endPoint x: 705, endPoint y: 619, distance: 183.8
click at [705, 619] on div "BETA I am a Solution Architect for Data Analytics systems. I will give as input…" at bounding box center [723, 372] width 1446 height 745
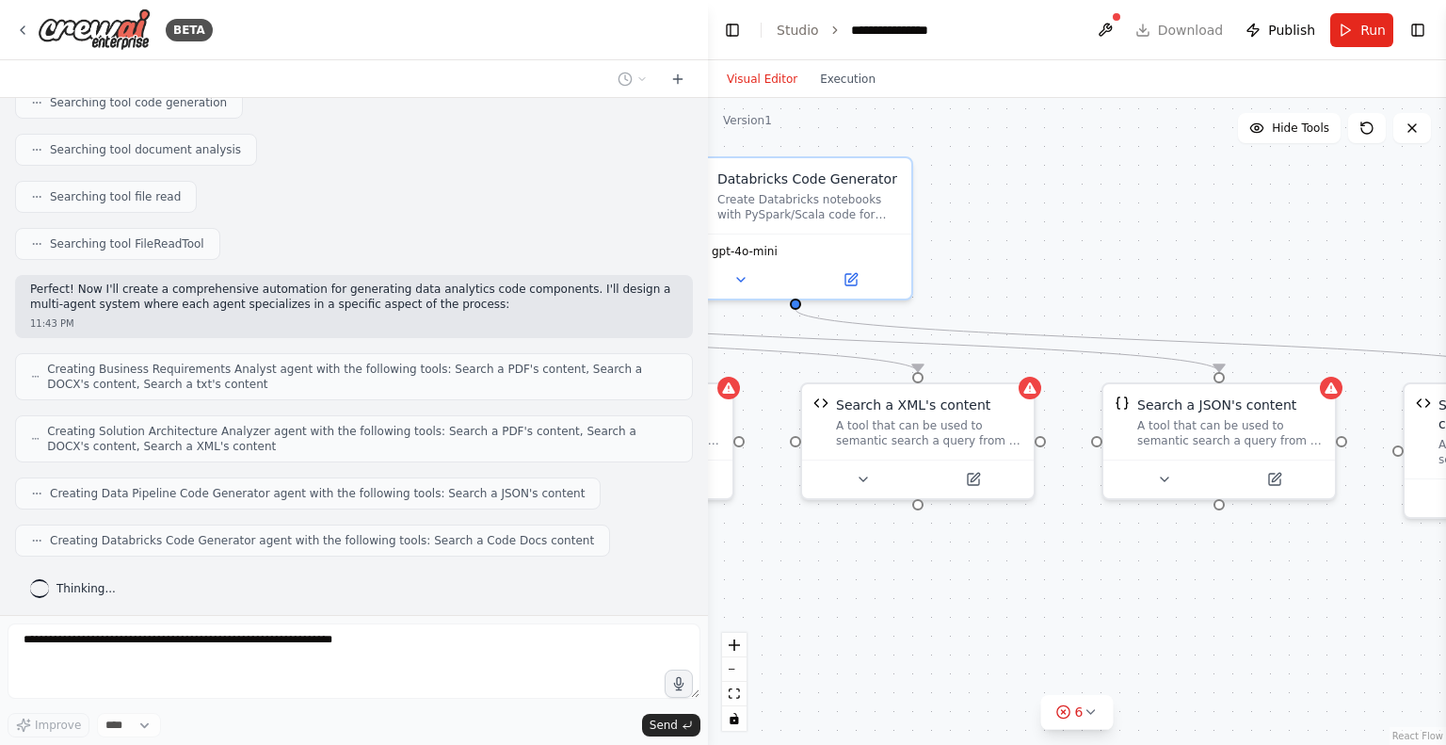
drag, startPoint x: 1147, startPoint y: 579, endPoint x: 740, endPoint y: 602, distance: 407.4
click at [740, 602] on div ".deletable-edge-delete-btn { width: 20px; height: 20px; border: 0px solid #ffff…" at bounding box center [1077, 421] width 738 height 647
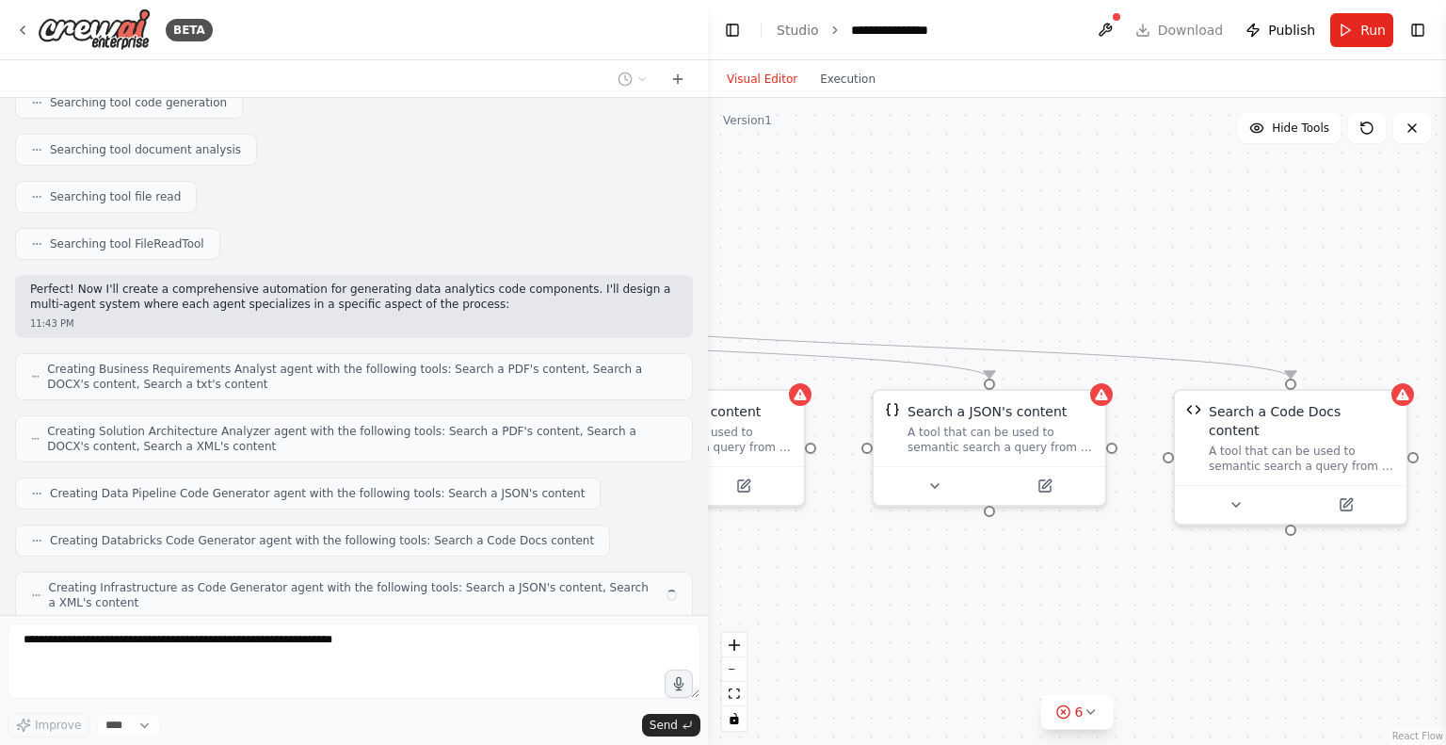
scroll to position [448, 0]
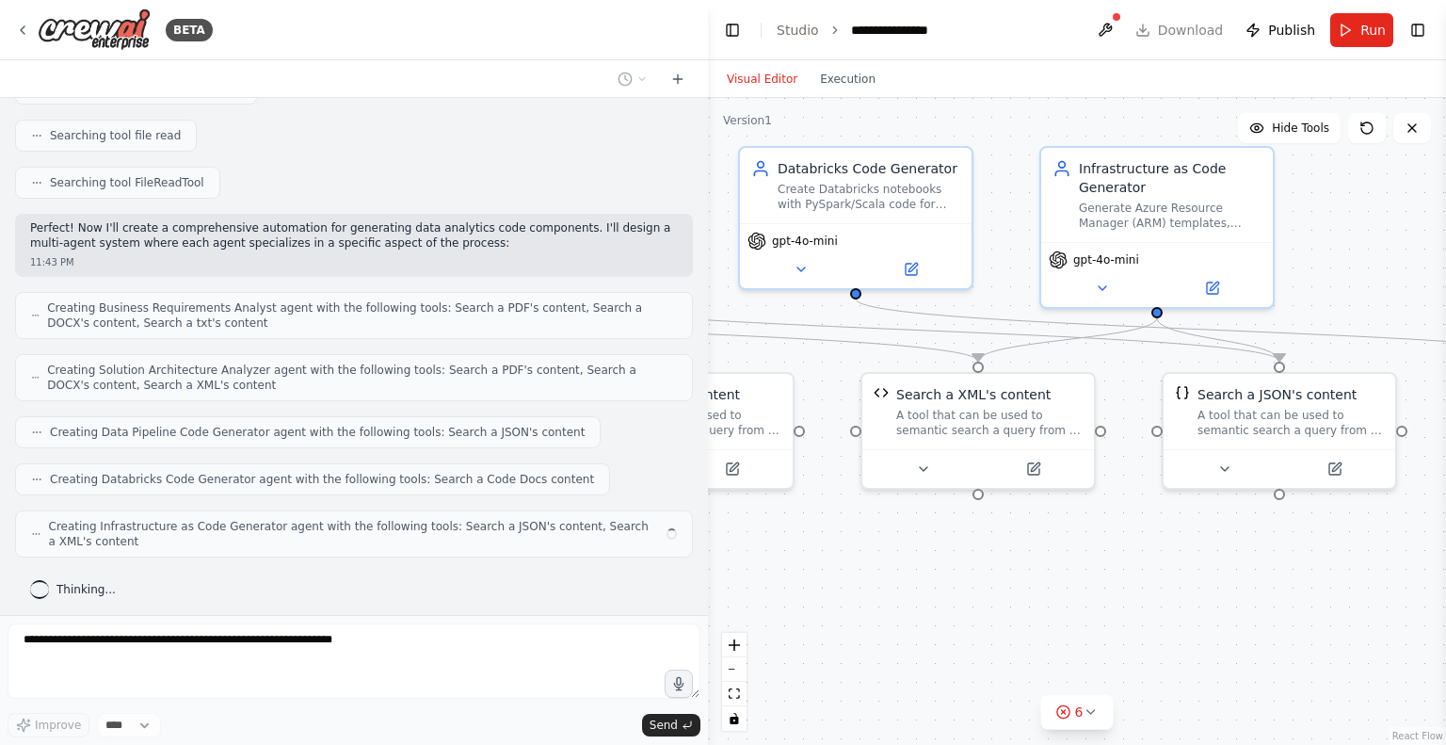
drag, startPoint x: 1156, startPoint y: 605, endPoint x: 1254, endPoint y: 593, distance: 98.6
click at [1254, 593] on div ".deletable-edge-delete-btn { width: 20px; height: 20px; border: 0px solid #ffff…" at bounding box center [1077, 421] width 738 height 647
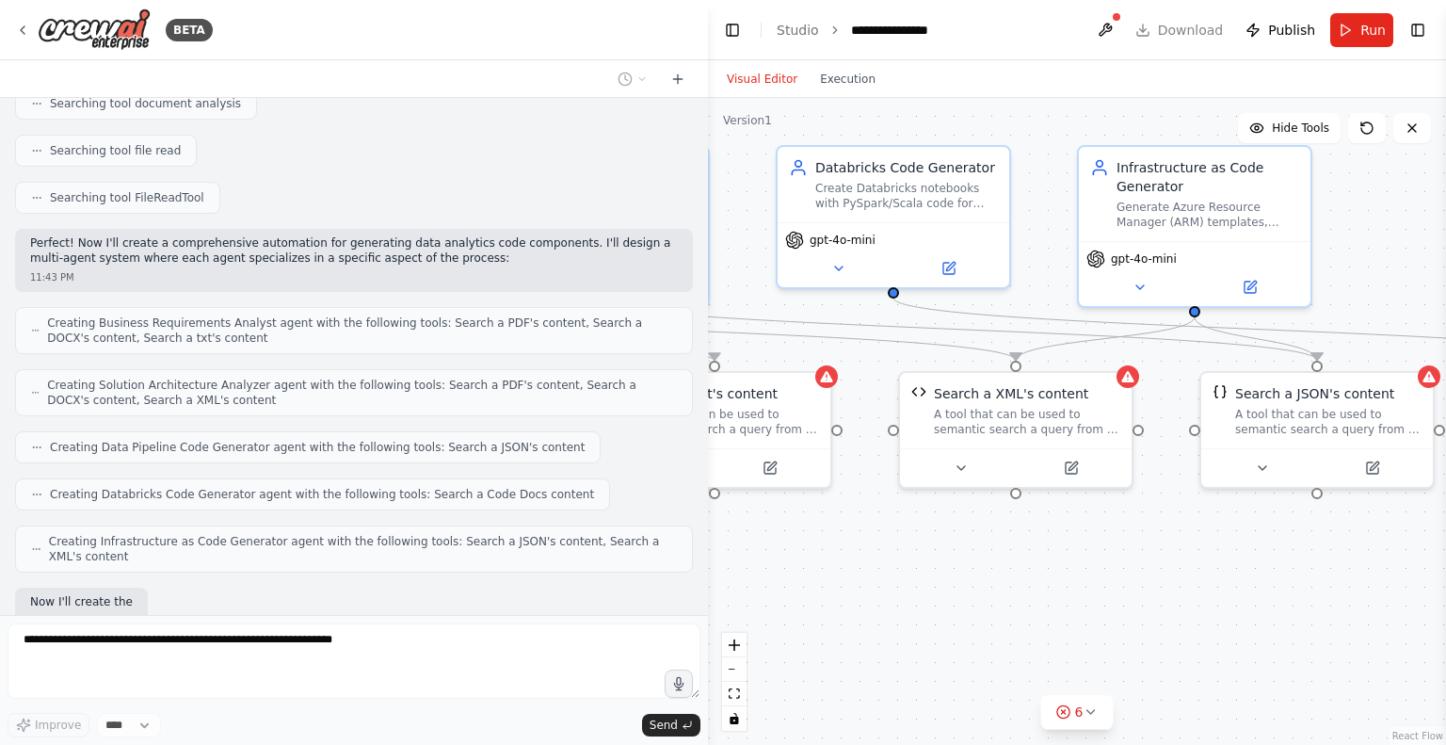
scroll to position [542, 0]
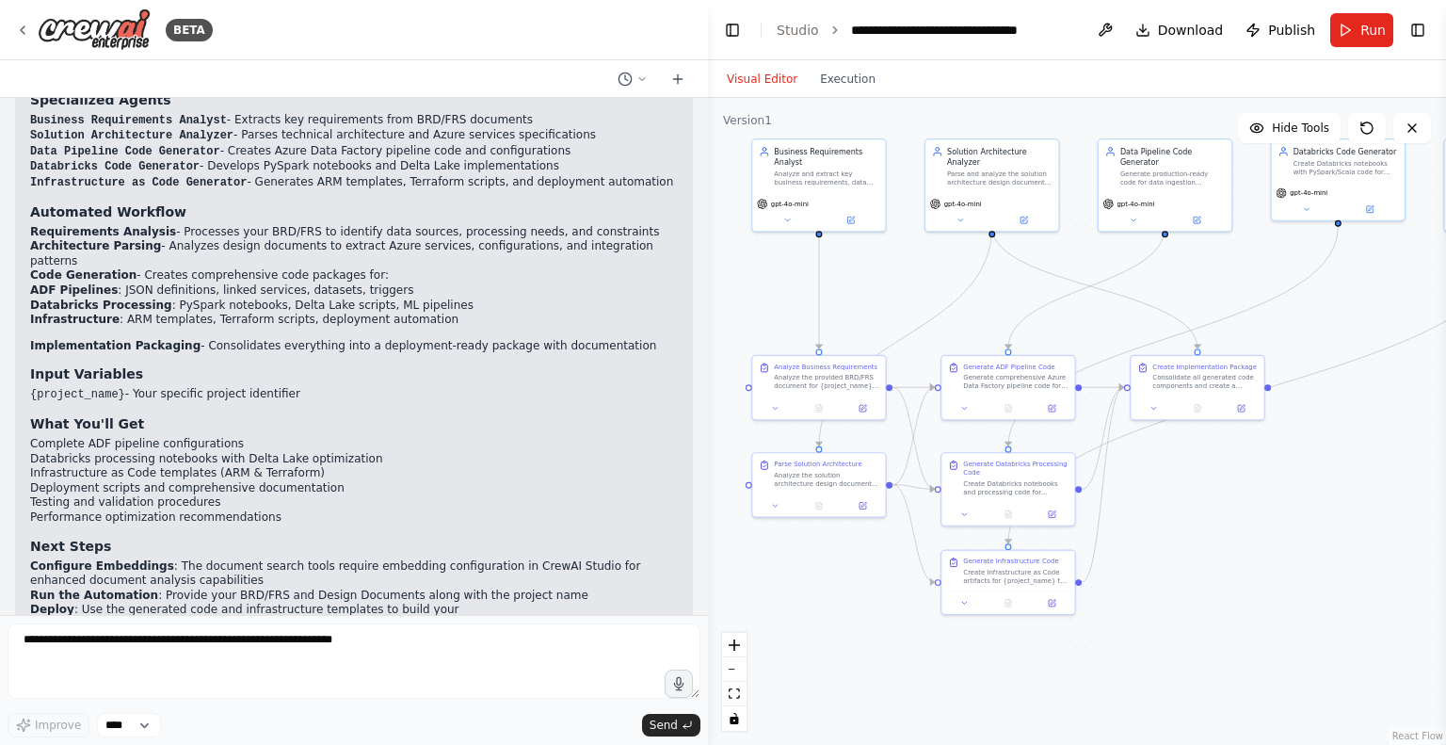
drag, startPoint x: 907, startPoint y: 475, endPoint x: 1359, endPoint y: 336, distance: 472.7
click at [1359, 336] on div ".deletable-edge-delete-btn { width: 20px; height: 20px; border: 0px solid #ffff…" at bounding box center [1077, 421] width 738 height 647
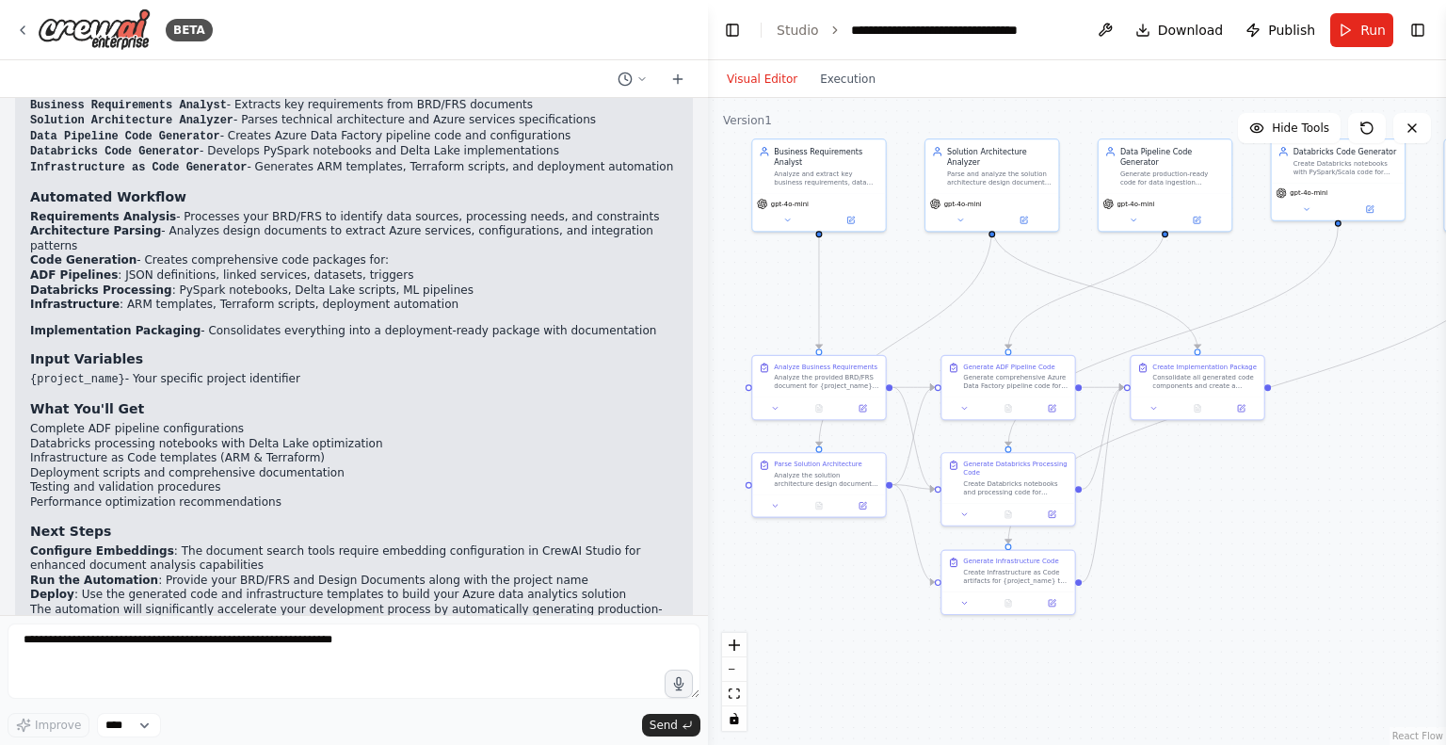
scroll to position [2291, 0]
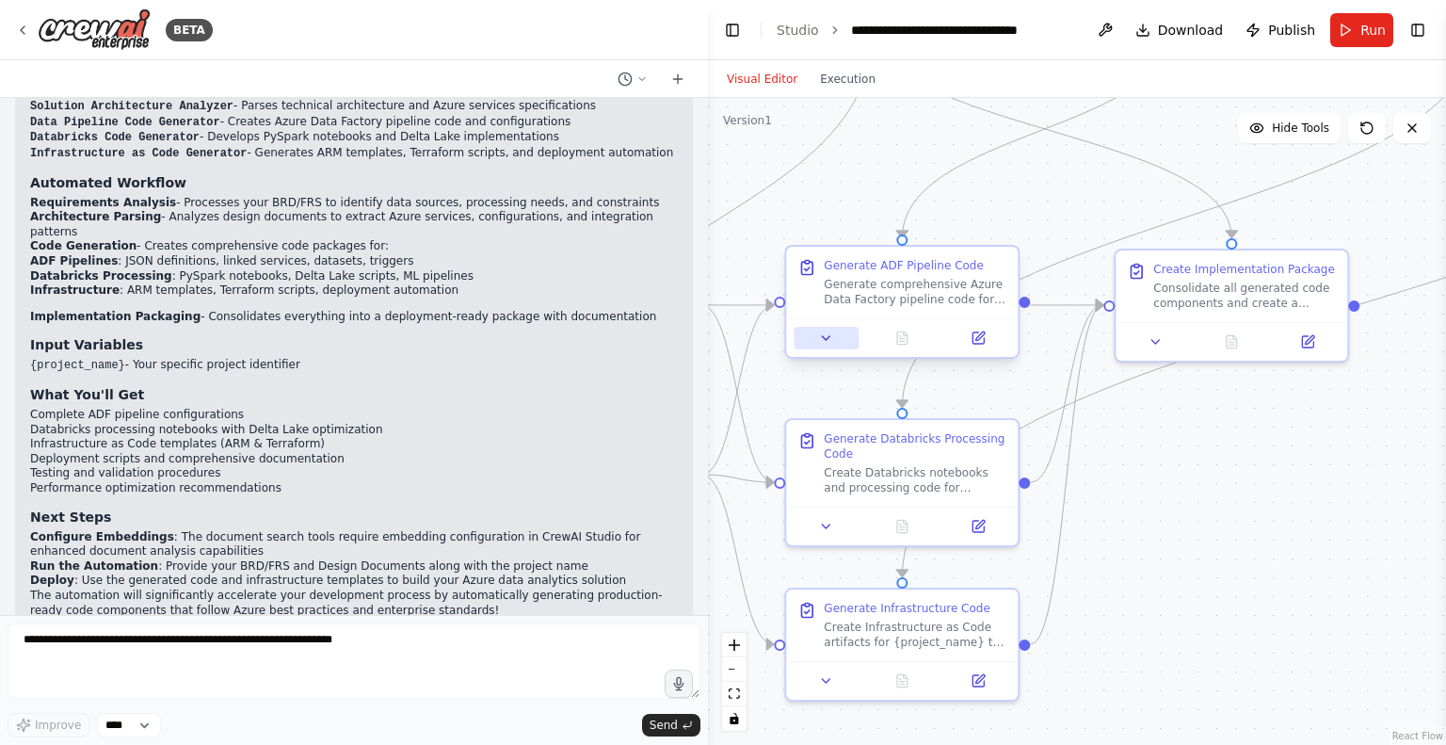
click at [824, 344] on icon at bounding box center [826, 338] width 15 height 15
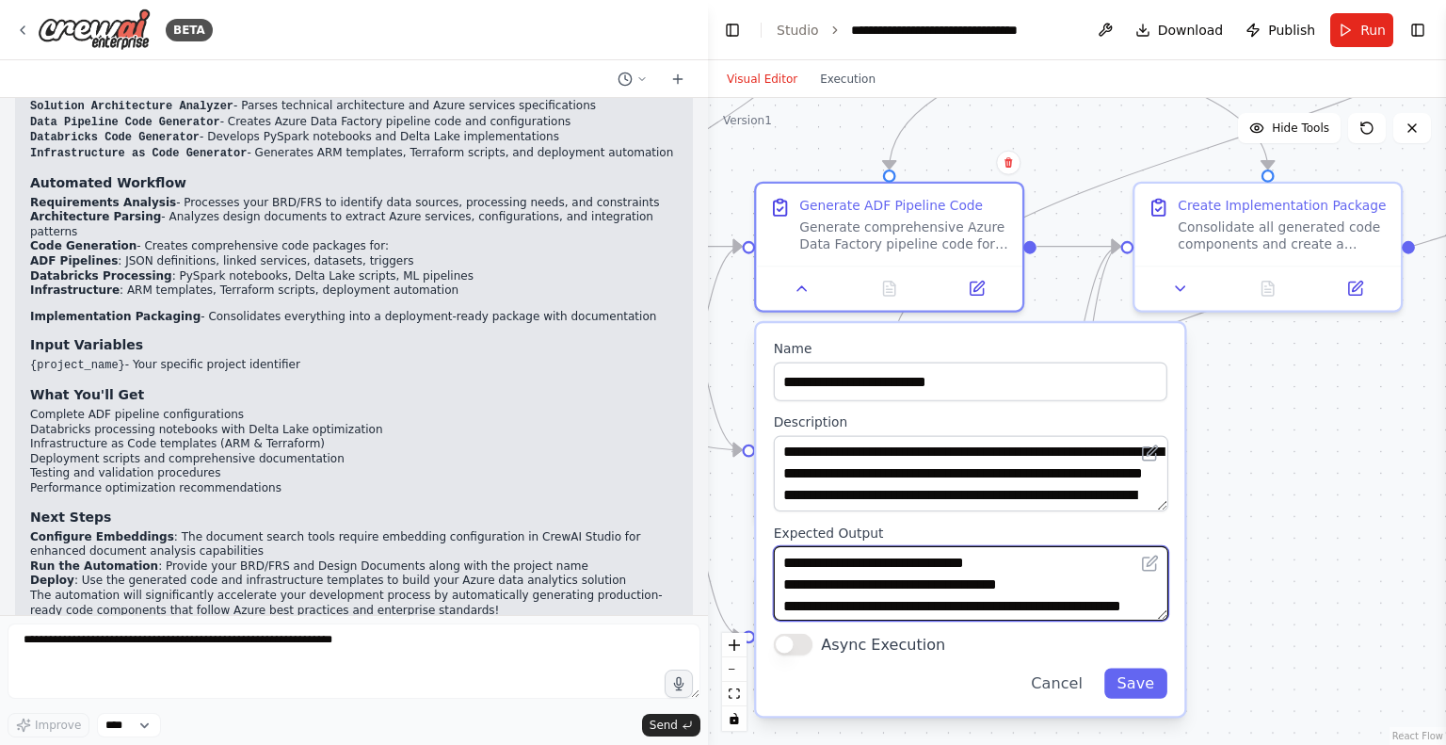
scroll to position [113, 0]
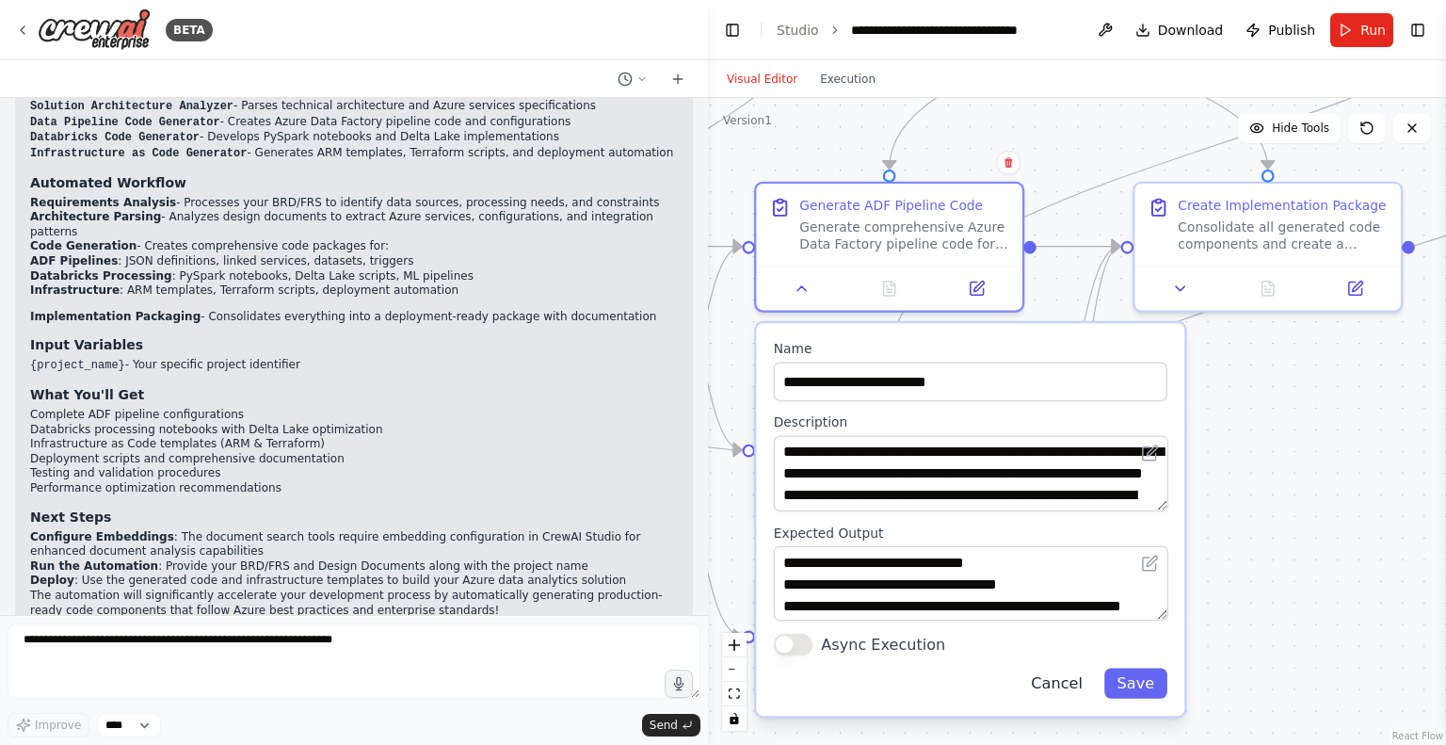
click at [1067, 694] on button "Cancel" at bounding box center [1057, 684] width 77 height 30
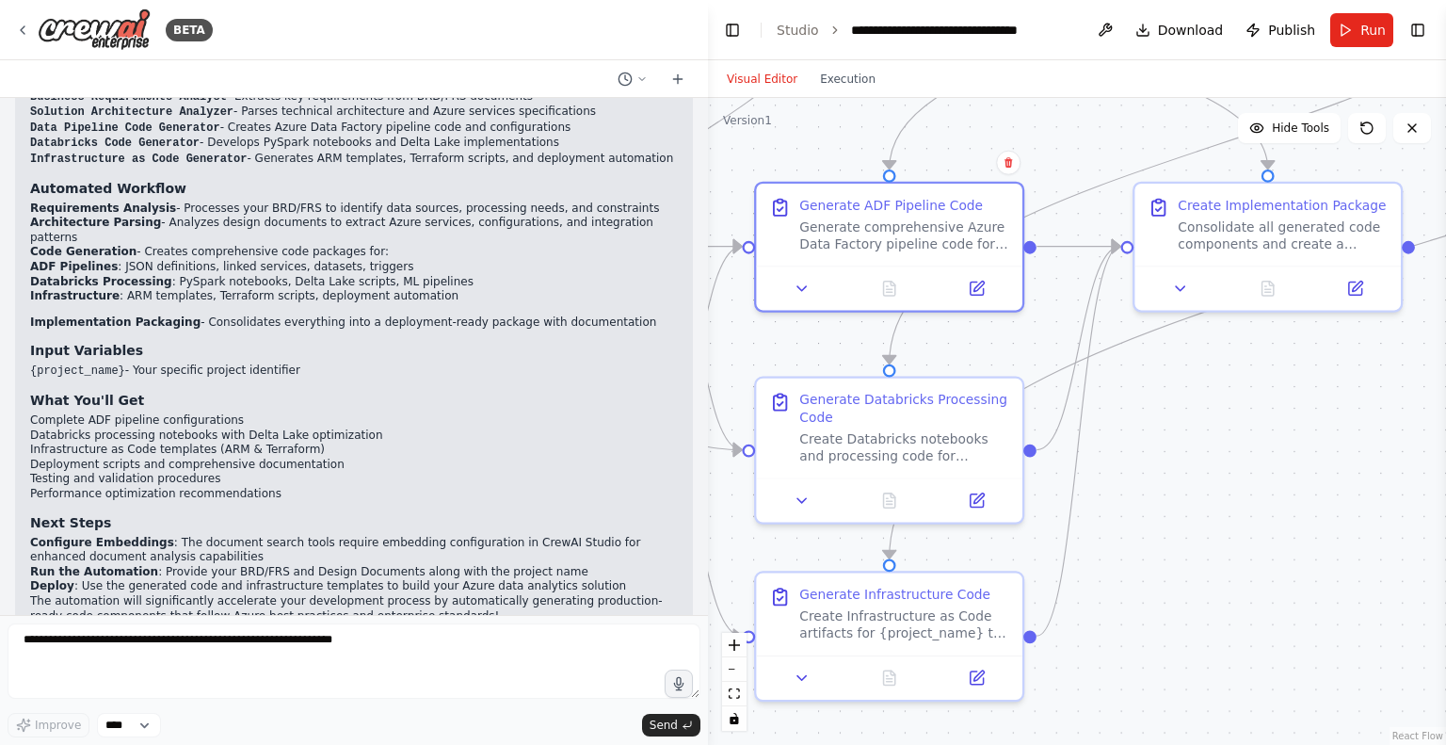
scroll to position [2291, 0]
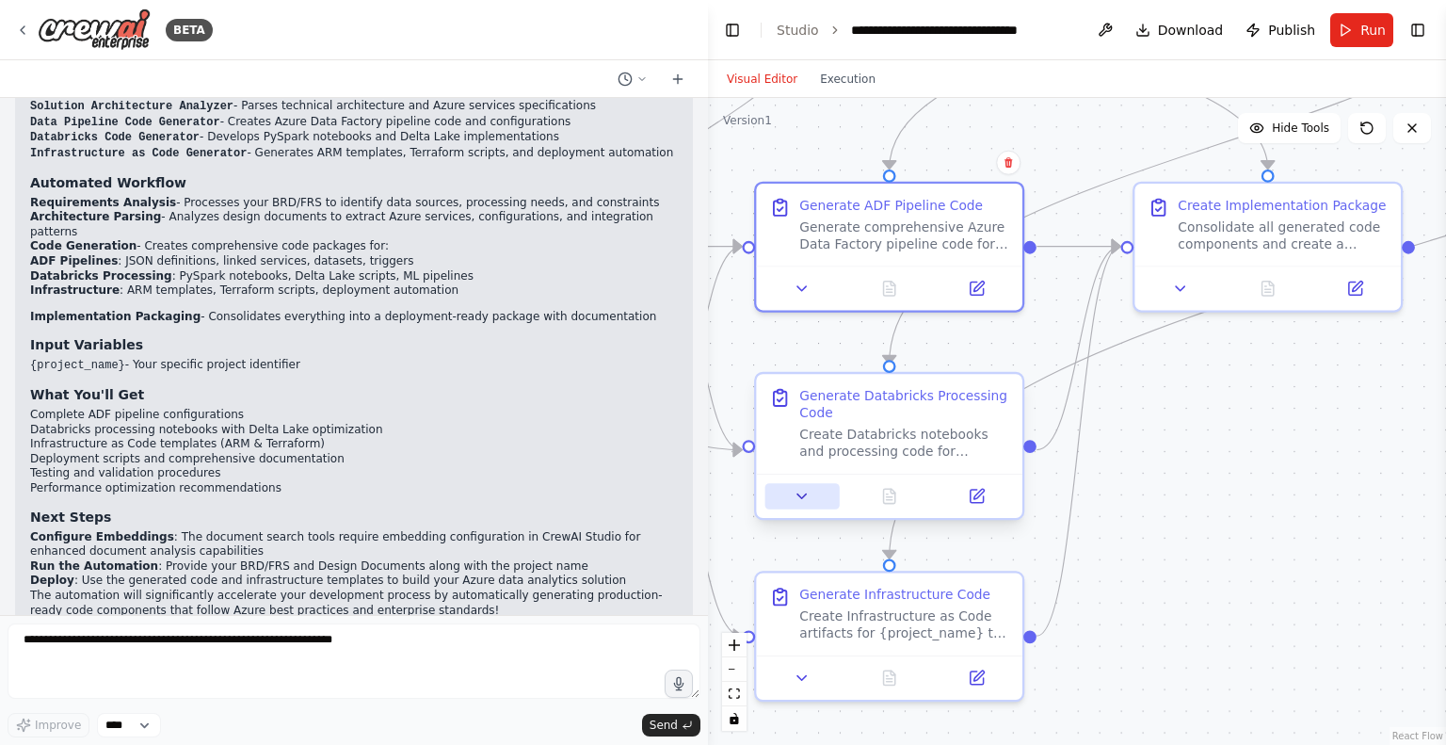
click at [799, 500] on icon at bounding box center [802, 496] width 17 height 17
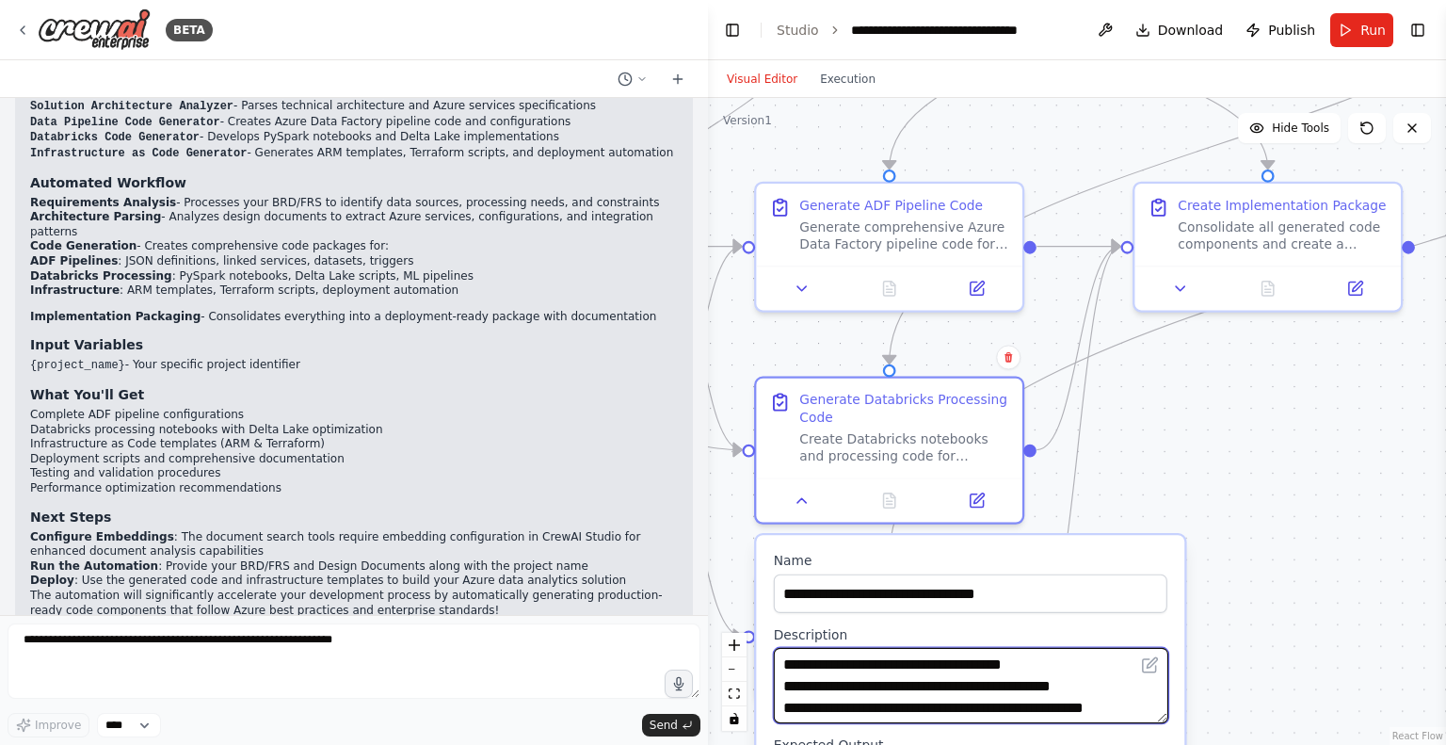
scroll to position [188, 0]
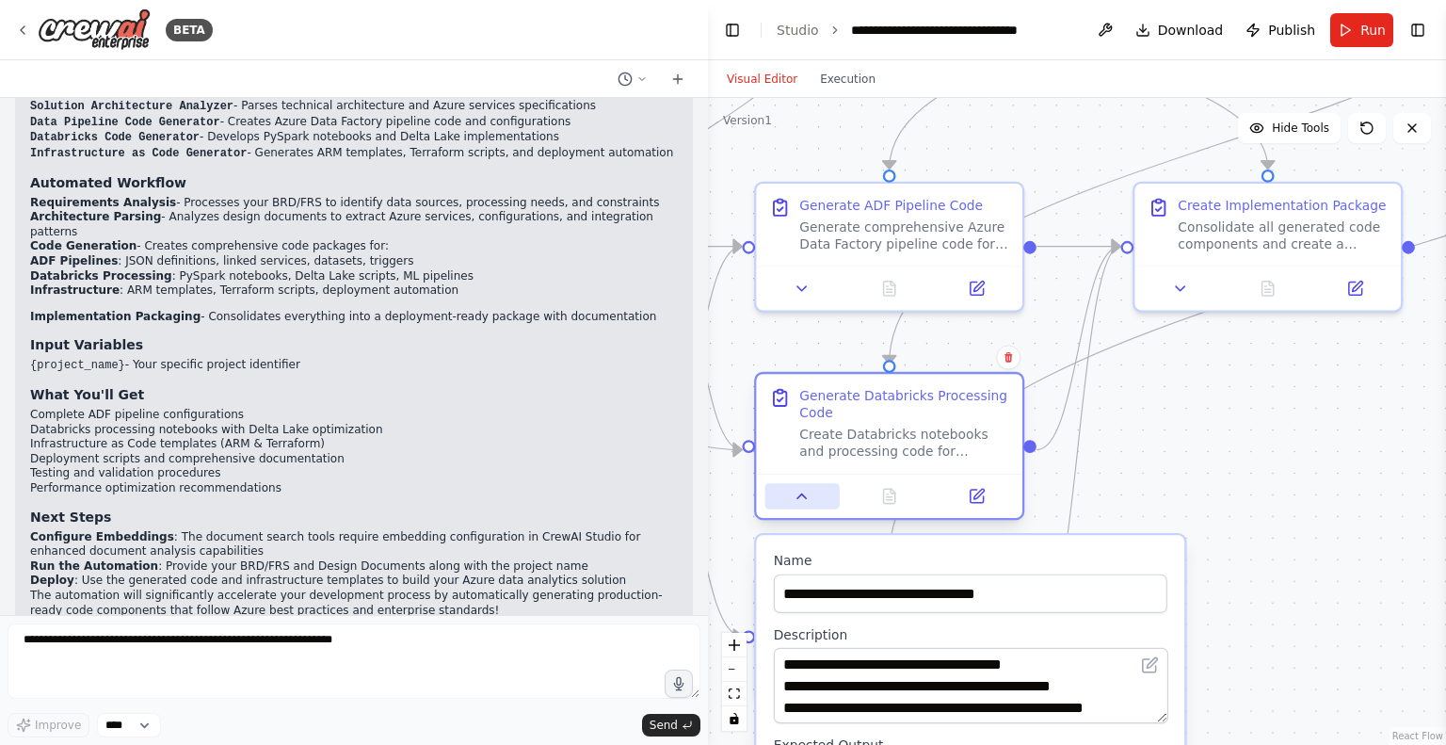
click at [801, 502] on icon at bounding box center [802, 496] width 17 height 17
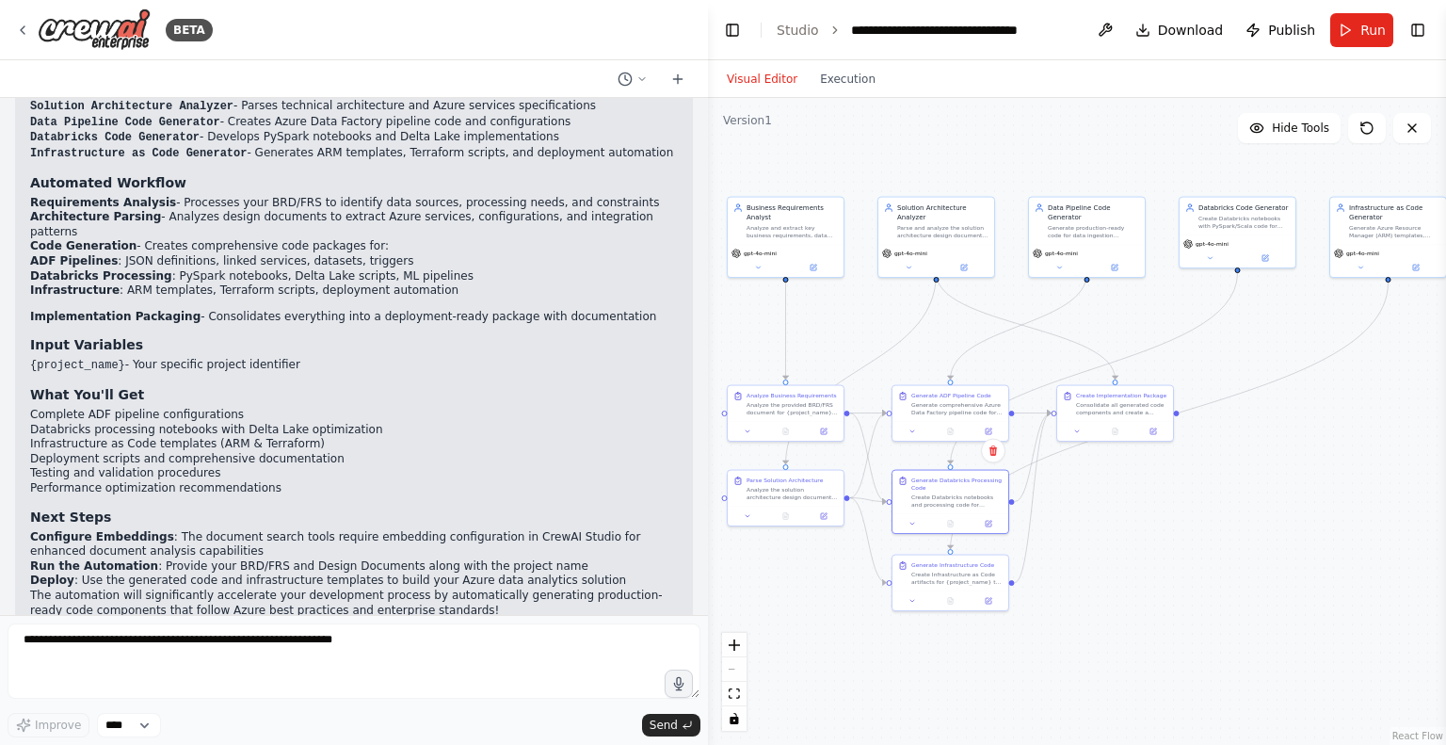
drag, startPoint x: 1317, startPoint y: 556, endPoint x: 1159, endPoint y: 565, distance: 158.5
click at [1159, 565] on div ".deletable-edge-delete-btn { width: 20px; height: 20px; border: 0px solid #ffff…" at bounding box center [1077, 421] width 738 height 647
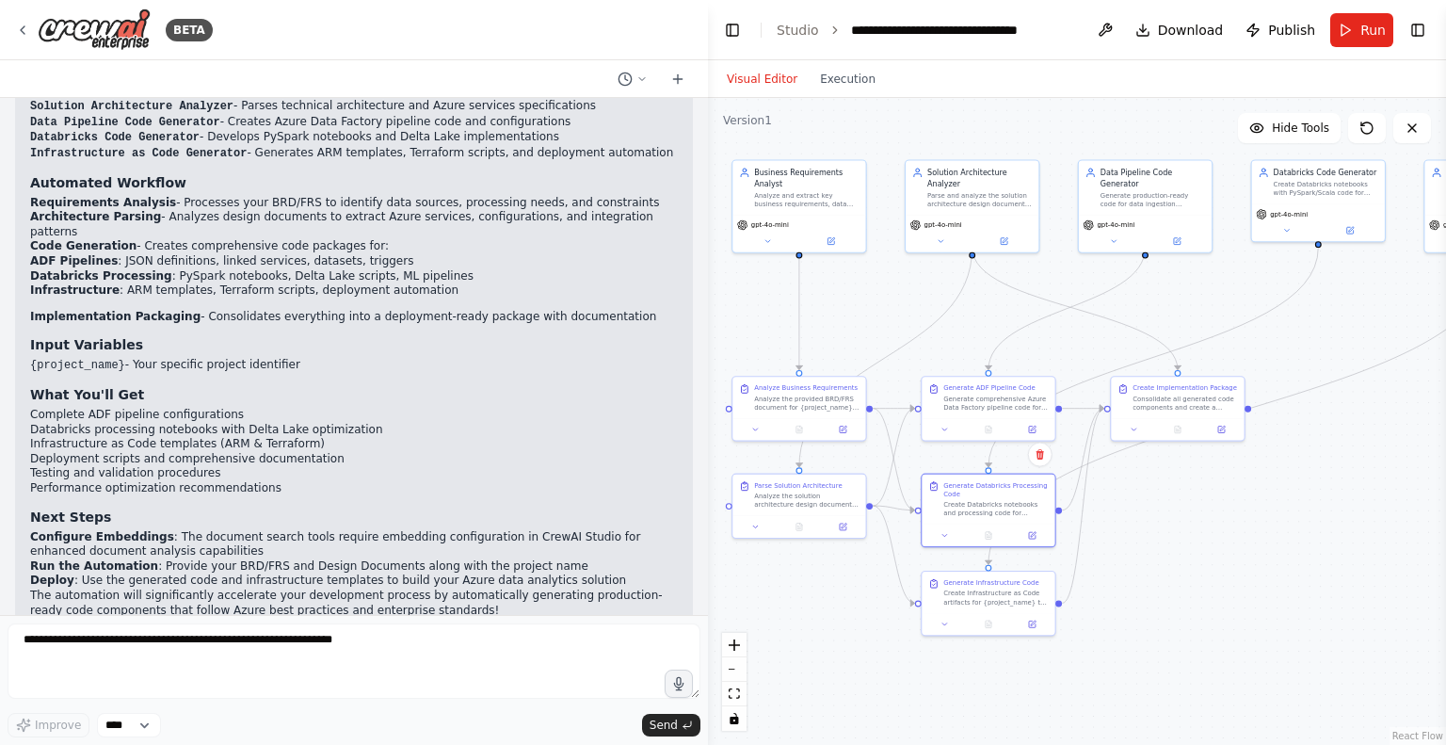
drag, startPoint x: 1125, startPoint y: 545, endPoint x: 1189, endPoint y: 560, distance: 65.8
click at [1189, 560] on div ".deletable-edge-delete-btn { width: 20px; height: 20px; border: 0px solid #ffff…" at bounding box center [1077, 421] width 738 height 647
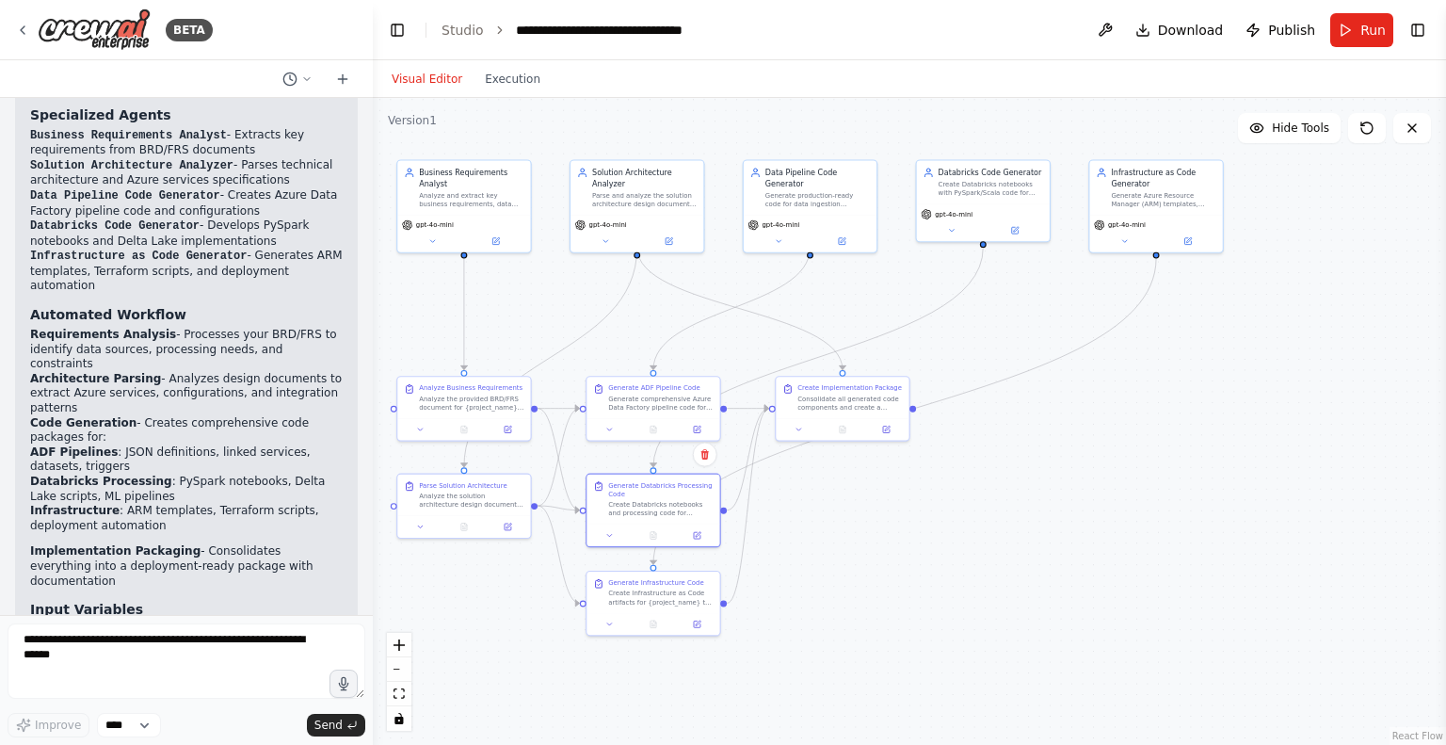
scroll to position [2868, 0]
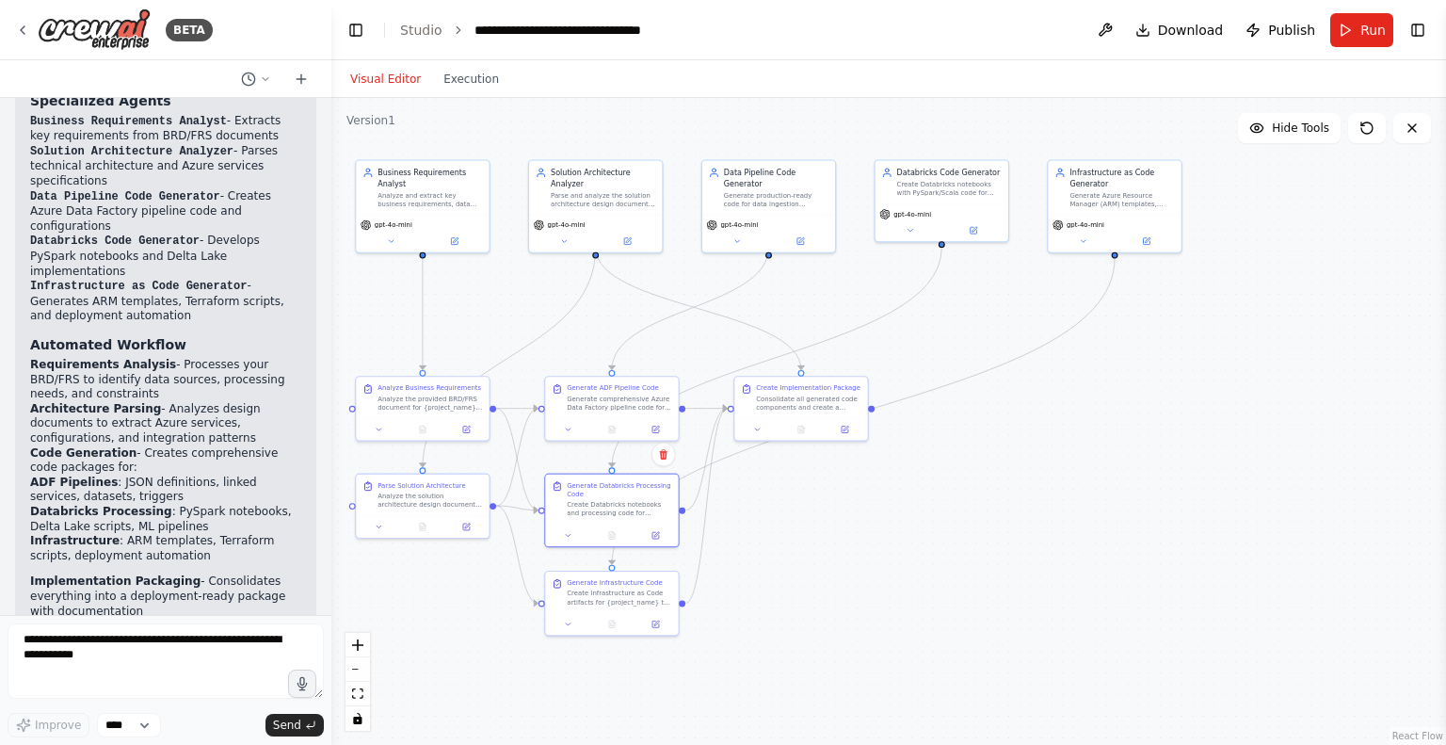
drag, startPoint x: 702, startPoint y: 308, endPoint x: 331, endPoint y: 306, distance: 371.0
click at [331, 306] on div "BETA I am a Solution Architect for Data Analytics systems. I will give as input…" at bounding box center [723, 372] width 1446 height 745
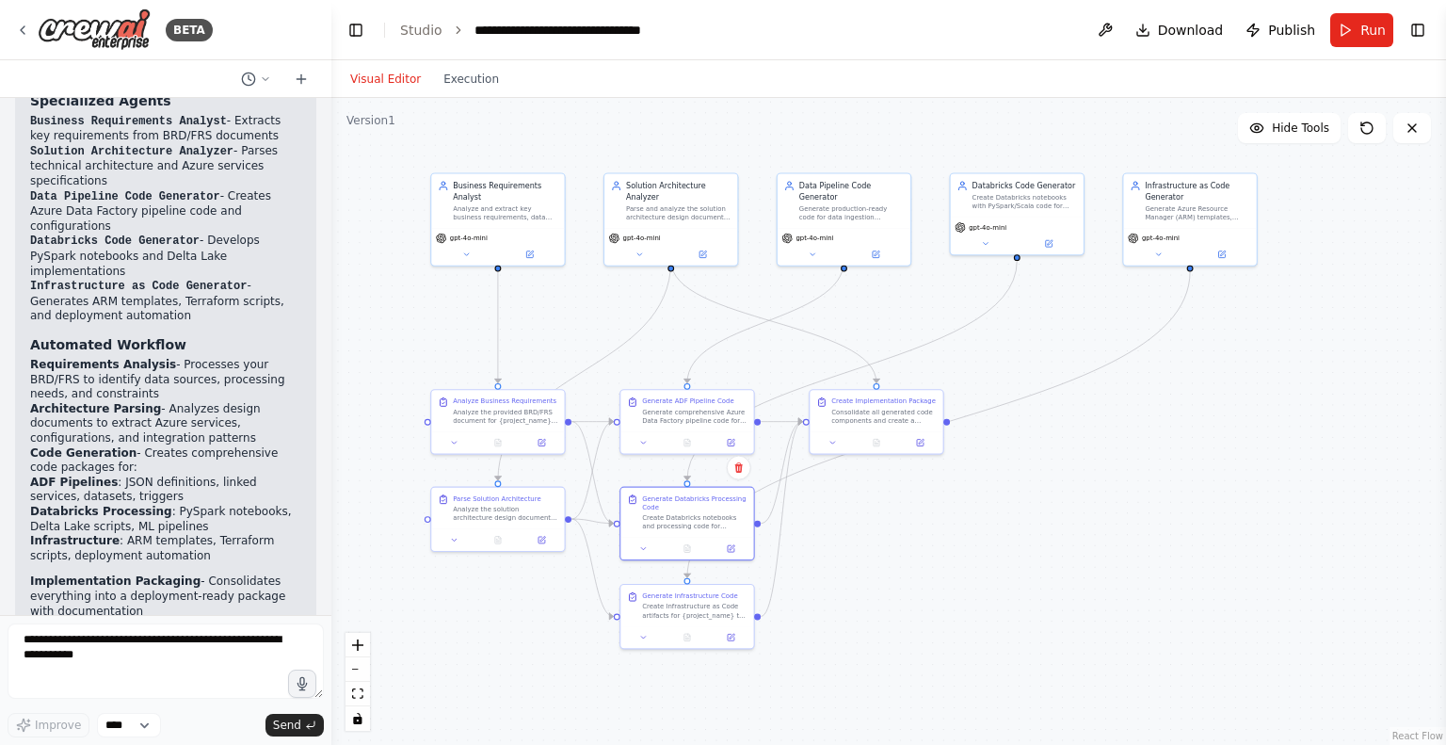
drag, startPoint x: 1070, startPoint y: 566, endPoint x: 1145, endPoint y: 579, distance: 76.5
click at [1145, 579] on div ".deletable-edge-delete-btn { width: 20px; height: 20px; border: 0px solid #ffff…" at bounding box center [888, 421] width 1115 height 647
click at [643, 641] on div at bounding box center [687, 634] width 133 height 23
click at [732, 636] on icon at bounding box center [731, 635] width 8 height 8
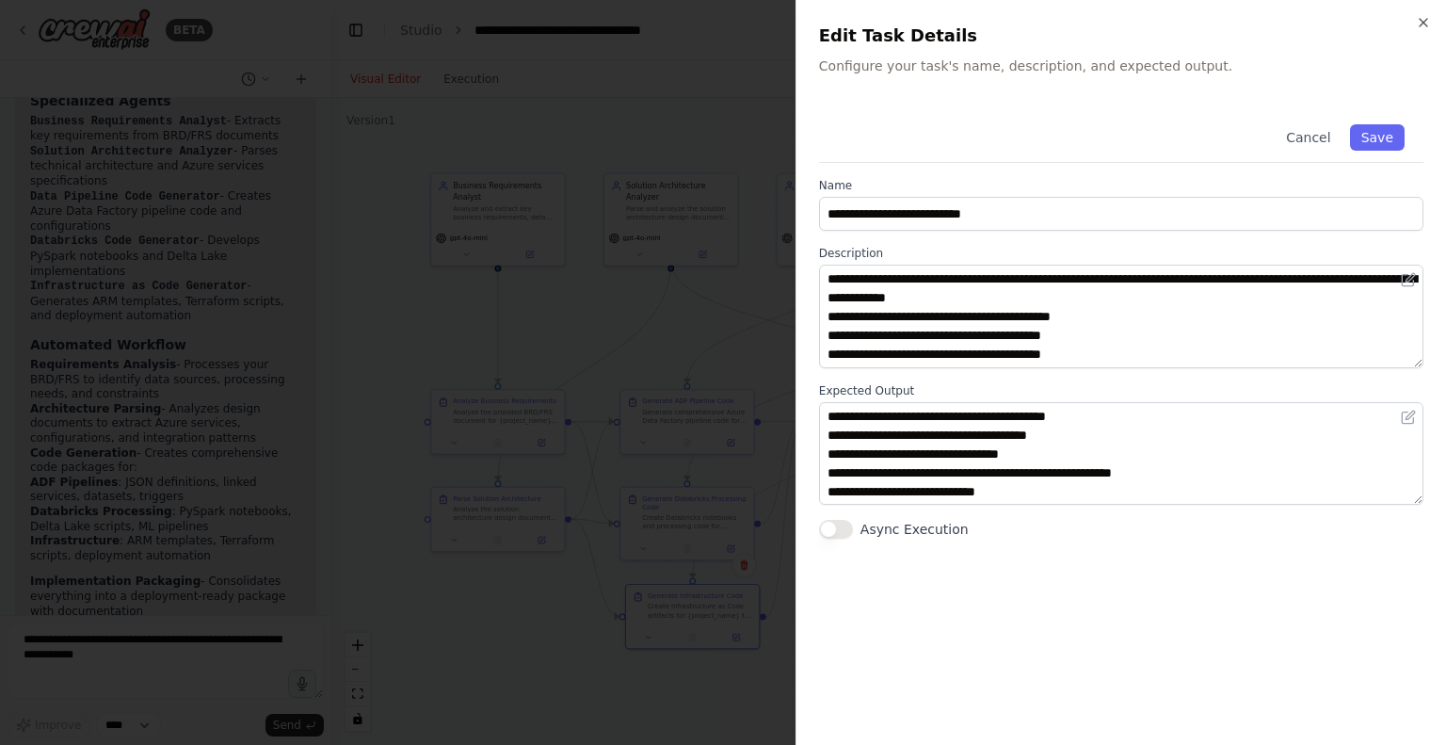
scroll to position [0, 0]
click at [1428, 23] on icon "button" at bounding box center [1423, 22] width 15 height 15
